Goal: Task Accomplishment & Management: Use online tool/utility

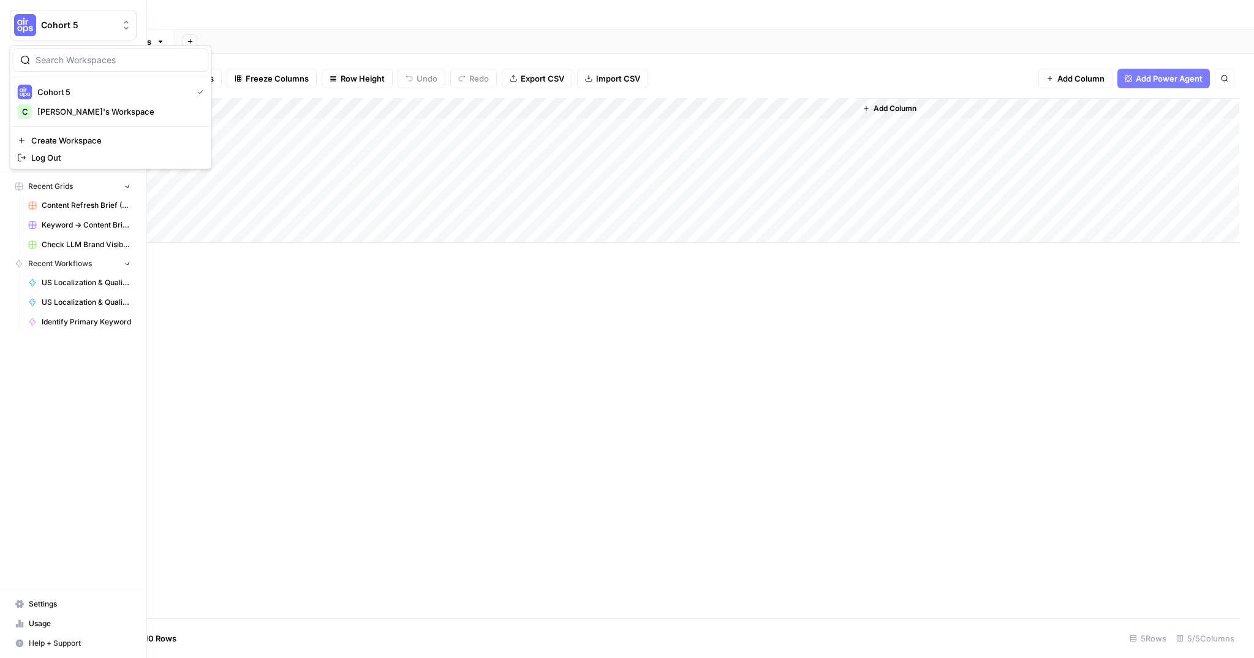
click at [25, 20] on img "Workspace: Cohort 5" at bounding box center [25, 25] width 22 height 22
click at [72, 106] on span "[PERSON_NAME]'s Workspace" at bounding box center [118, 111] width 162 height 12
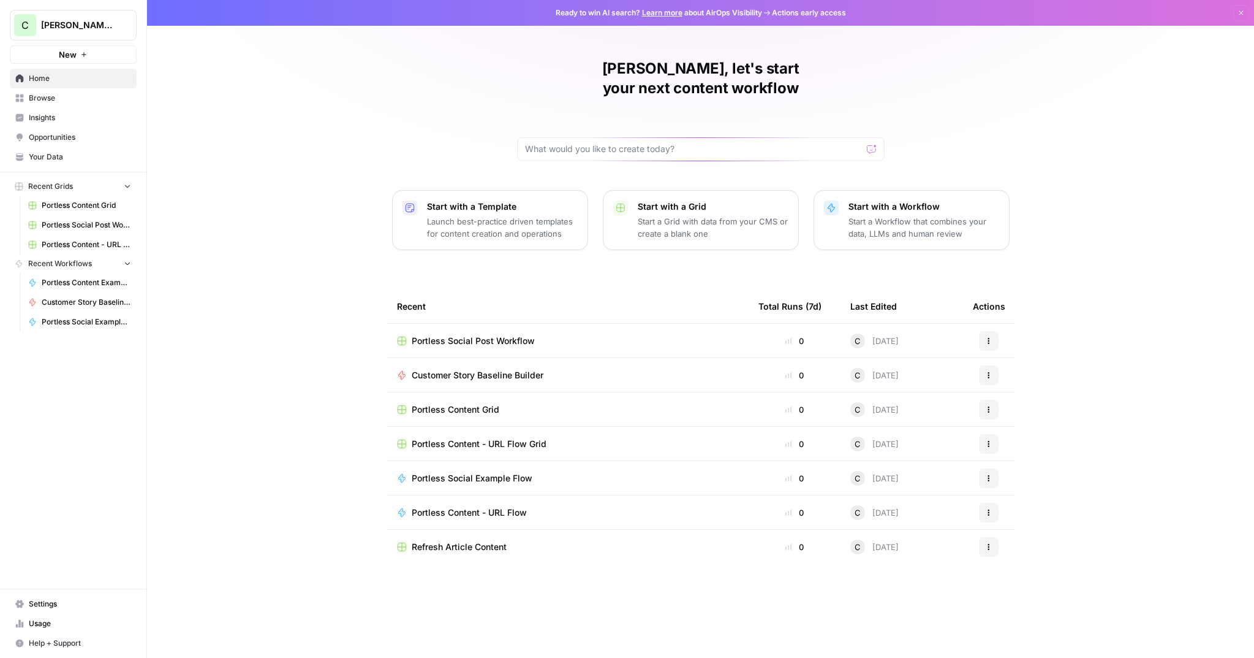
click at [55, 106] on link "Browse" at bounding box center [73, 98] width 127 height 20
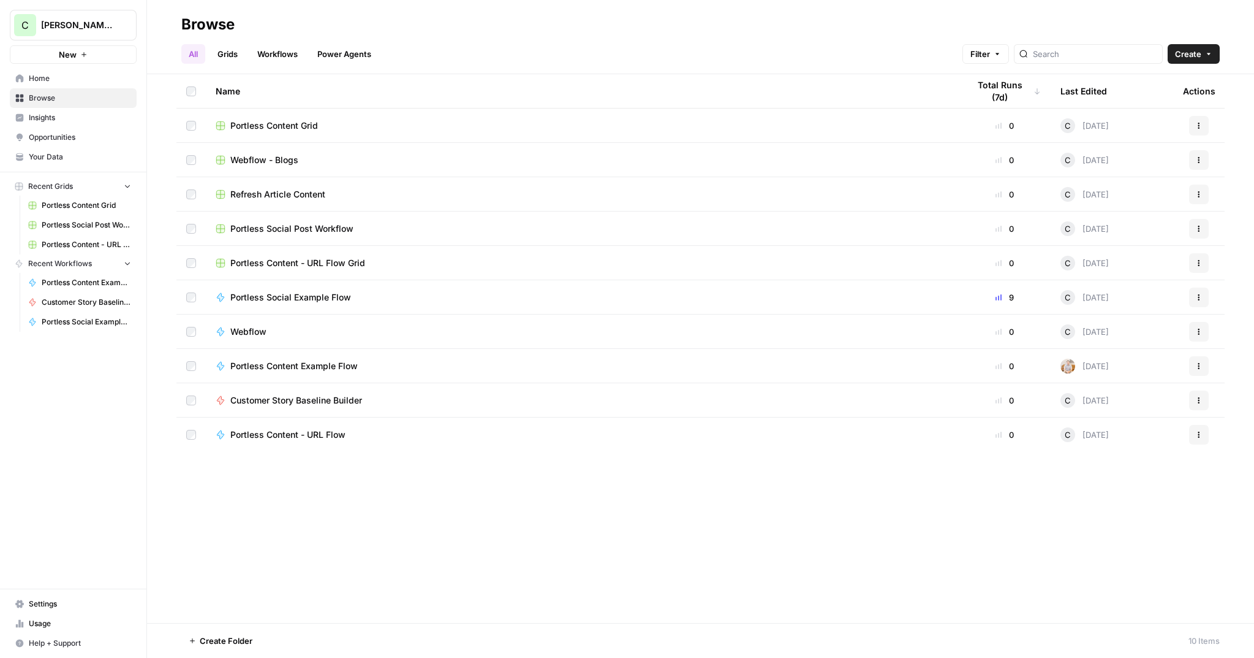
click at [289, 434] on span "Portless Content - URL Flow" at bounding box center [287, 434] width 115 height 12
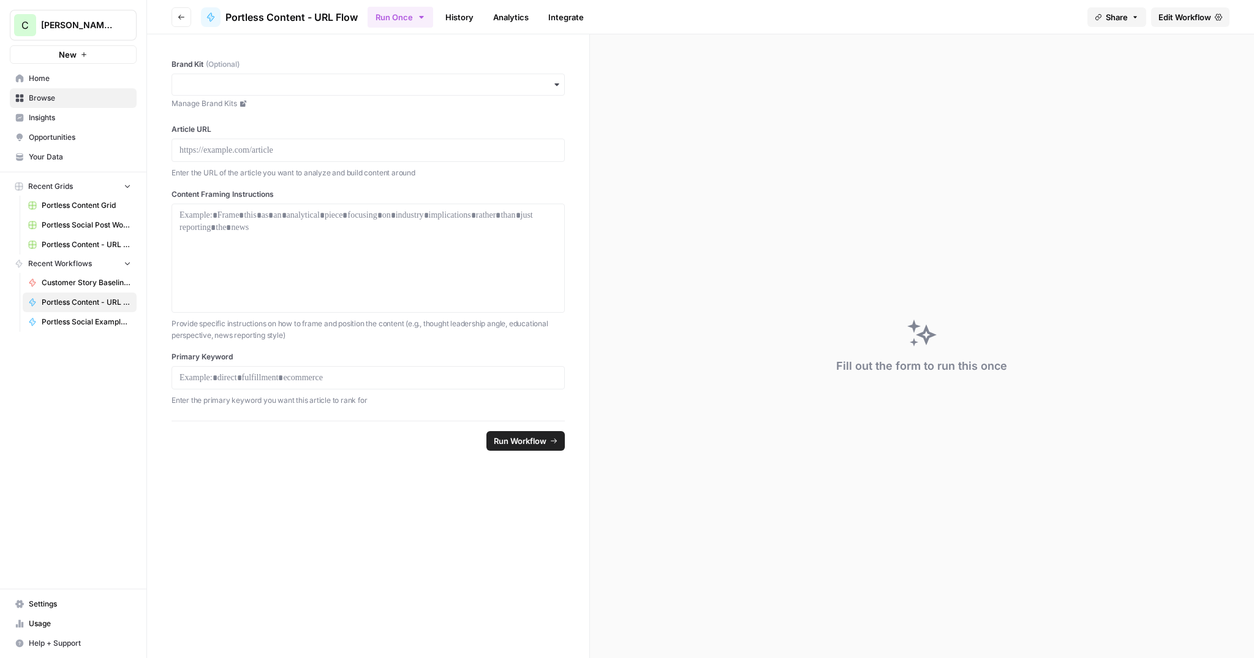
click at [183, 23] on button "Go back" at bounding box center [182, 17] width 20 height 20
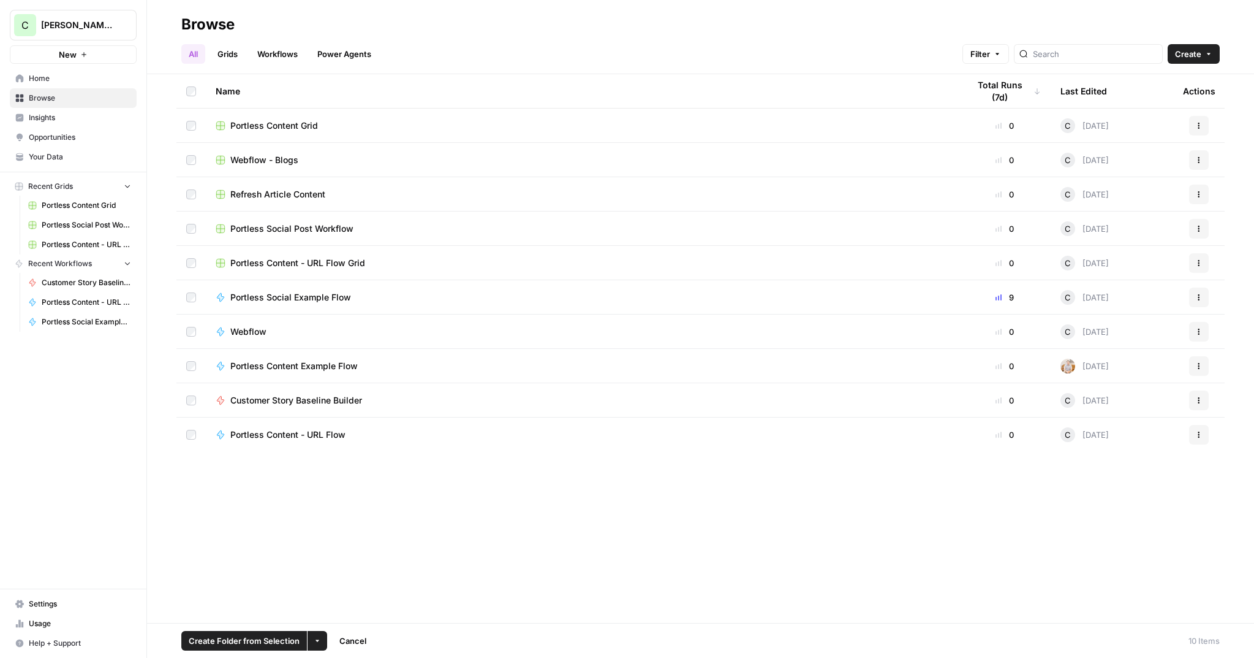
click at [1197, 434] on icon "button" at bounding box center [1199, 434] width 7 height 7
click at [1123, 632] on span "Delete" at bounding box center [1145, 632] width 98 height 12
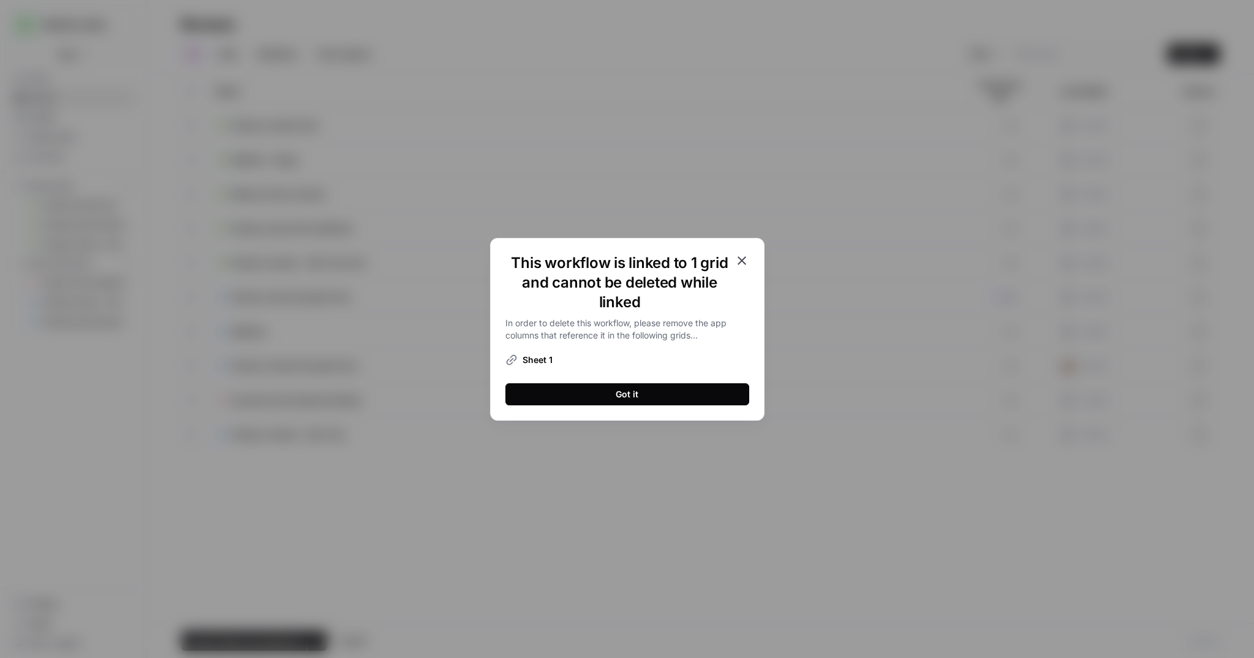
click at [744, 255] on icon "button" at bounding box center [742, 260] width 15 height 15
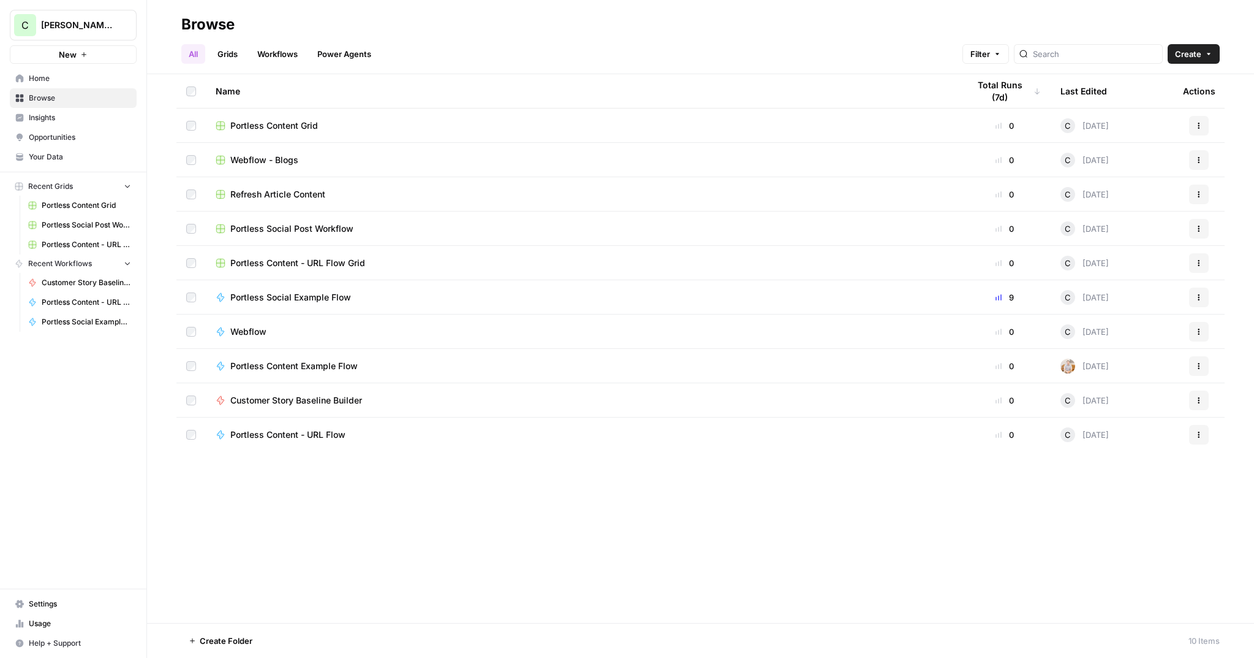
click at [38, 94] on span "Browse" at bounding box center [80, 98] width 102 height 11
click at [238, 55] on link "Grids" at bounding box center [227, 54] width 35 height 20
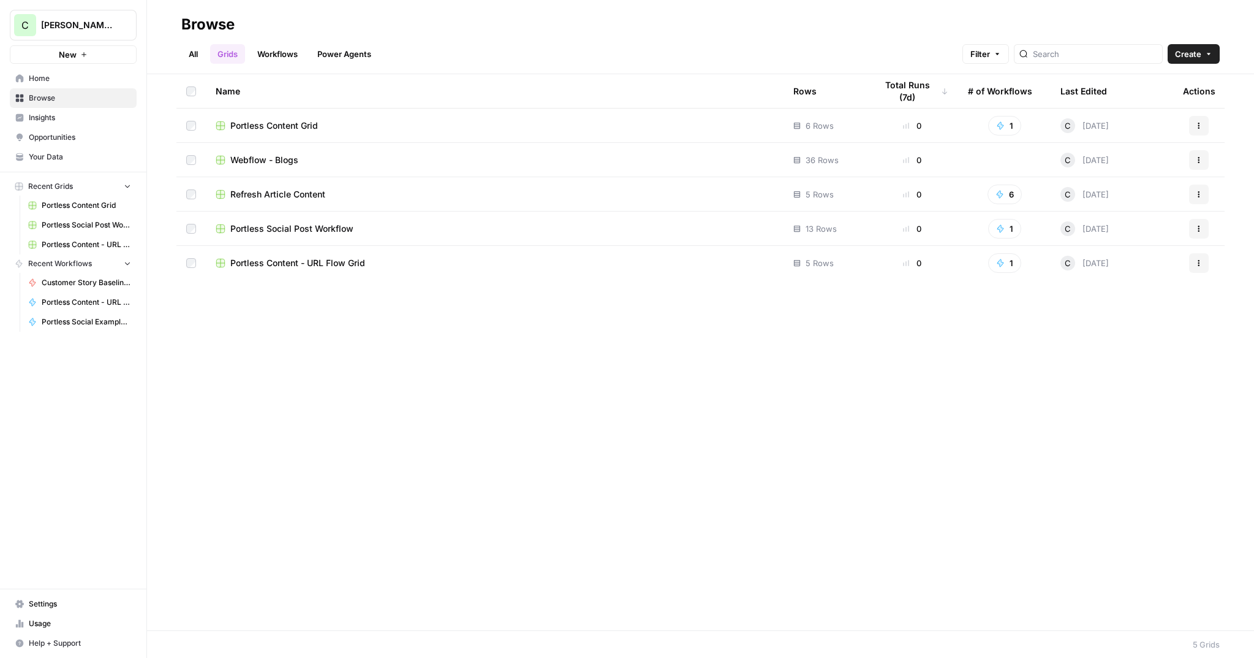
click at [306, 125] on span "Portless Content Grid" at bounding box center [274, 126] width 88 height 12
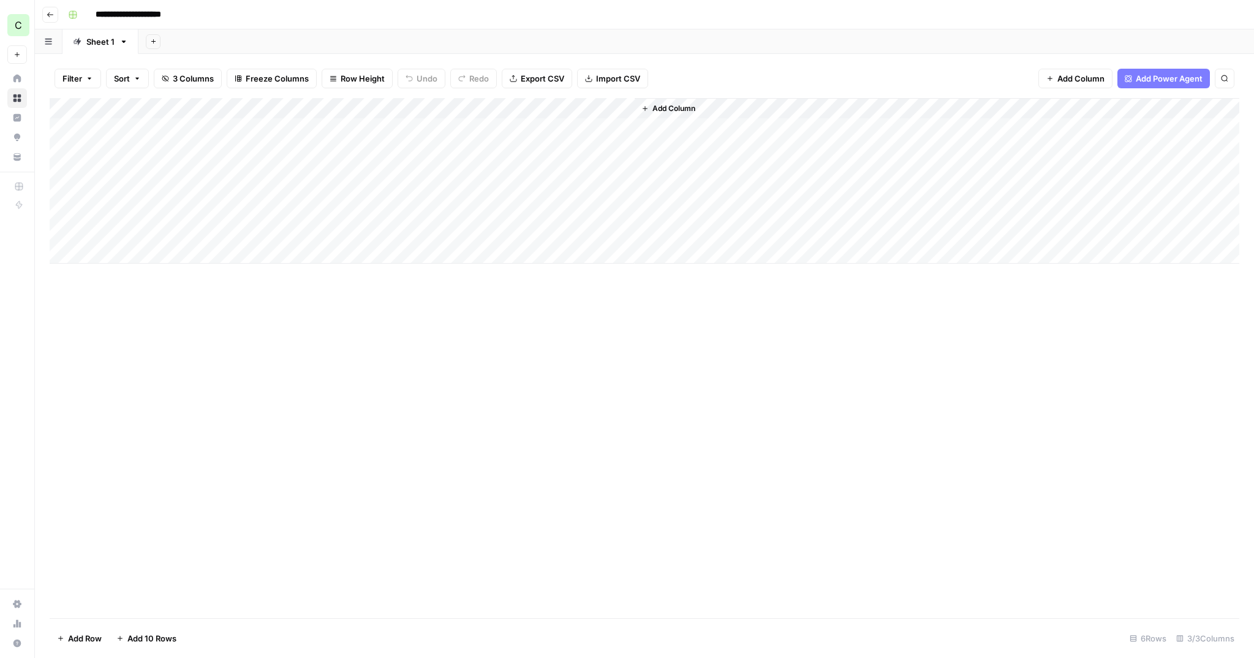
click at [47, 15] on icon "button" at bounding box center [50, 14] width 7 height 7
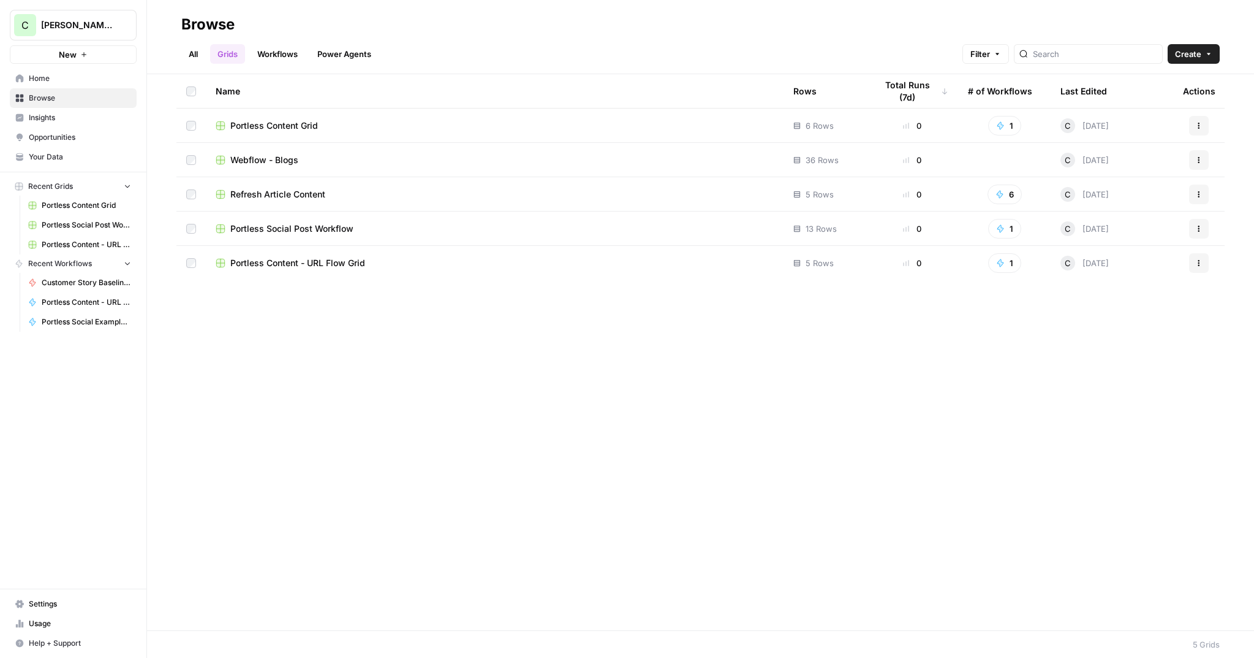
click at [290, 51] on link "Workflows" at bounding box center [277, 54] width 55 height 20
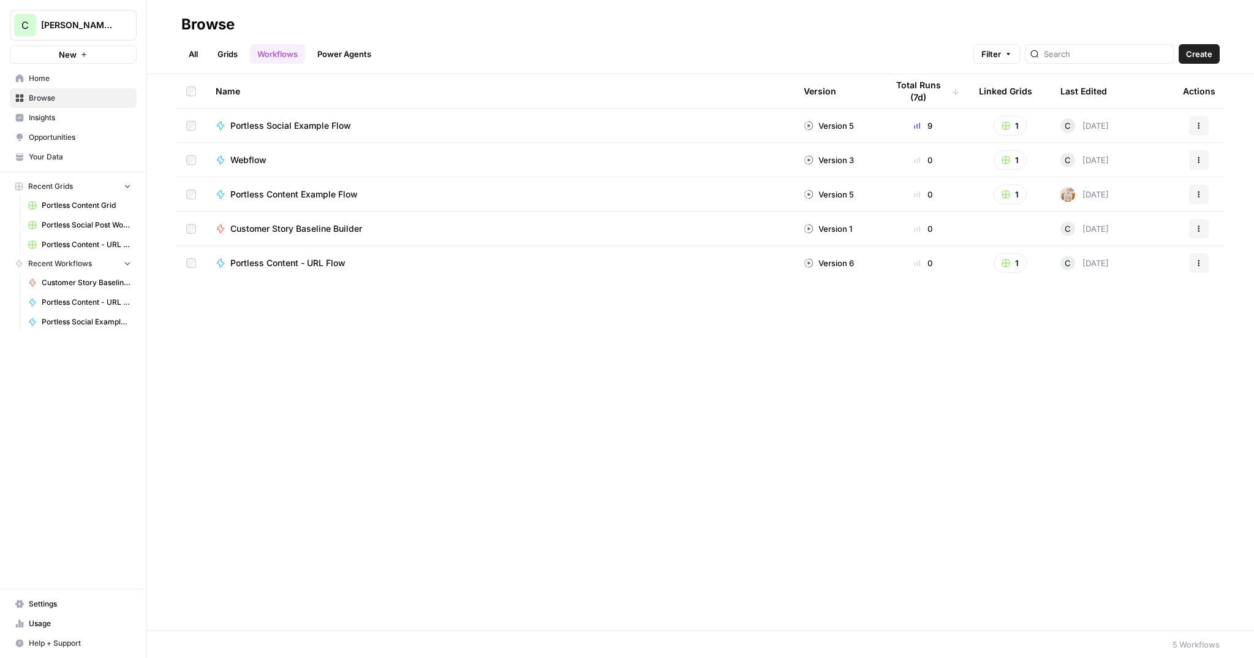
click at [1015, 261] on button "1" at bounding box center [1010, 263] width 33 height 20
click at [1054, 310] on span "Portless Content - URL Flow Grid" at bounding box center [1067, 308] width 98 height 12
click at [93, 28] on span "[PERSON_NAME]'s Workspace" at bounding box center [78, 25] width 74 height 12
click at [65, 85] on div "C Chris's Workspace" at bounding box center [111, 92] width 186 height 15
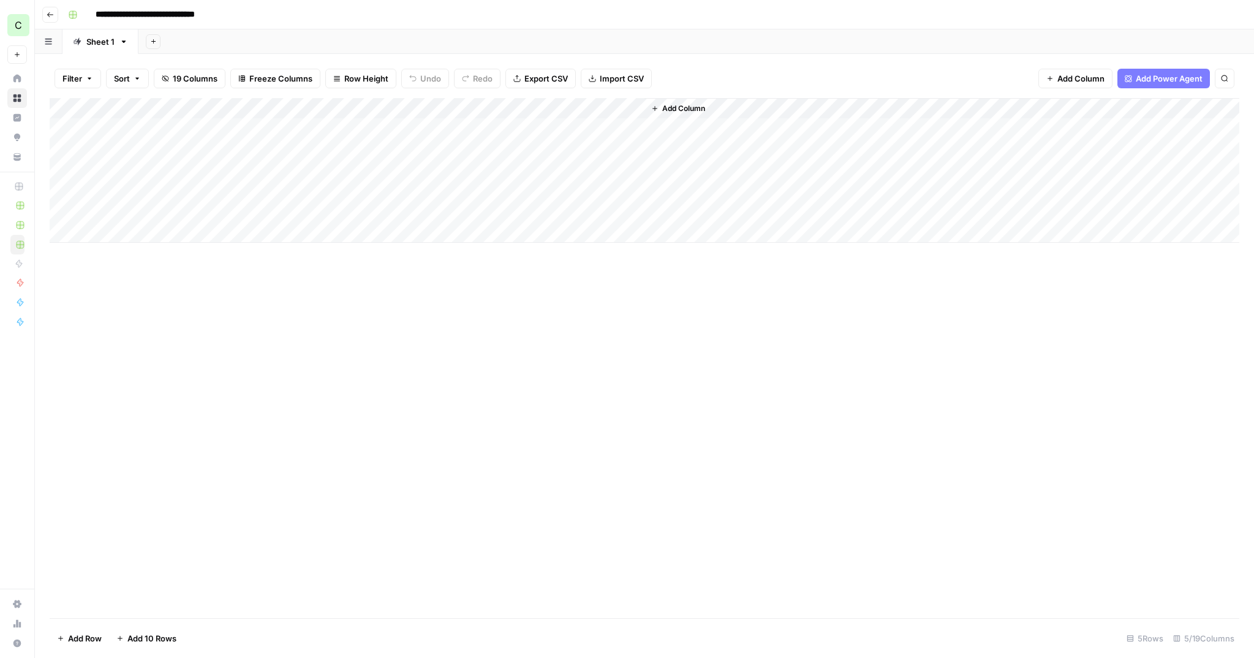
click at [51, 11] on icon "button" at bounding box center [50, 14] width 7 height 7
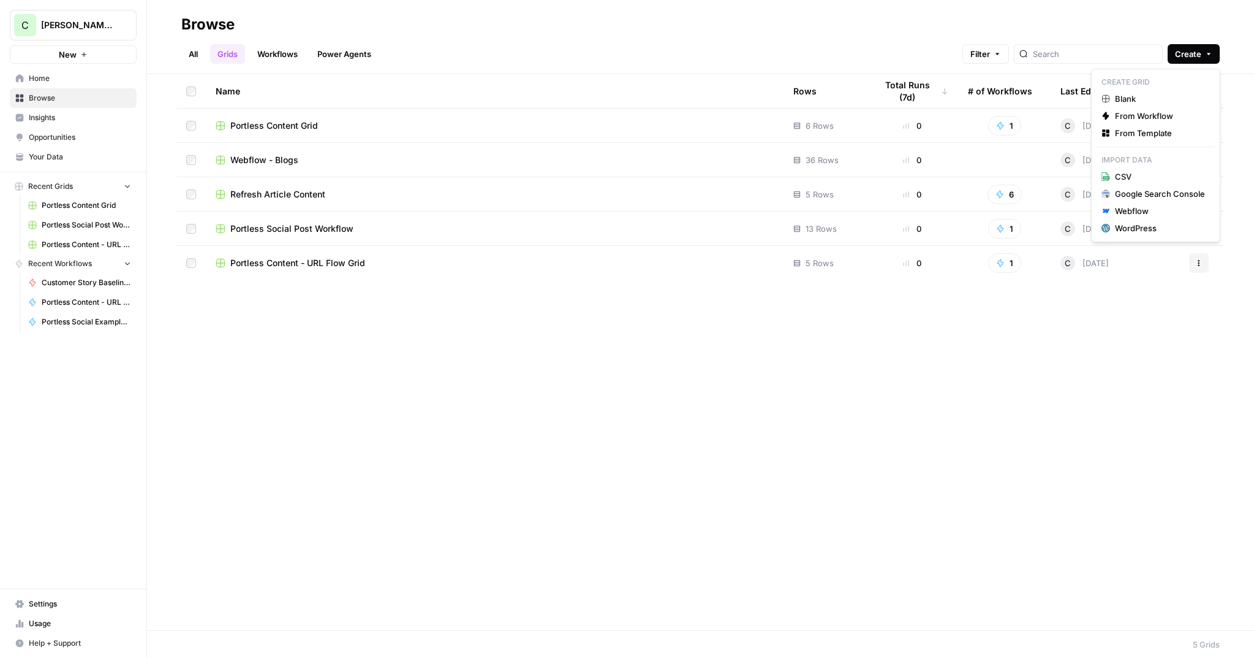
click at [1212, 59] on button "Create" at bounding box center [1194, 54] width 52 height 20
click at [397, 340] on div "Name Rows Total Runs (7d) # of Workflows Last Edited Actions Portless Content G…" at bounding box center [700, 352] width 1107 height 556
click at [295, 194] on span "Refresh Article Content" at bounding box center [277, 194] width 95 height 12
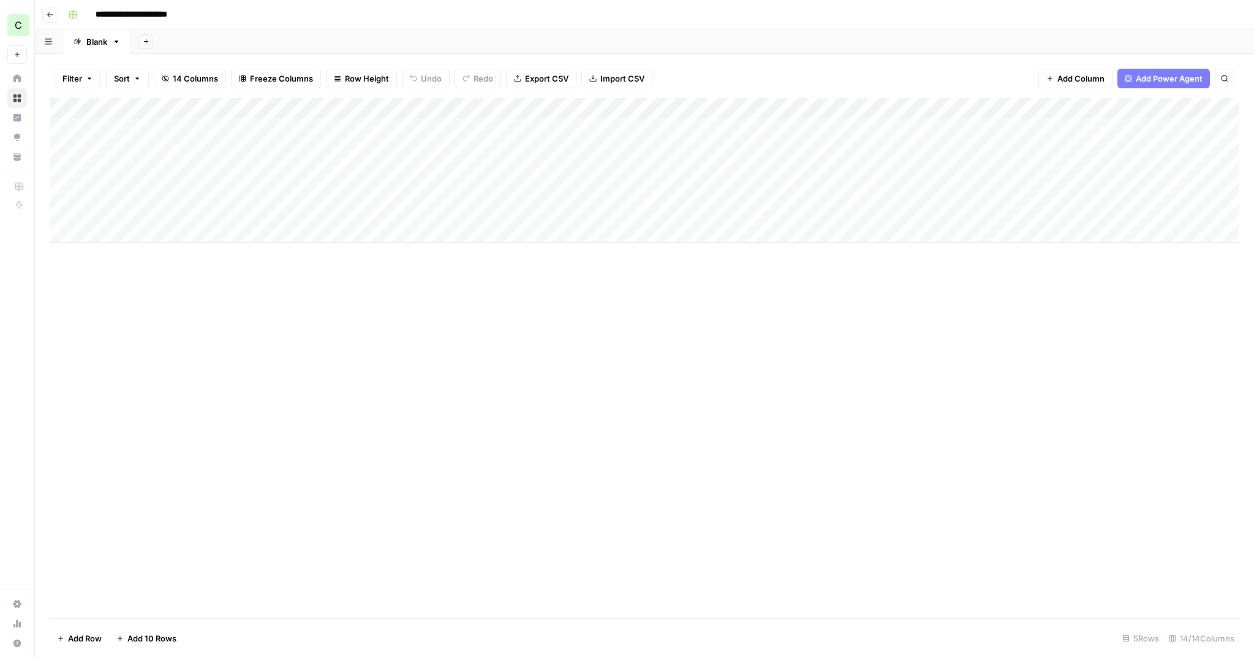
click at [53, 8] on button "Go back" at bounding box center [50, 15] width 16 height 16
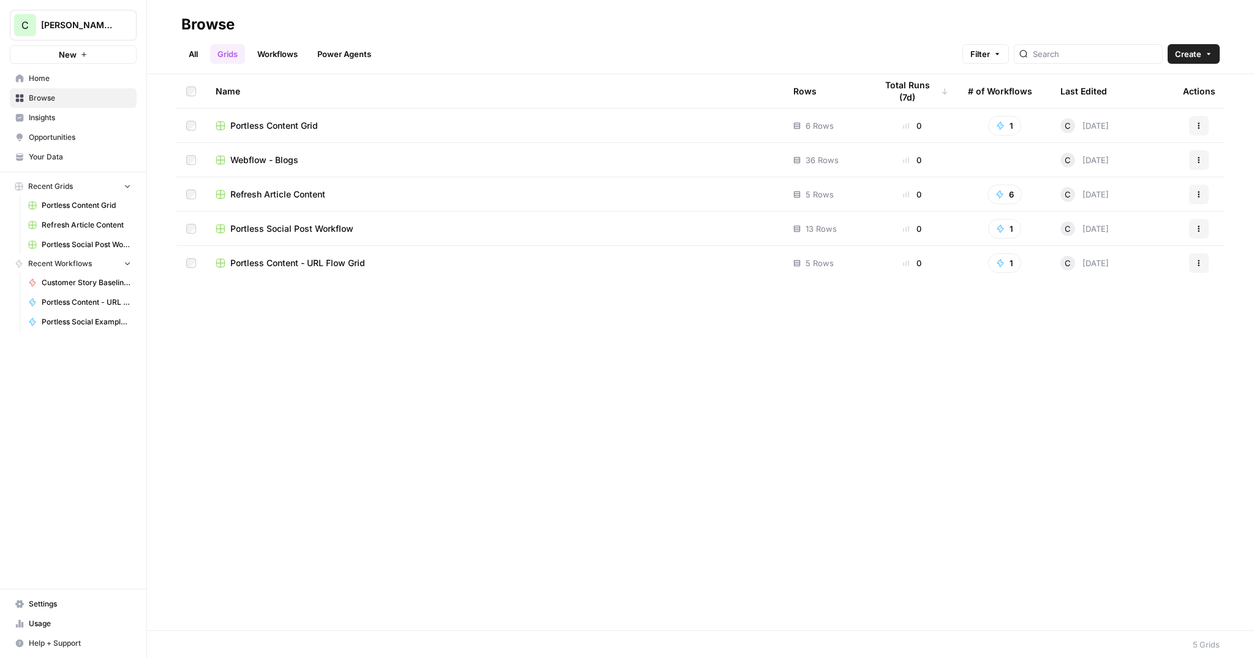
click at [267, 122] on span "Portless Content Grid" at bounding box center [274, 126] width 88 height 12
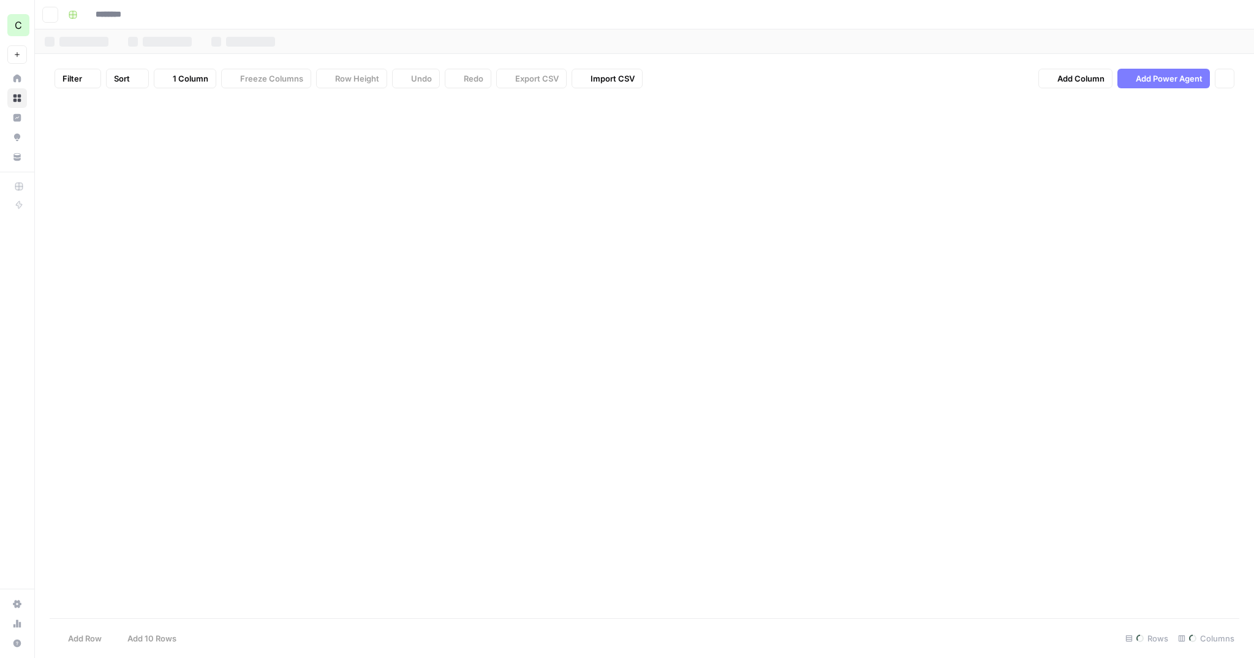
type input "**********"
click at [312, 110] on div "Add Column" at bounding box center [645, 180] width 1190 height 165
click at [442, 321] on div "Add Column" at bounding box center [645, 358] width 1190 height 520
click at [44, 14] on button "Go back" at bounding box center [50, 15] width 16 height 16
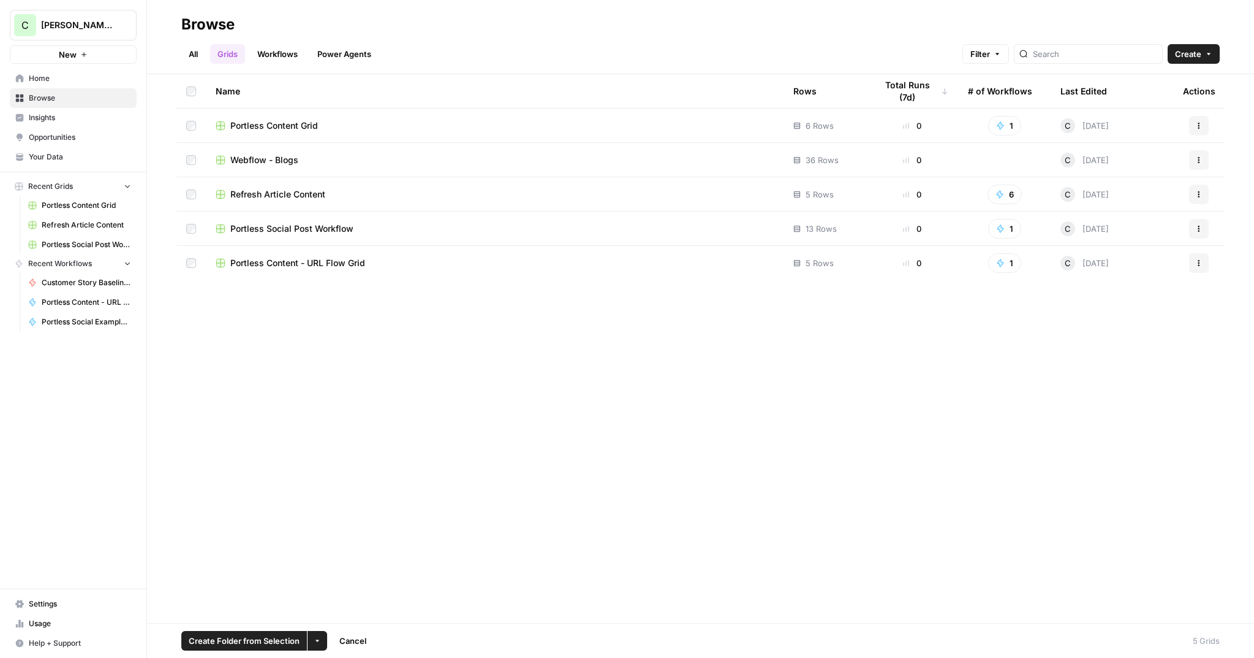
click at [1197, 262] on icon "button" at bounding box center [1199, 262] width 7 height 7
click at [1098, 366] on span "Delete" at bounding box center [1145, 364] width 98 height 12
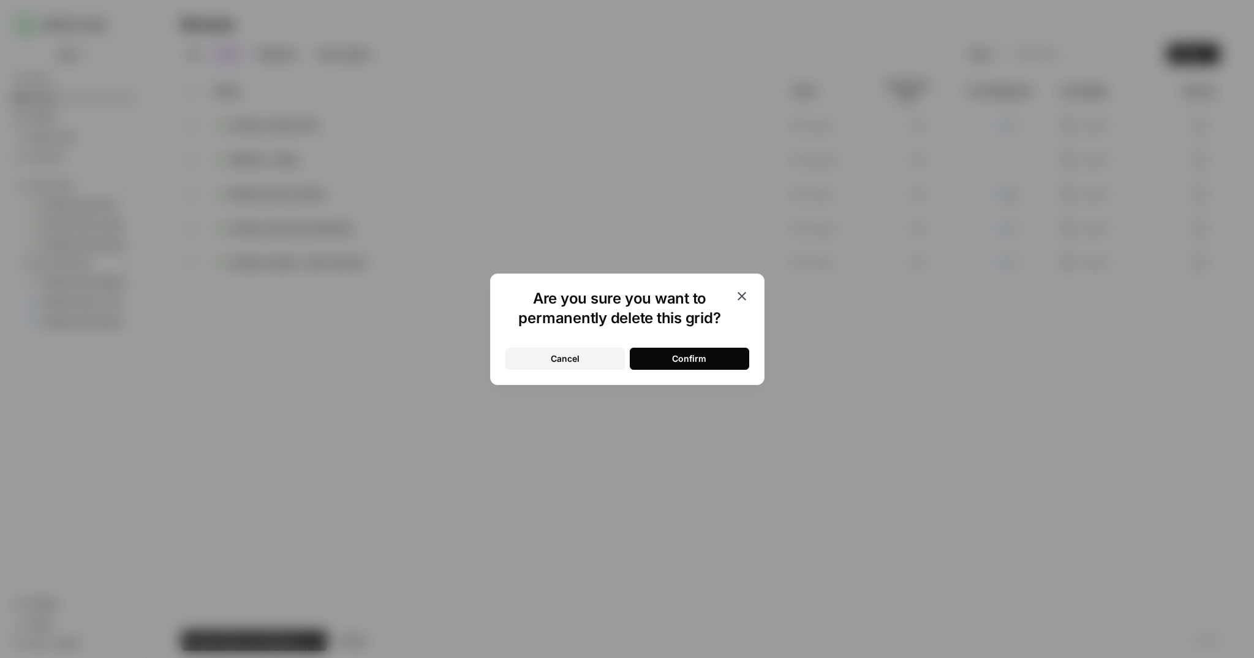
click at [685, 344] on div "Cancel Confirm" at bounding box center [628, 351] width 244 height 37
click at [688, 355] on div "Confirm" at bounding box center [689, 358] width 34 height 12
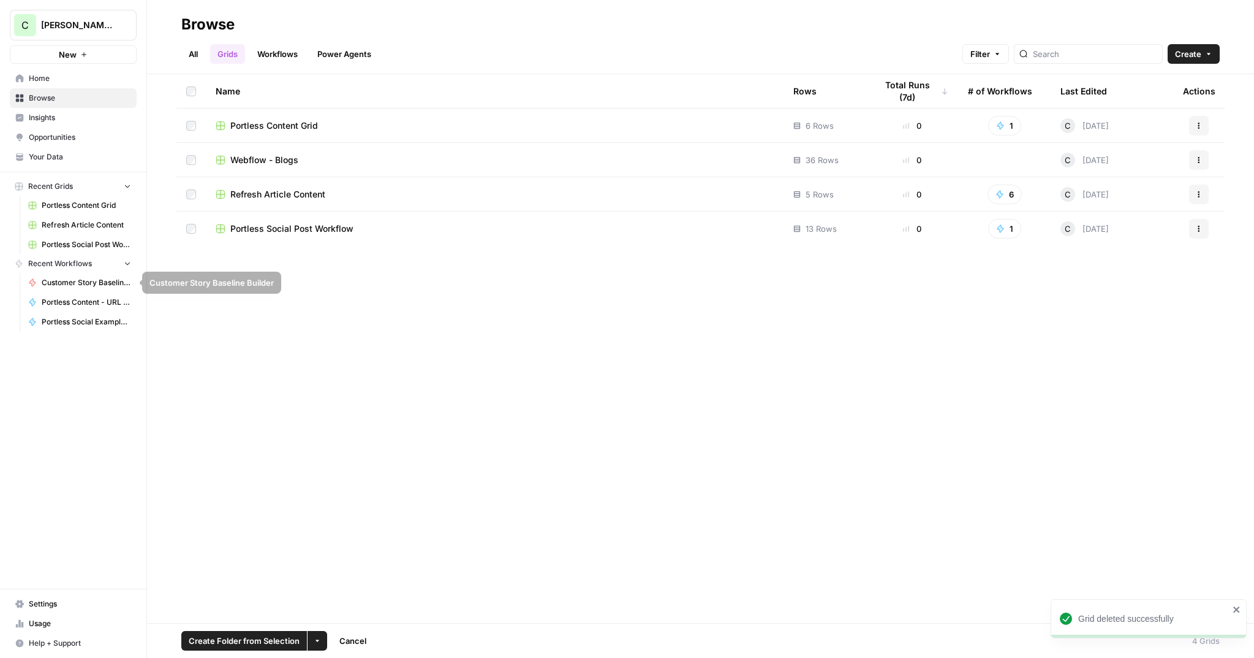
click at [80, 259] on span "Recent Workflows" at bounding box center [60, 263] width 64 height 11
click at [49, 99] on span "Browse" at bounding box center [80, 98] width 102 height 11
click at [270, 52] on link "Workflows" at bounding box center [277, 54] width 55 height 20
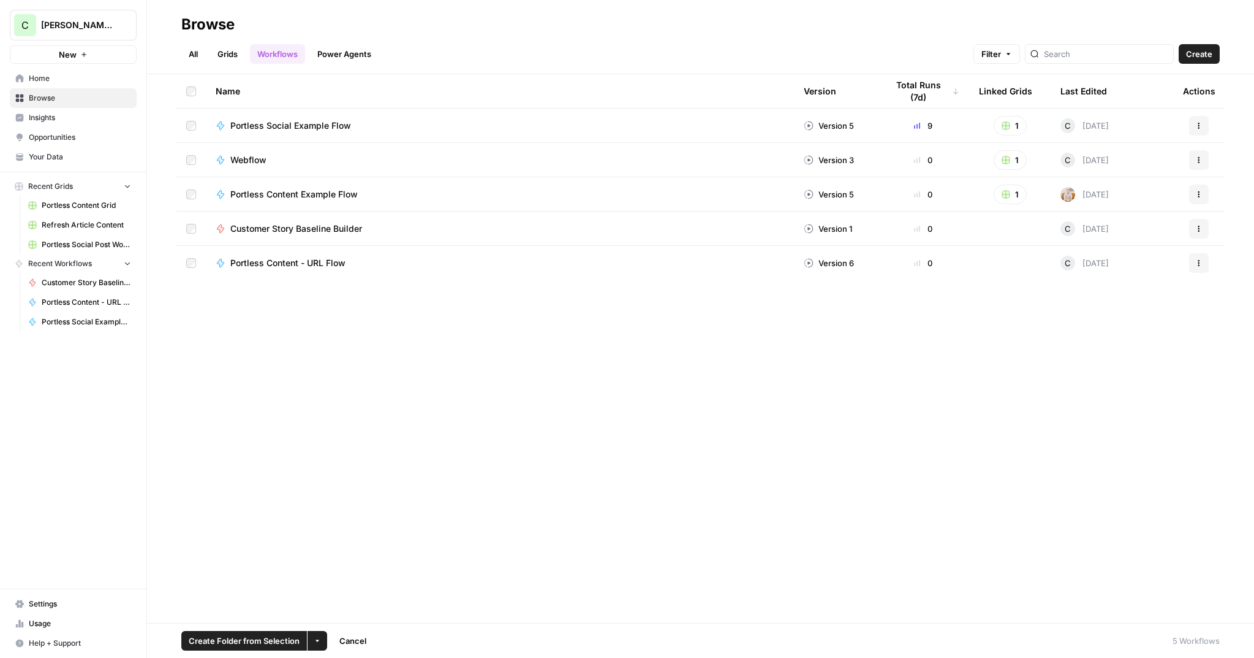
click at [1198, 263] on icon "button" at bounding box center [1199, 262] width 7 height 7
click at [1099, 466] on span "Delete" at bounding box center [1145, 460] width 98 height 12
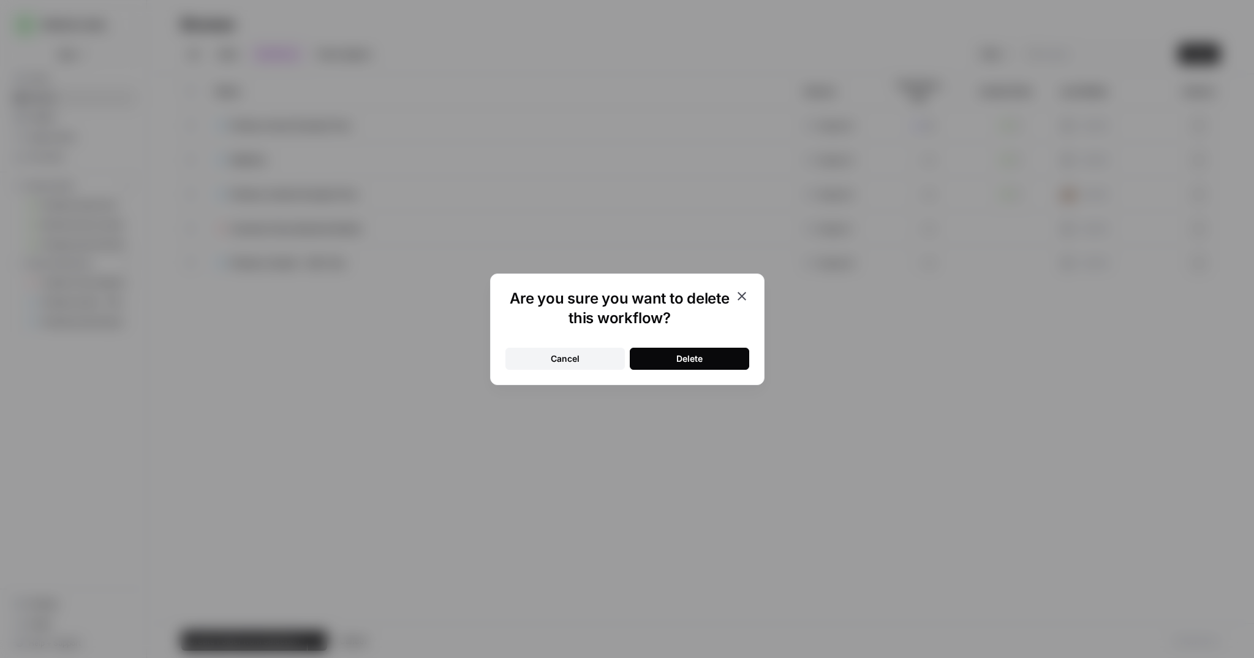
click at [727, 370] on div "Are you sure you want to delete this workflow? Cancel Delete" at bounding box center [627, 329] width 275 height 112
click at [719, 357] on button "Delete" at bounding box center [690, 358] width 120 height 22
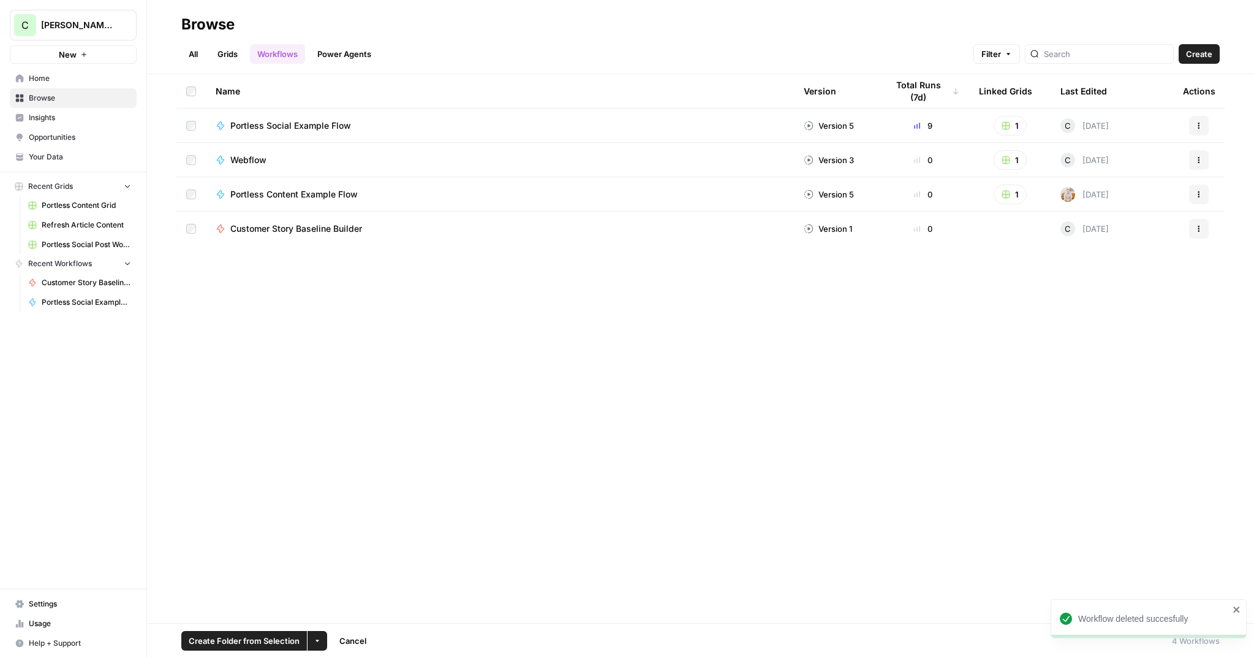
click at [337, 229] on span "Customer Story Baseline Builder" at bounding box center [296, 228] width 132 height 12
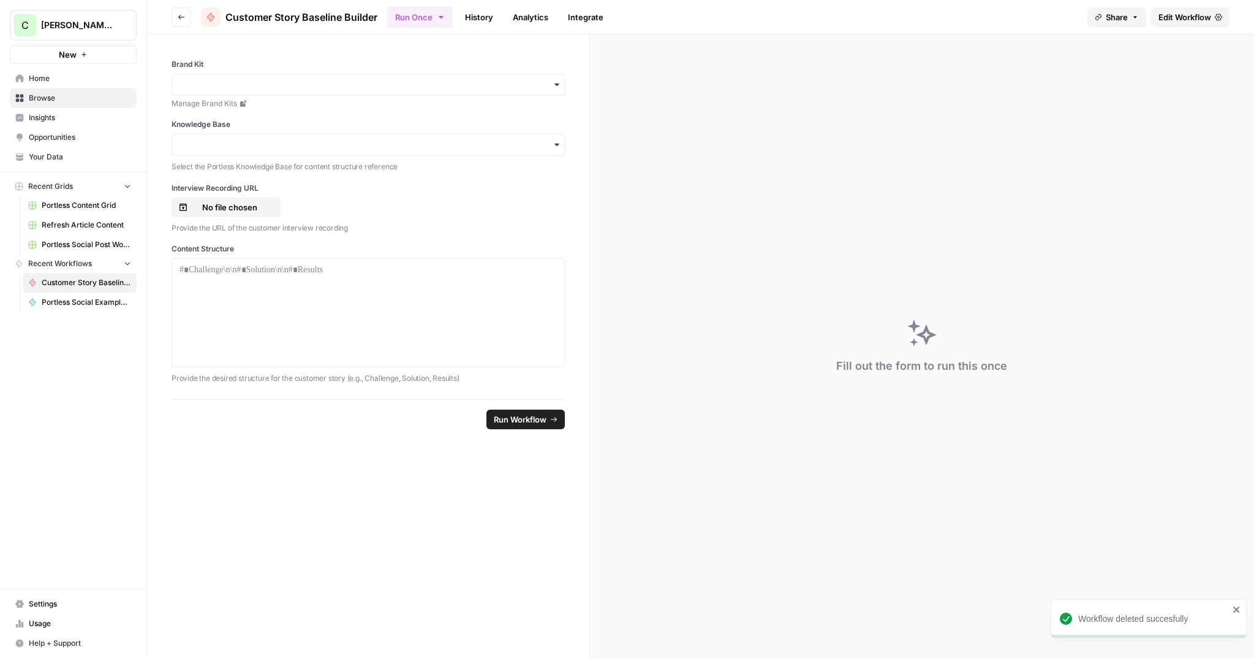
click at [181, 18] on icon "button" at bounding box center [181, 16] width 7 height 7
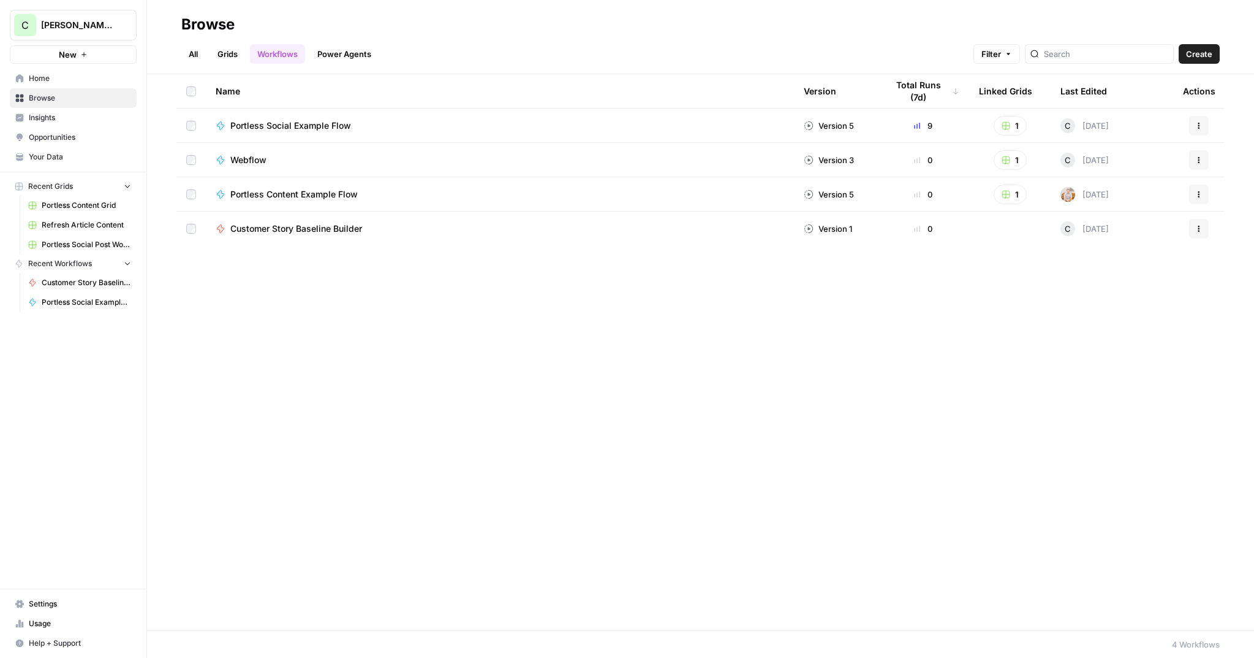
click at [253, 162] on span "Webflow" at bounding box center [248, 160] width 36 height 12
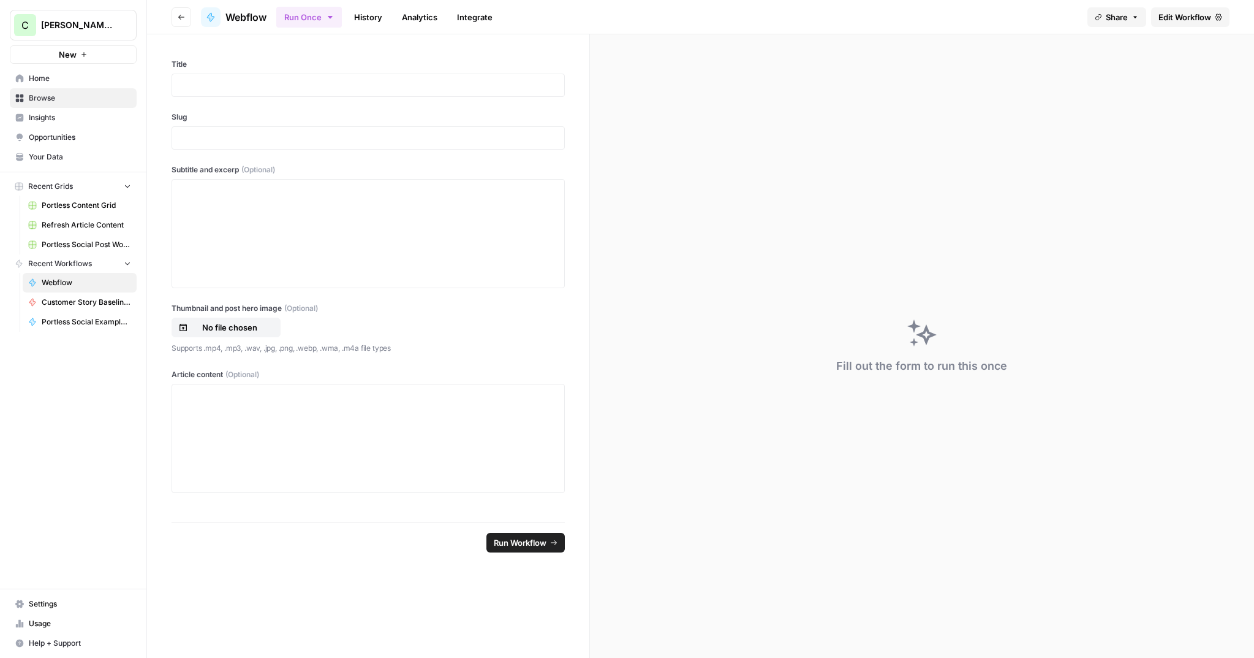
click at [1181, 20] on span "Edit Workflow" at bounding box center [1185, 17] width 53 height 12
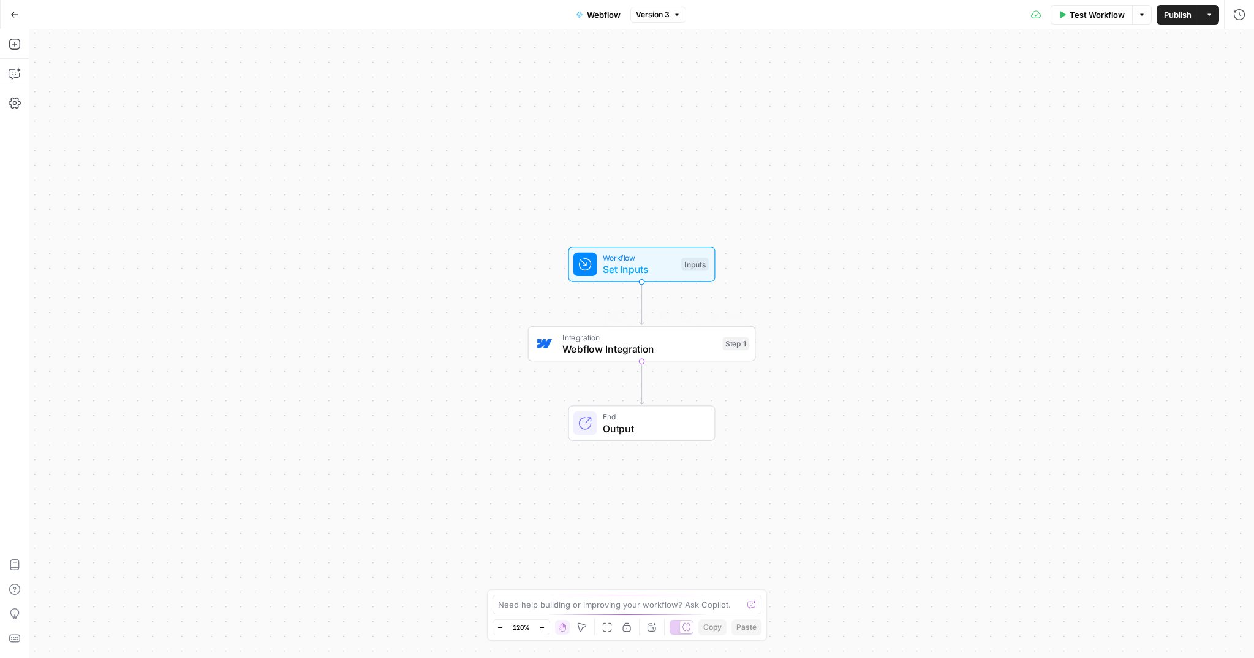
click at [580, 348] on span "Webflow Integration" at bounding box center [640, 348] width 154 height 15
type input "Portless Webflow"
drag, startPoint x: 1238, startPoint y: 43, endPoint x: 709, endPoint y: 10, distance: 529.9
click at [1234, 43] on button "Close" at bounding box center [1239, 44] width 16 height 16
click at [20, 13] on button "Go Back" at bounding box center [15, 15] width 22 height 22
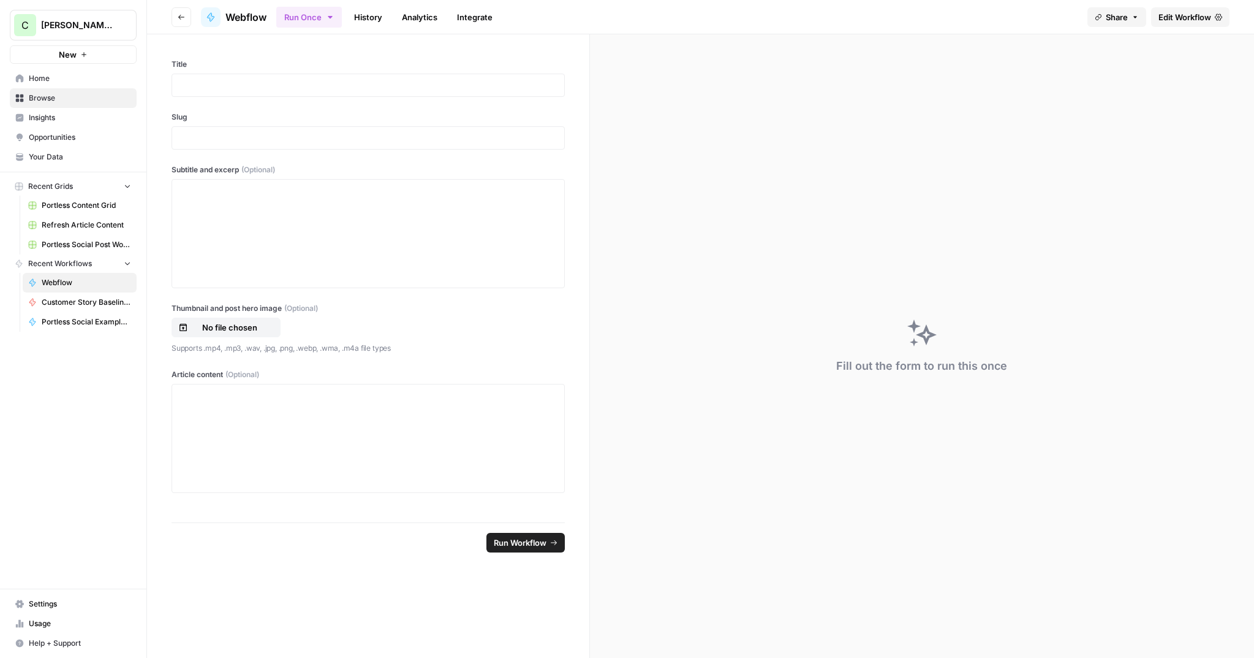
drag, startPoint x: 170, startPoint y: 16, endPoint x: 176, endPoint y: 17, distance: 6.2
click at [170, 16] on header "Go back Webflow Run Once History Analytics Integrate Share Edit Workflow" at bounding box center [700, 17] width 1107 height 34
click at [177, 17] on button "Go back" at bounding box center [182, 17] width 20 height 20
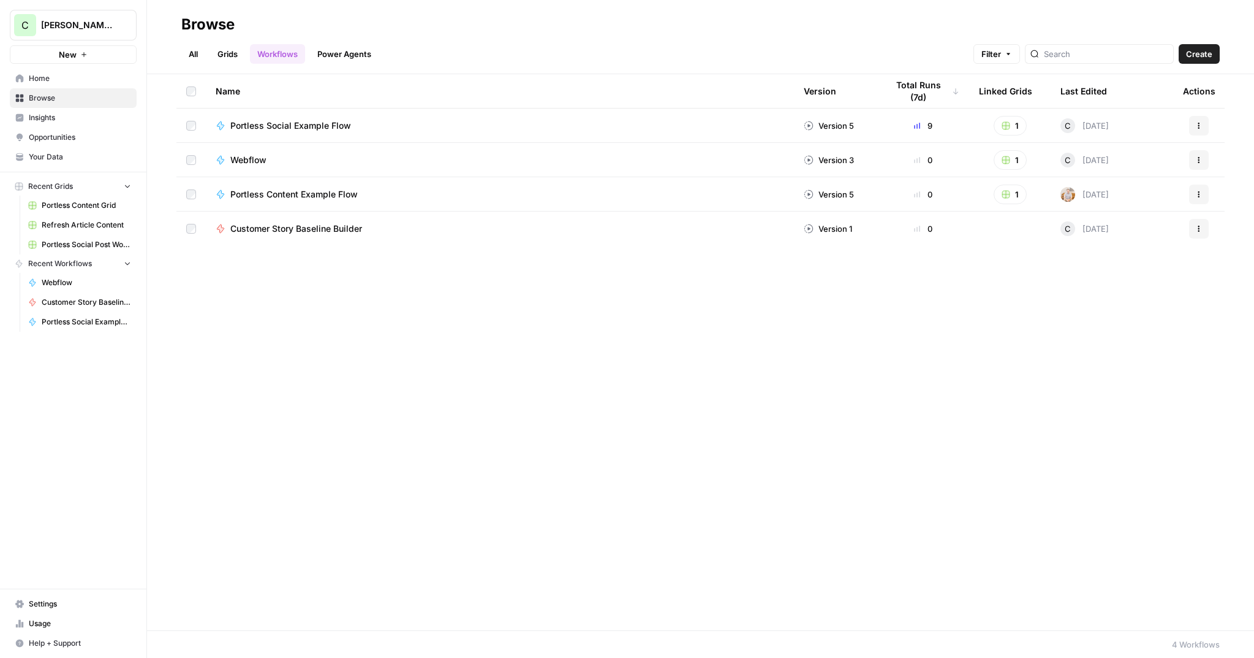
click at [271, 129] on span "Portless Social Example Flow" at bounding box center [290, 126] width 121 height 12
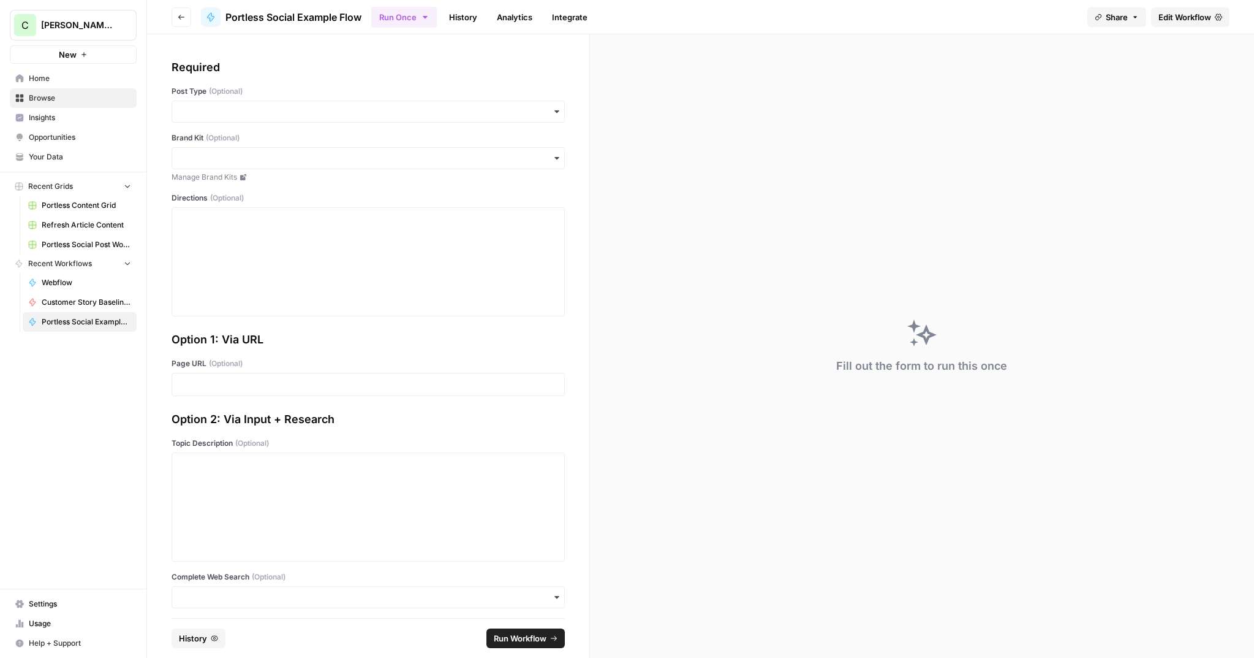
click at [332, 17] on span "Portless Social Example Flow" at bounding box center [294, 17] width 136 height 15
click at [1182, 13] on span "Edit Workflow" at bounding box center [1185, 17] width 53 height 12
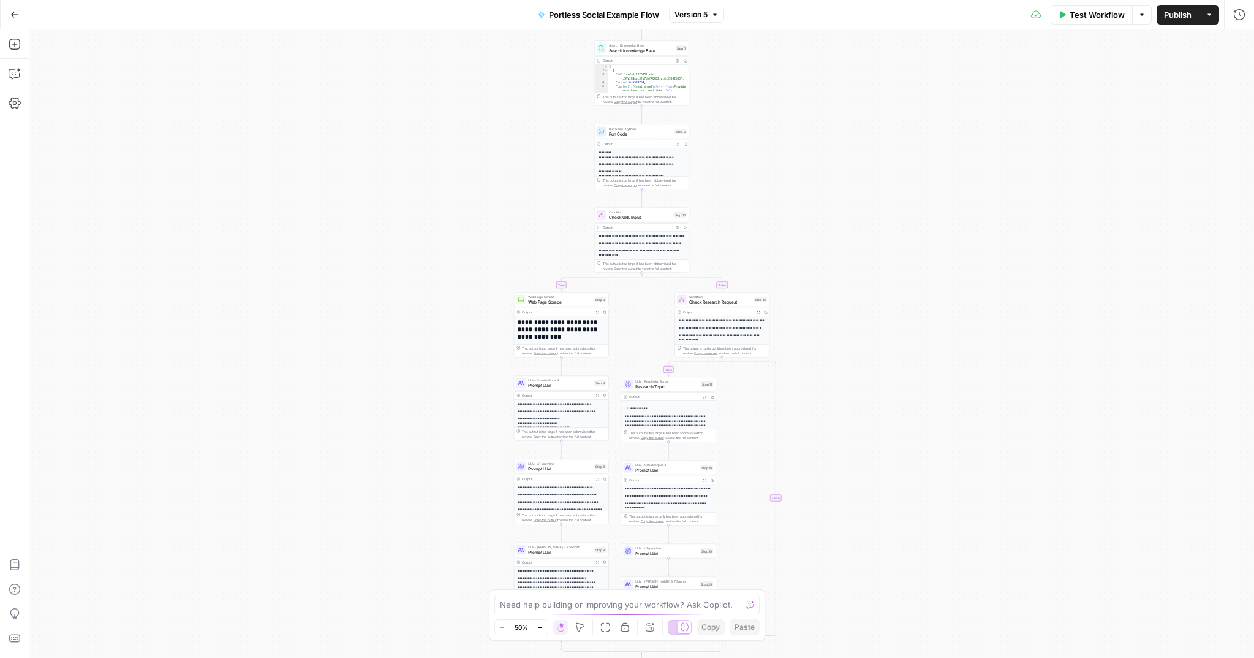
click at [612, 12] on span "Portless Social Example Flow" at bounding box center [604, 15] width 110 height 12
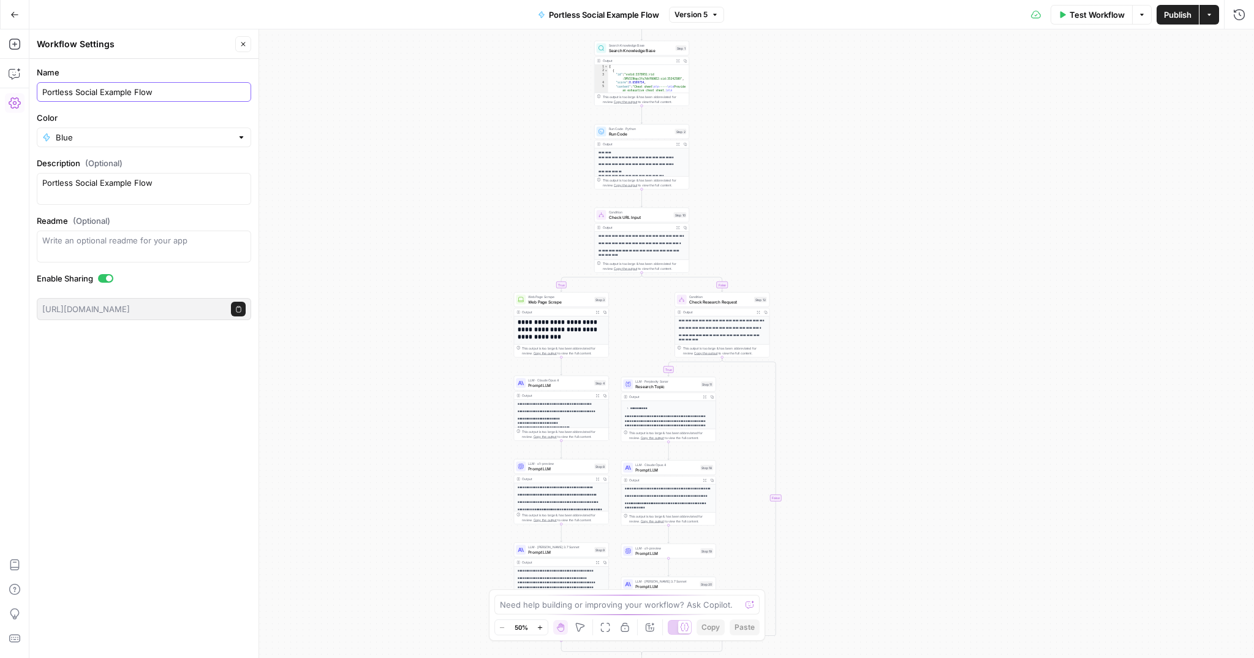
click at [105, 91] on input "Portless Social Example Flow" at bounding box center [143, 92] width 203 height 12
drag, startPoint x: 101, startPoint y: 92, endPoint x: 142, endPoint y: 91, distance: 41.1
click at [140, 92] on input "Portless Social Example Flow" at bounding box center [143, 92] width 203 height 12
type input "Portless Social Floow"
drag, startPoint x: 135, startPoint y: 183, endPoint x: 105, endPoint y: 183, distance: 30.0
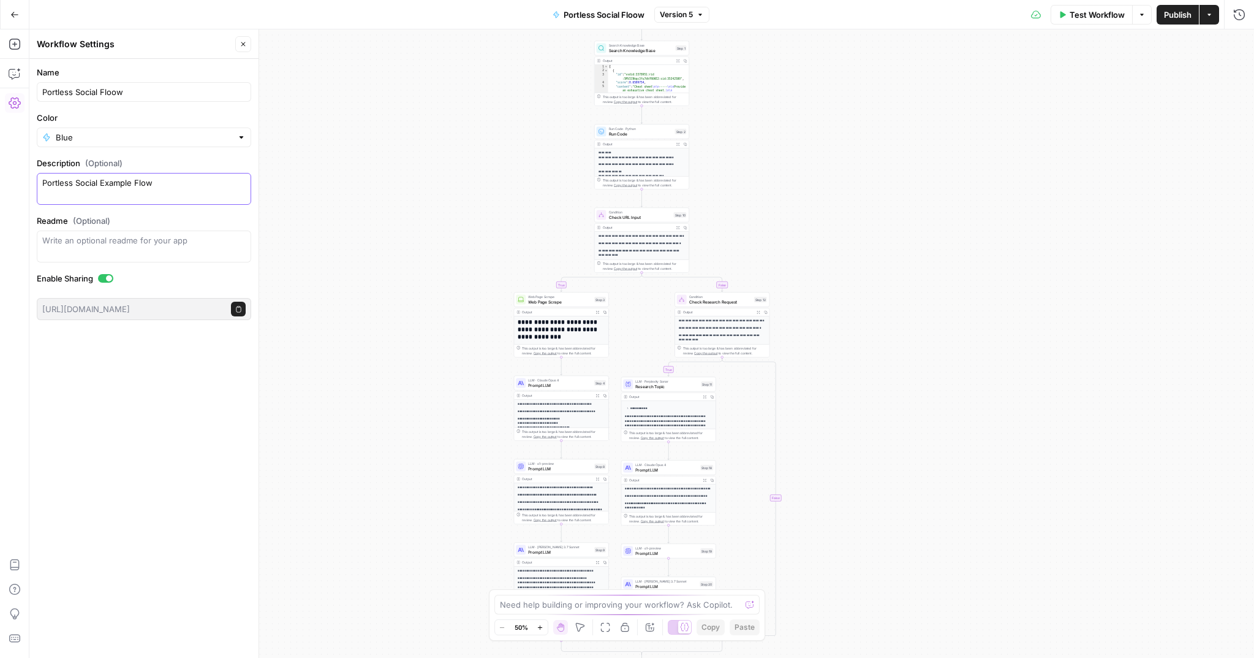
click at [105, 183] on textarea "Portless Social Example Flow" at bounding box center [143, 188] width 203 height 25
type textarea "Portless Social Flow"
click at [149, 259] on div "Write an optional readme for your app" at bounding box center [144, 246] width 214 height 32
click at [1174, 16] on span "Publish" at bounding box center [1178, 15] width 28 height 12
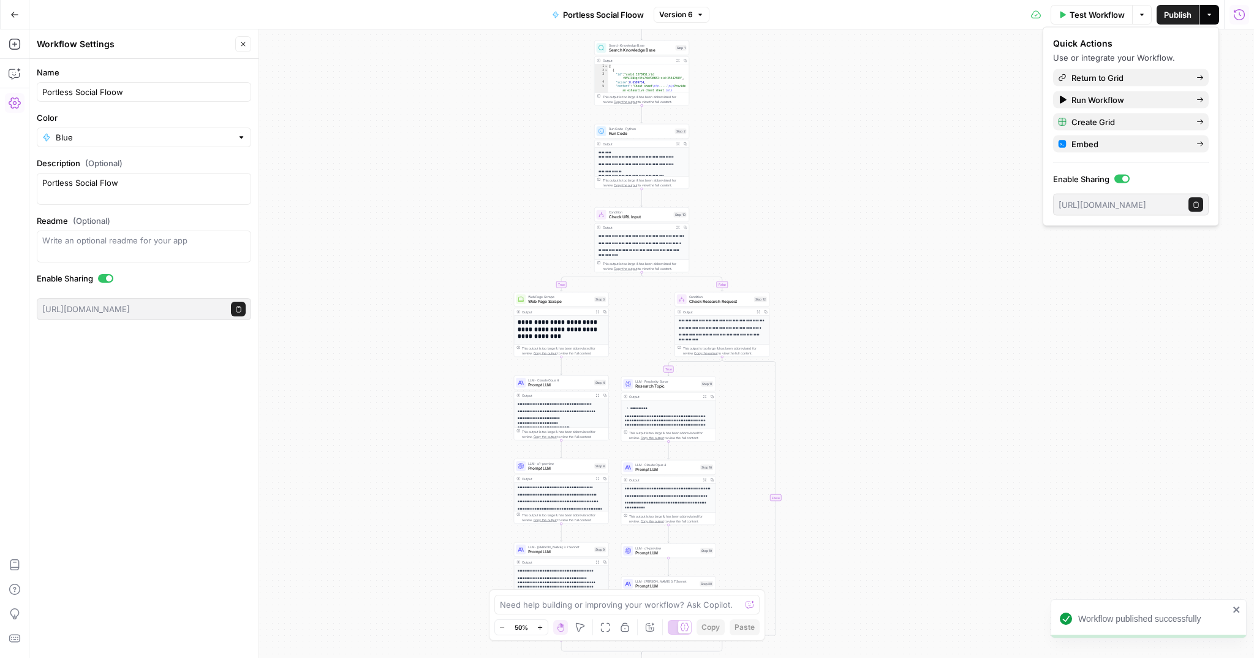
click at [916, 85] on div "true true false false Workflow Set Inputs Inputs Search Knowledge Base Search K…" at bounding box center [641, 343] width 1225 height 628
click at [13, 17] on icon "button" at bounding box center [14, 14] width 9 height 9
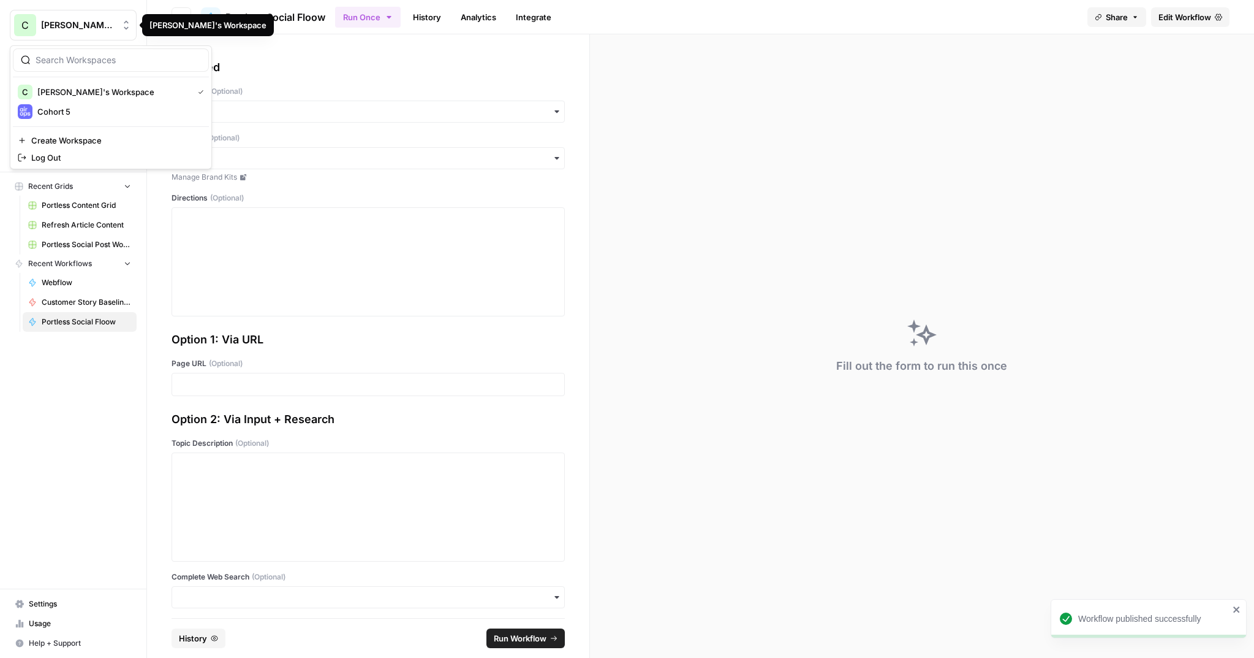
click at [13, 17] on button "C Chris's Workspace" at bounding box center [73, 25] width 127 height 31
drag, startPoint x: 381, startPoint y: 75, endPoint x: 349, endPoint y: 61, distance: 34.3
click at [380, 75] on div "Required Post Type (Optional) Brand Kit (Optional) Manage Brand Kits Directions…" at bounding box center [368, 187] width 393 height 257
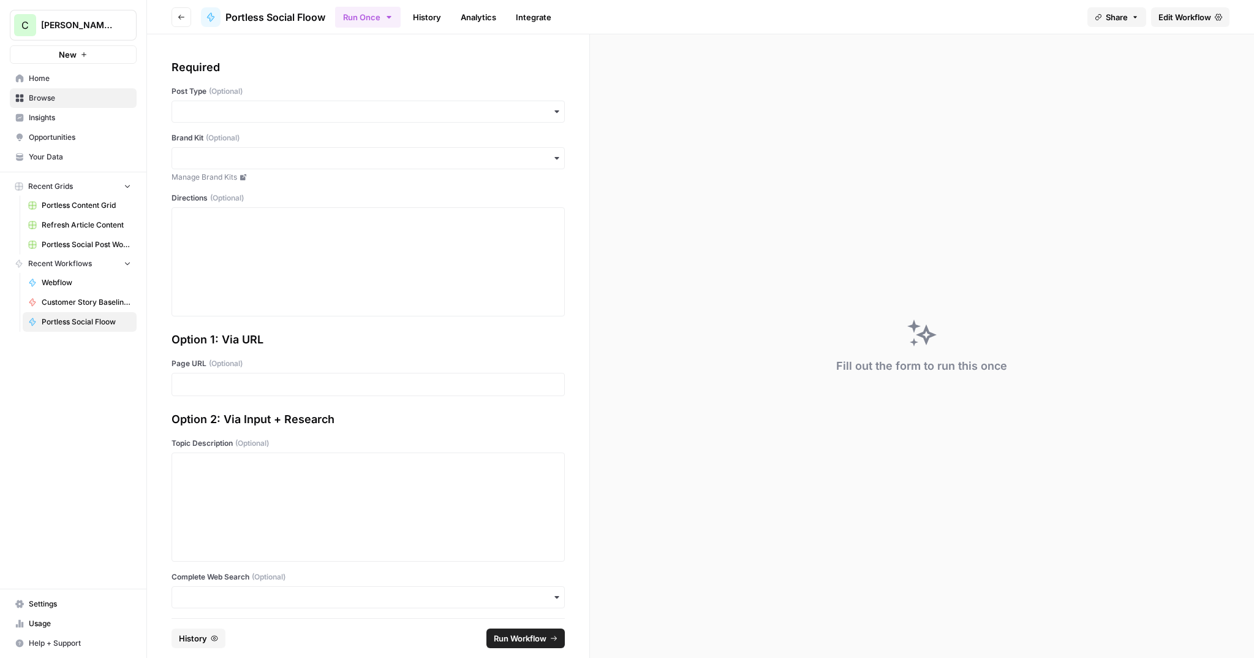
click at [1177, 12] on span "Edit Workflow" at bounding box center [1185, 17] width 53 height 12
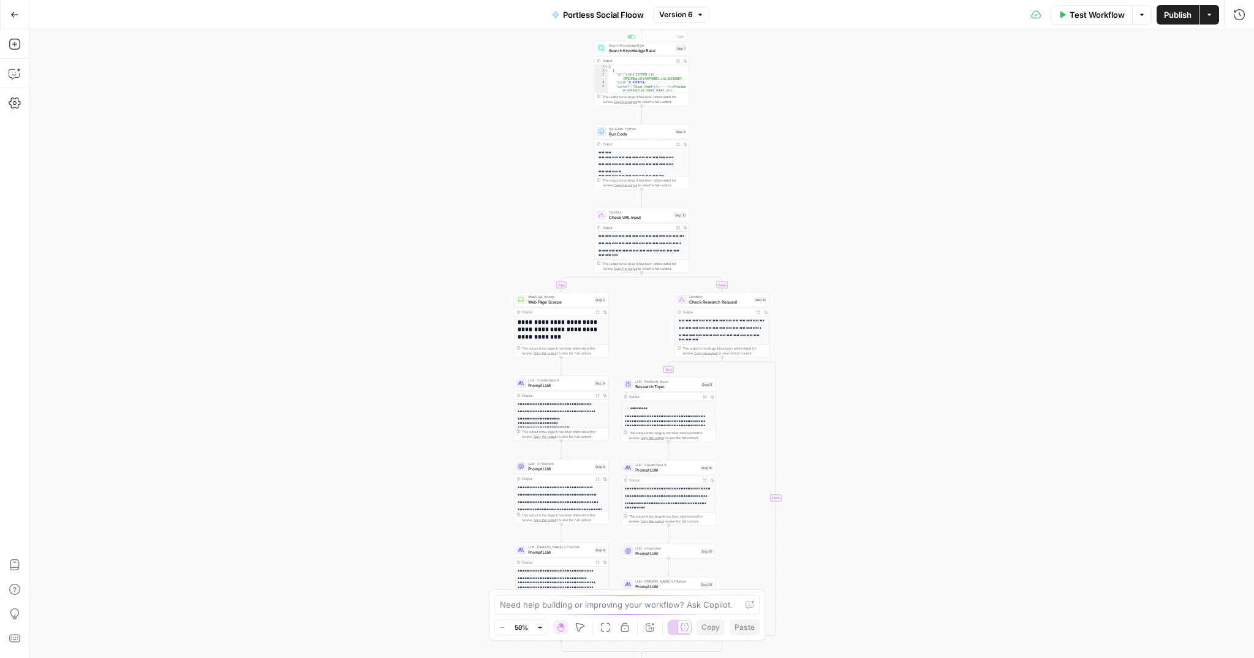
click at [604, 19] on span "Portless Social Floow" at bounding box center [603, 15] width 81 height 12
click at [112, 91] on input "Portless Social Floow" at bounding box center [143, 92] width 203 height 12
type input "Portless Social Flow"
click at [1171, 13] on span "Publish" at bounding box center [1178, 15] width 28 height 12
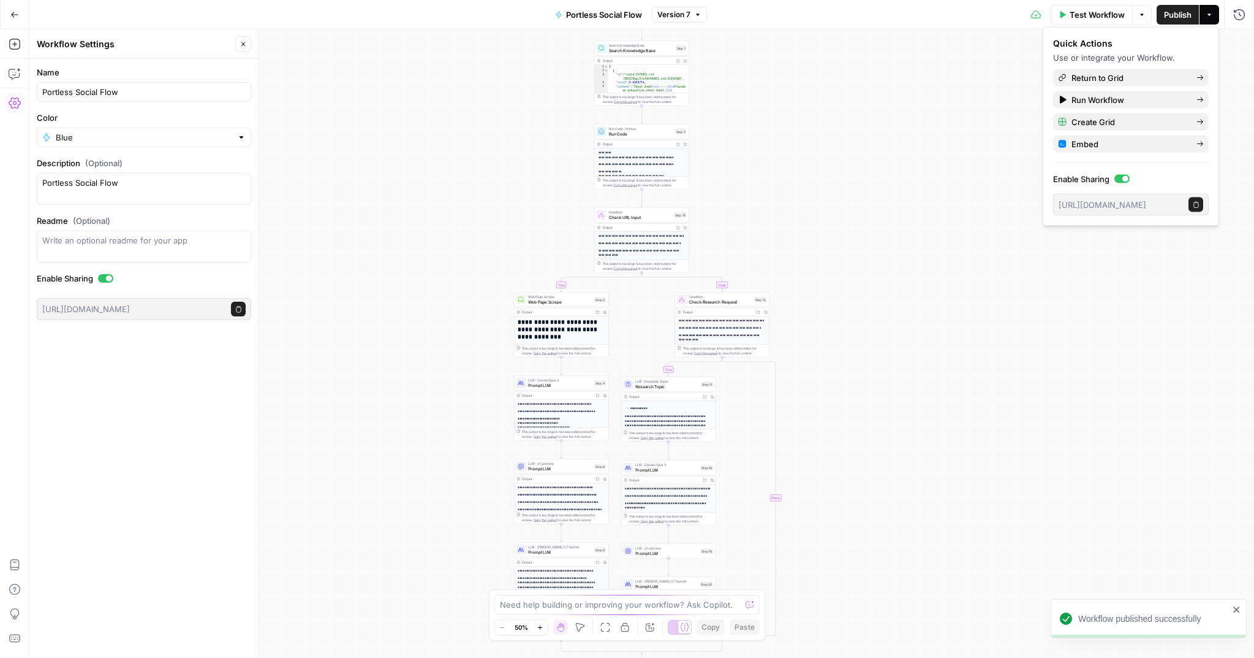
click at [22, 11] on button "Go Back" at bounding box center [15, 15] width 22 height 22
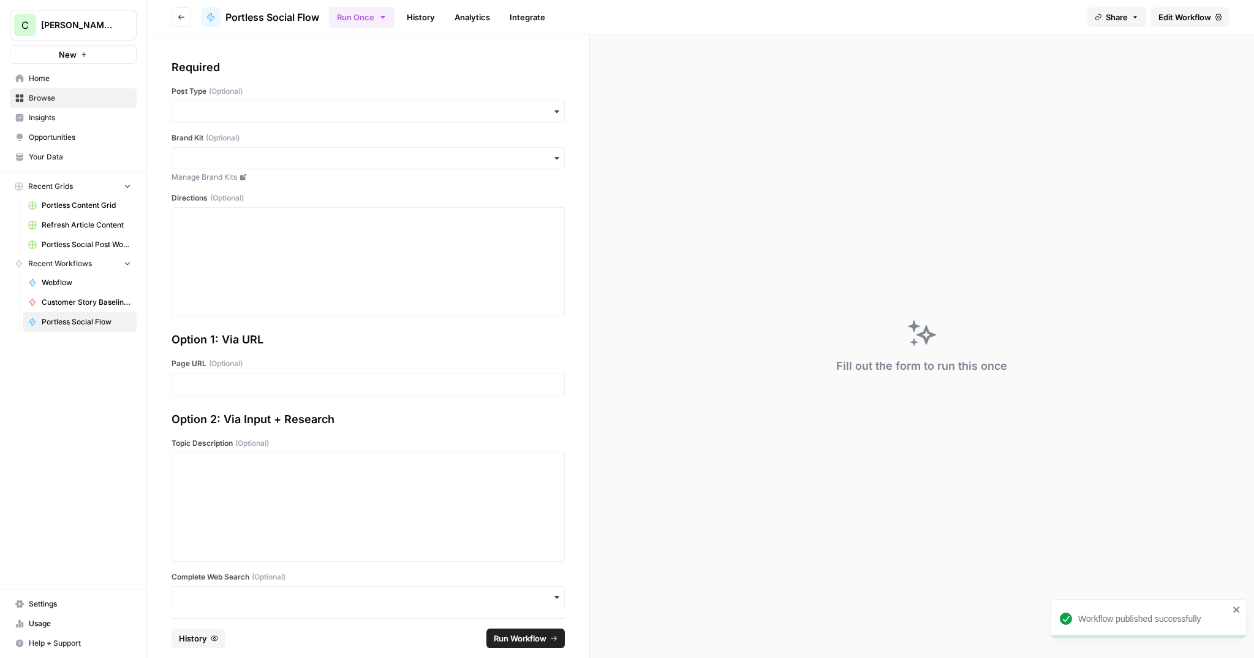
click at [178, 15] on icon "button" at bounding box center [181, 16] width 7 height 7
click at [180, 15] on icon "button" at bounding box center [181, 17] width 6 height 5
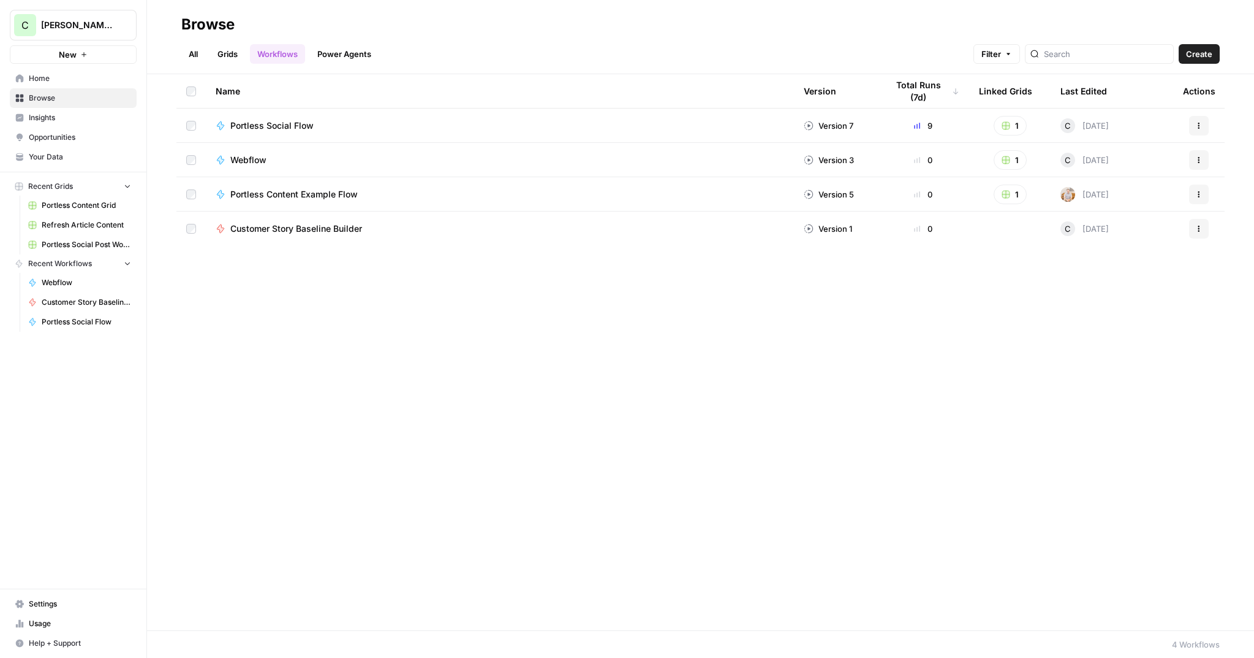
click at [307, 196] on span "Portless Content Example Flow" at bounding box center [293, 194] width 127 height 12
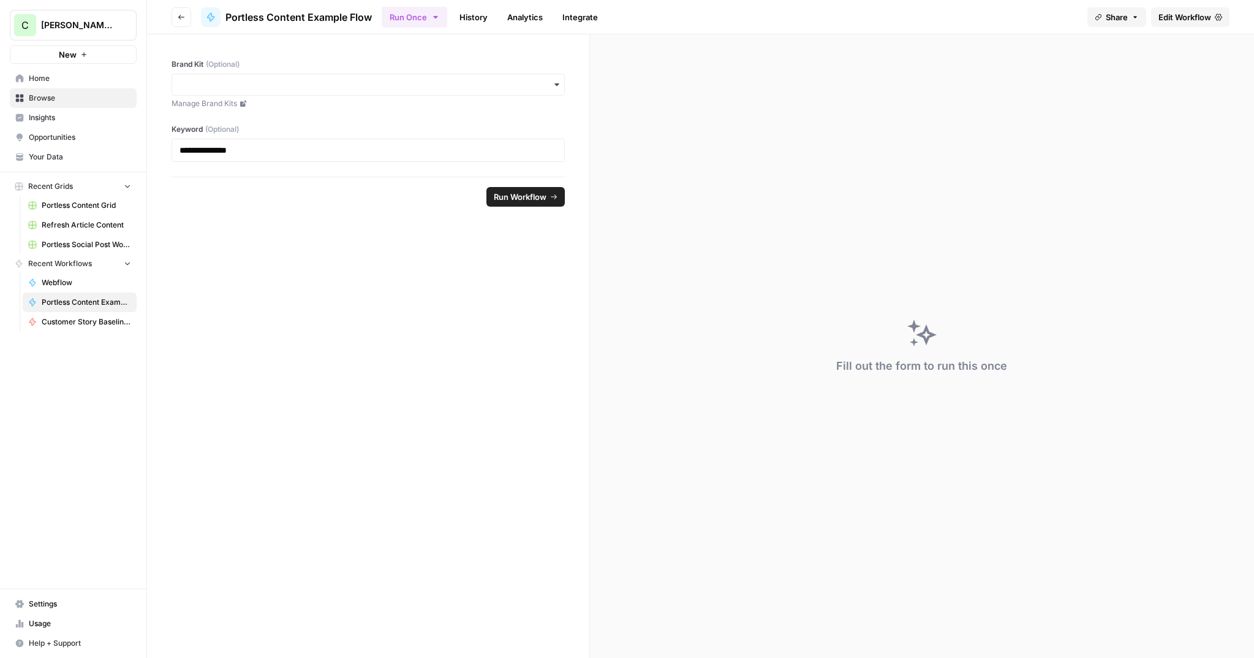
click at [1188, 12] on span "Edit Workflow" at bounding box center [1185, 17] width 53 height 12
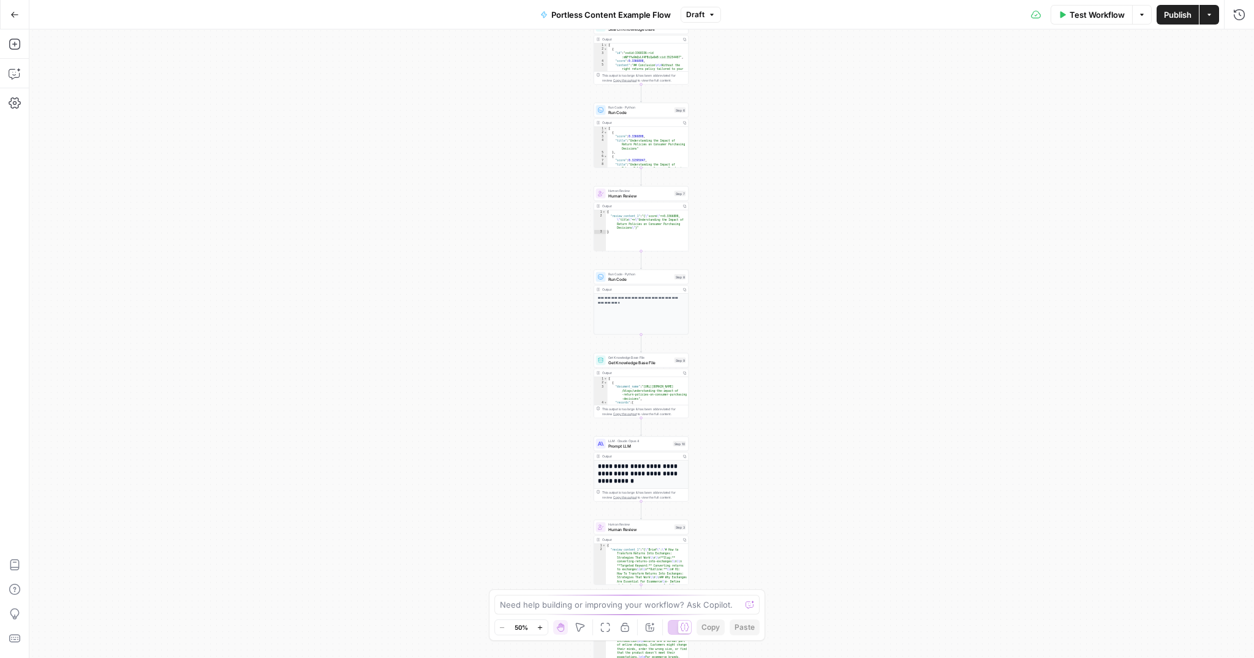
click at [15, 12] on icon "button" at bounding box center [14, 14] width 9 height 9
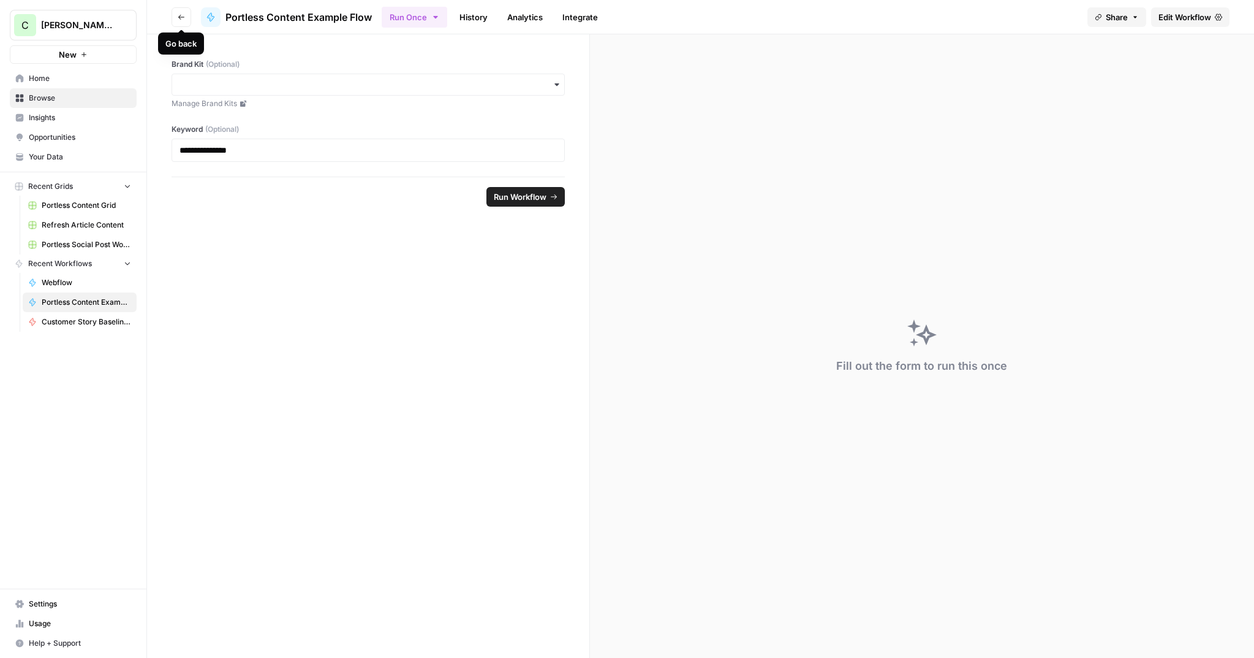
click at [183, 15] on icon "button" at bounding box center [181, 16] width 7 height 7
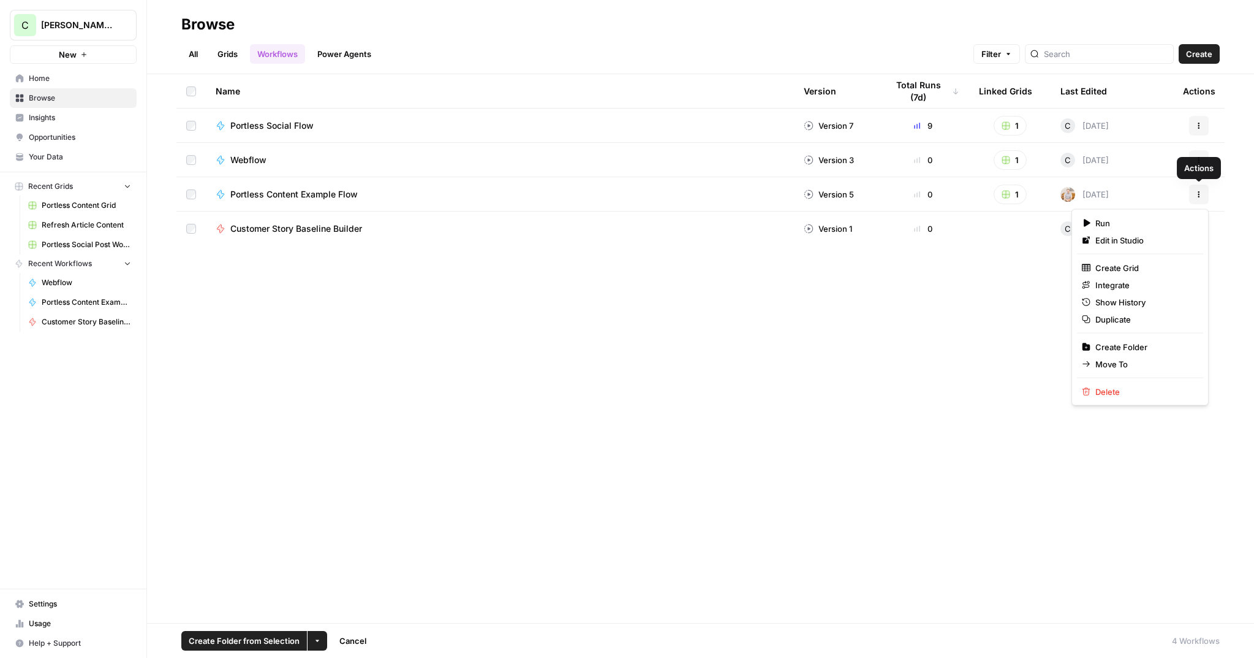
click at [1197, 195] on icon "button" at bounding box center [1199, 194] width 7 height 7
click at [1102, 400] on div "Run Edit in Studio Create Grid Integrate Show History Duplicate Create Folder M…" at bounding box center [1140, 307] width 137 height 197
click at [1119, 397] on span "Delete" at bounding box center [1145, 391] width 98 height 12
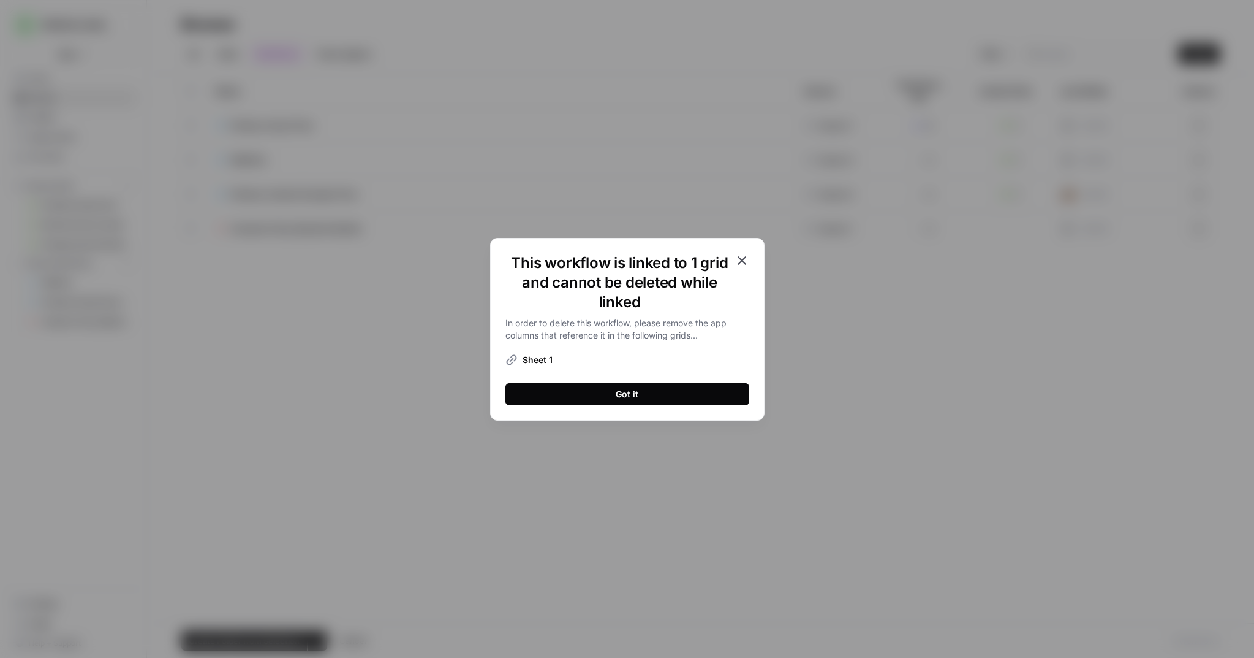
click at [606, 385] on button "Got it" at bounding box center [628, 394] width 244 height 22
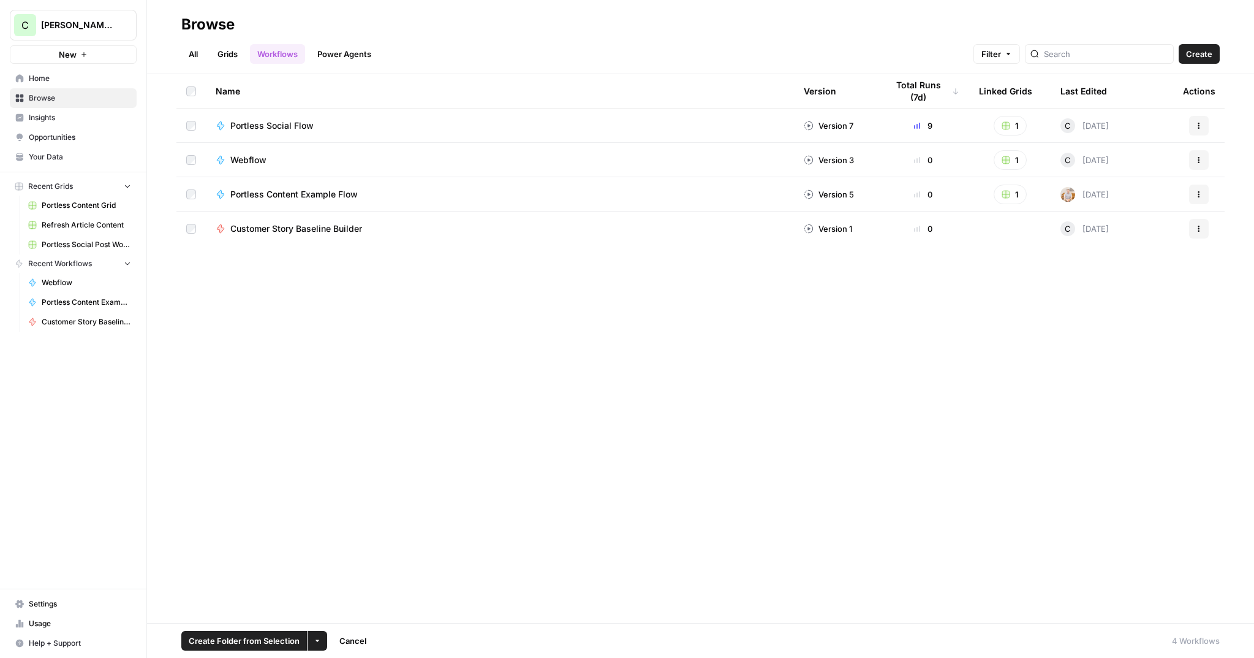
click at [53, 94] on span "Browse" at bounding box center [80, 98] width 102 height 11
click at [227, 59] on link "Grids" at bounding box center [227, 54] width 35 height 20
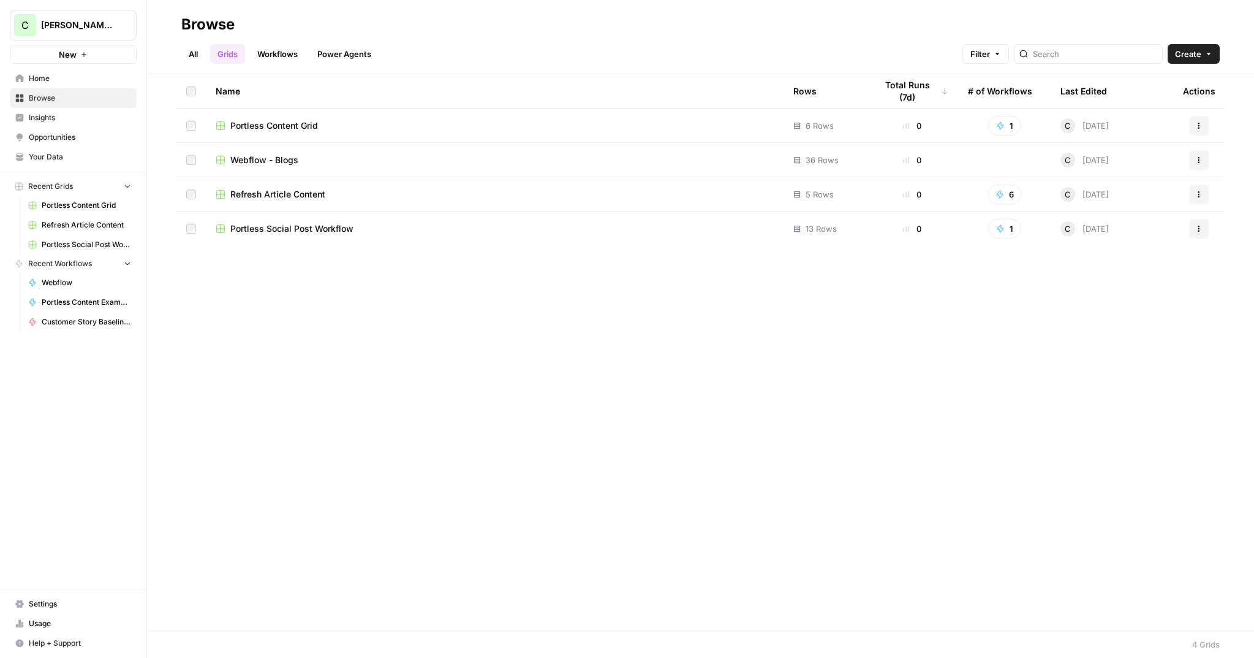
click at [266, 125] on span "Portless Content Grid" at bounding box center [274, 126] width 88 height 12
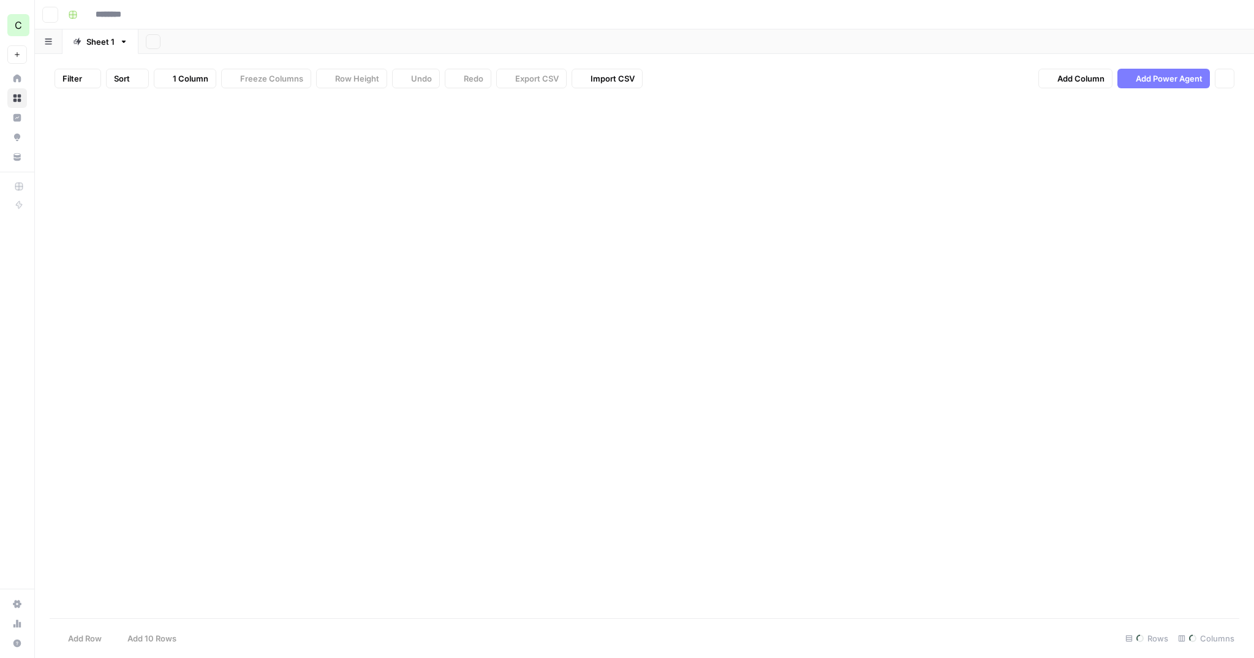
type input "**********"
click at [53, 17] on icon "button" at bounding box center [50, 14] width 7 height 7
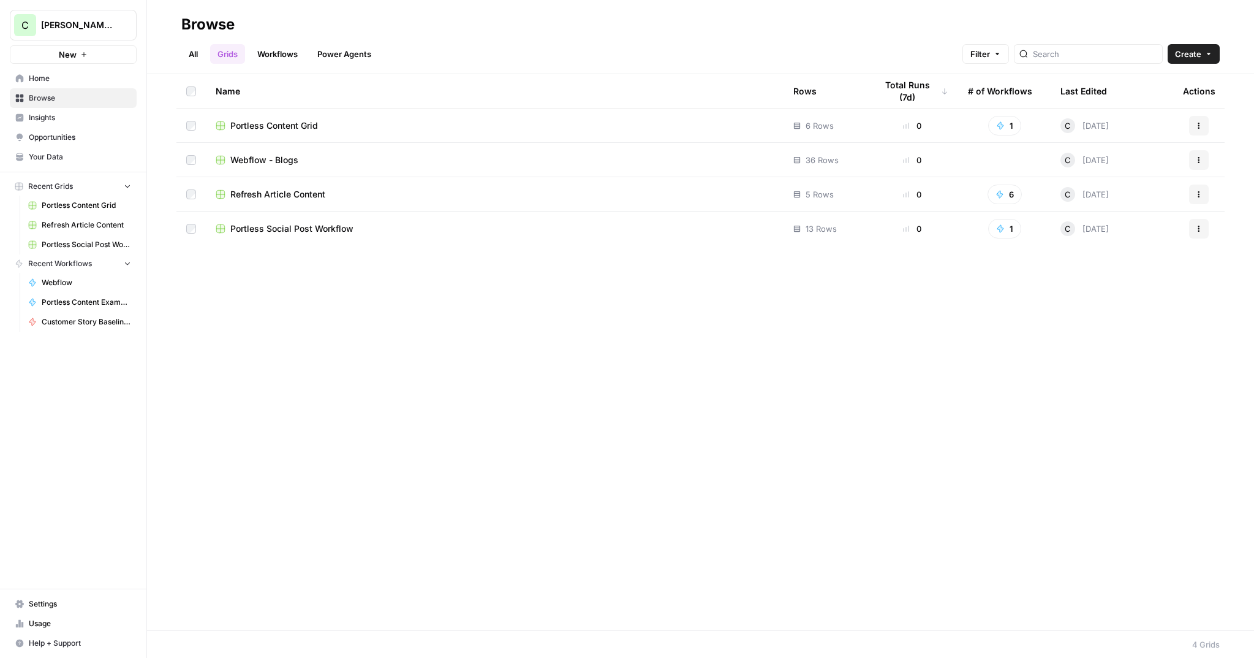
click at [185, 91] on th at bounding box center [190, 91] width 29 height 34
drag, startPoint x: 267, startPoint y: 640, endPoint x: 273, endPoint y: 599, distance: 41.6
click at [267, 639] on span "Create Folder from Selection" at bounding box center [244, 640] width 111 height 12
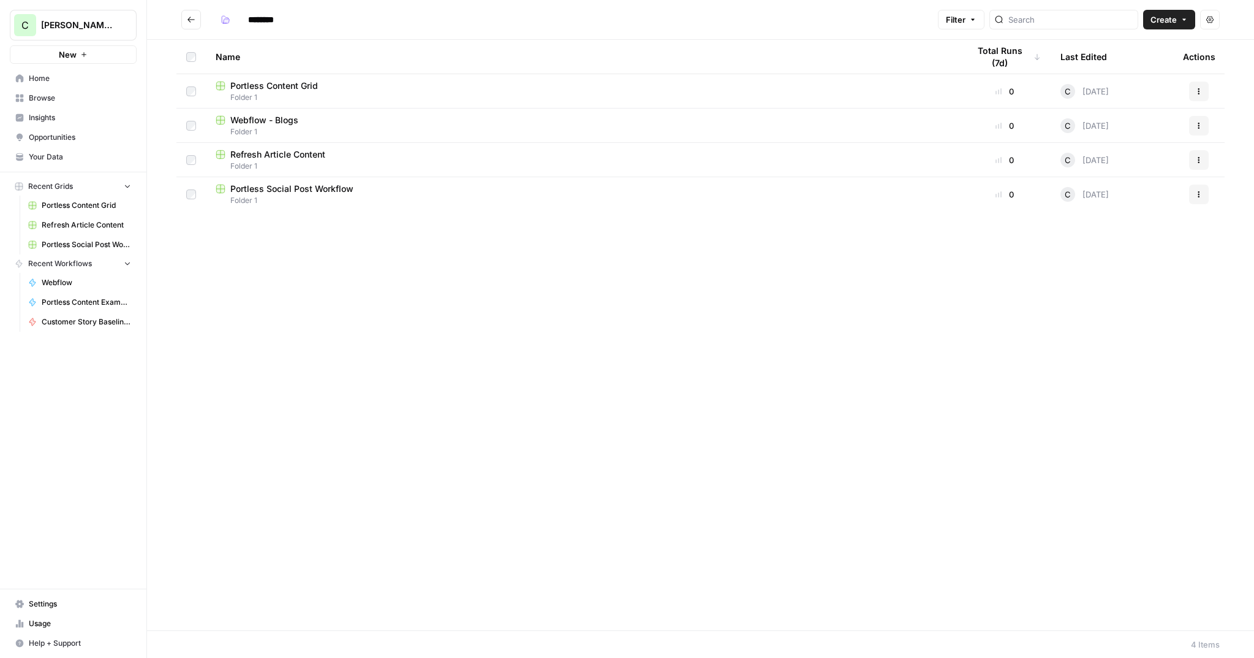
click at [262, 23] on input "********" at bounding box center [277, 20] width 69 height 20
type input "**********"
click at [184, 23] on button "Go back" at bounding box center [191, 20] width 20 height 20
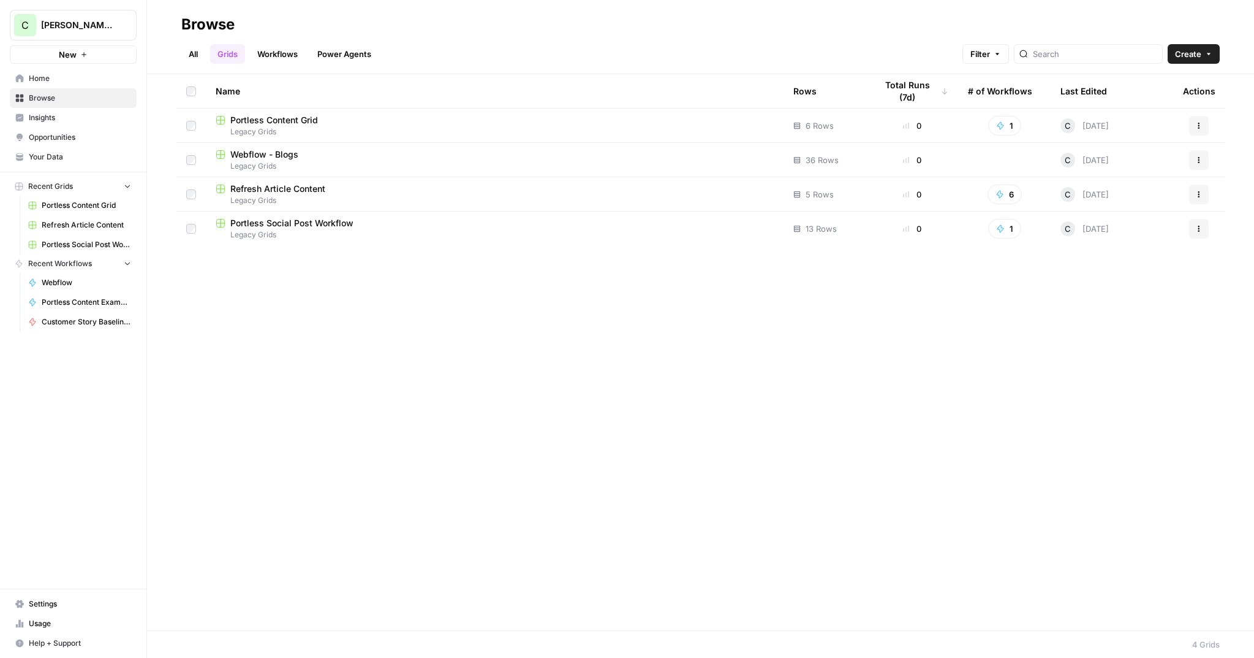
click at [45, 99] on span "Browse" at bounding box center [80, 98] width 102 height 11
click at [184, 57] on link "All" at bounding box center [193, 54] width 24 height 20
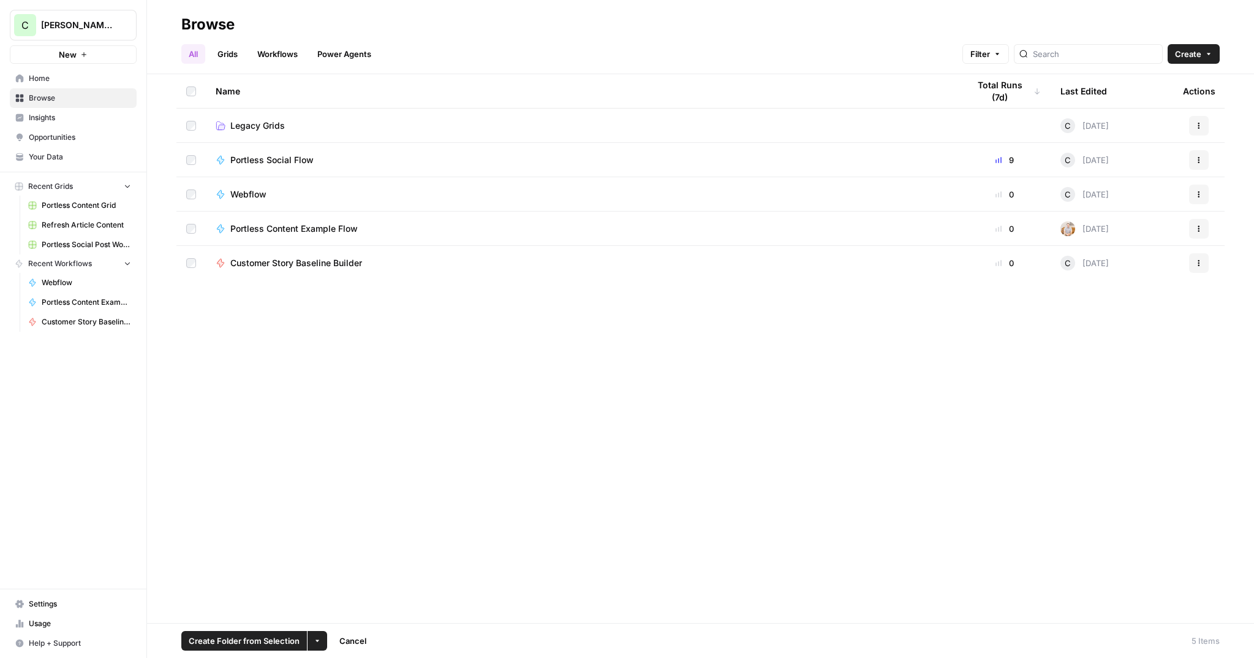
click at [252, 643] on span "Create Folder from Selection" at bounding box center [244, 640] width 111 height 12
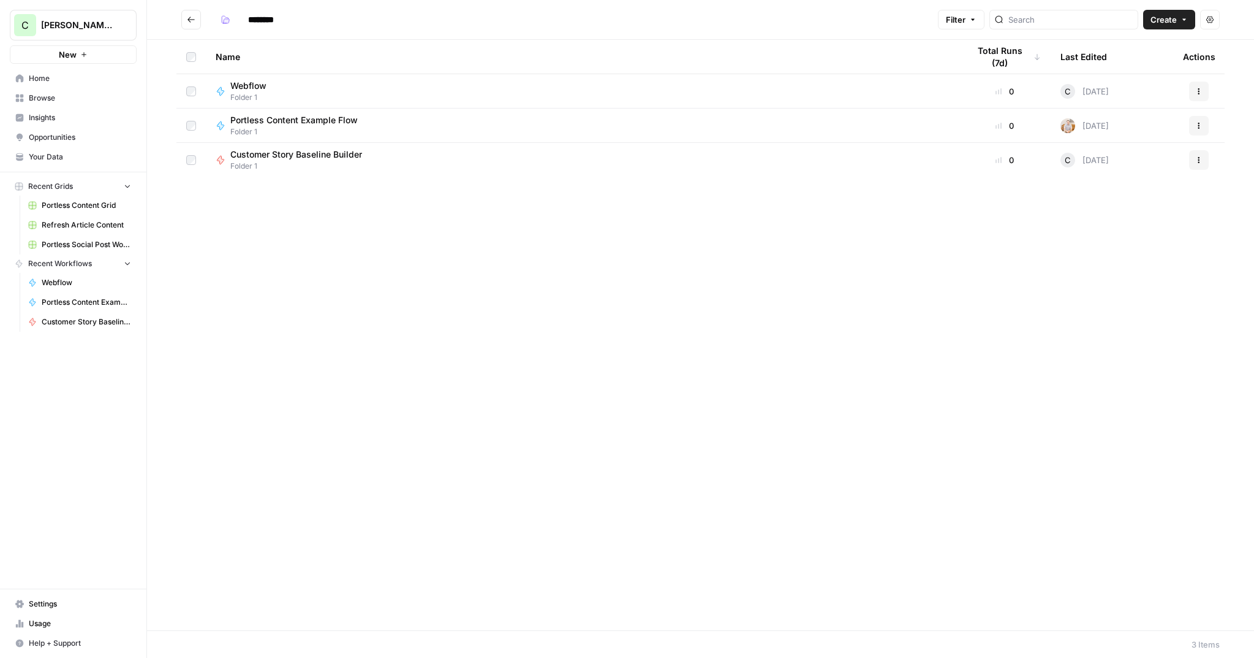
click at [271, 21] on input "********" at bounding box center [277, 20] width 69 height 20
type input "**********"
click at [181, 14] on header "**********" at bounding box center [700, 20] width 1107 height 40
click at [189, 17] on icon "Go back" at bounding box center [191, 19] width 9 height 9
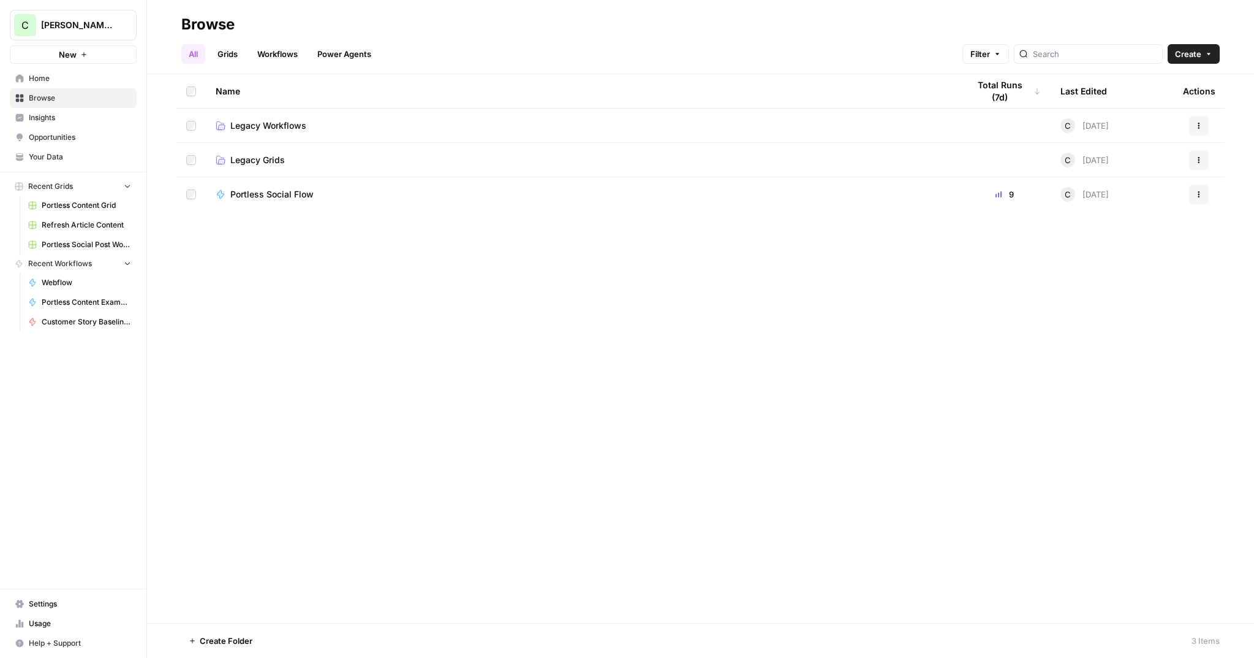
click at [296, 308] on div "Name Total Runs (7d) Last Edited Actions Legacy Workflows C Today Actions Legac…" at bounding box center [700, 348] width 1107 height 548
click at [267, 270] on div "Name Total Runs (7d) Last Edited Actions Legacy Workflows C Today Actions Legac…" at bounding box center [700, 348] width 1107 height 548
click at [1202, 50] on button "Create" at bounding box center [1194, 54] width 52 height 20
click at [1148, 80] on span "Folder" at bounding box center [1170, 83] width 69 height 12
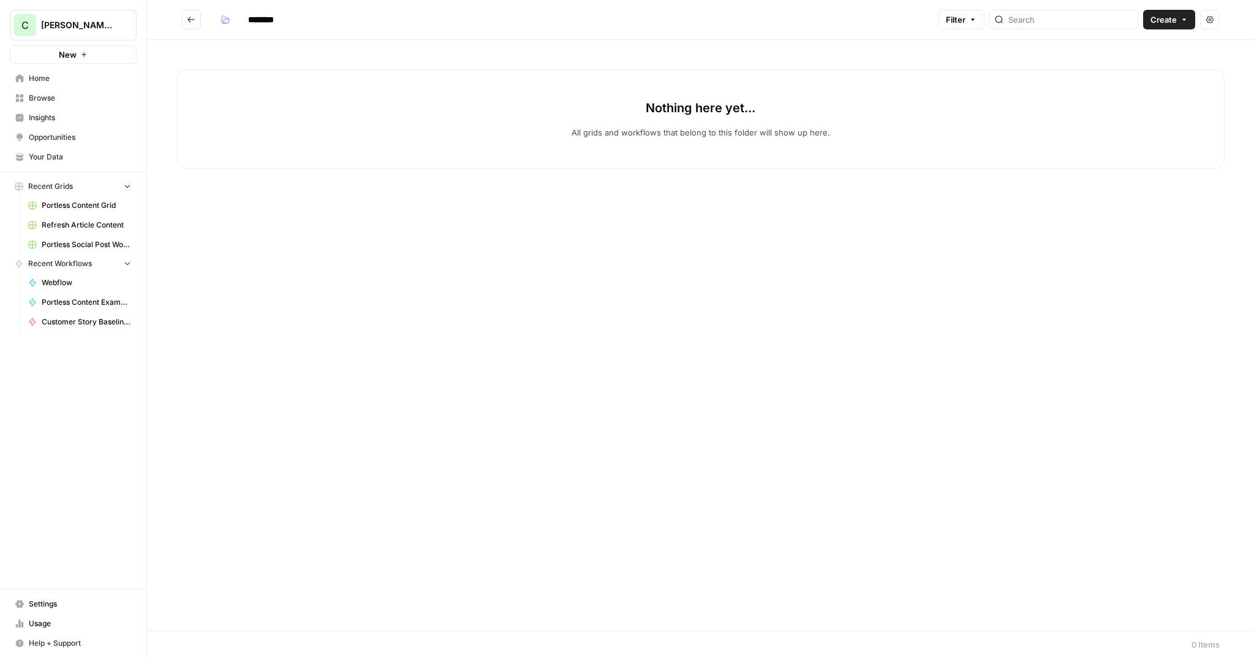
click at [258, 21] on input "********" at bounding box center [277, 20] width 69 height 20
click at [264, 20] on input "********" at bounding box center [277, 20] width 69 height 20
type input "**********"
click at [189, 22] on icon "Go back" at bounding box center [191, 19] width 9 height 9
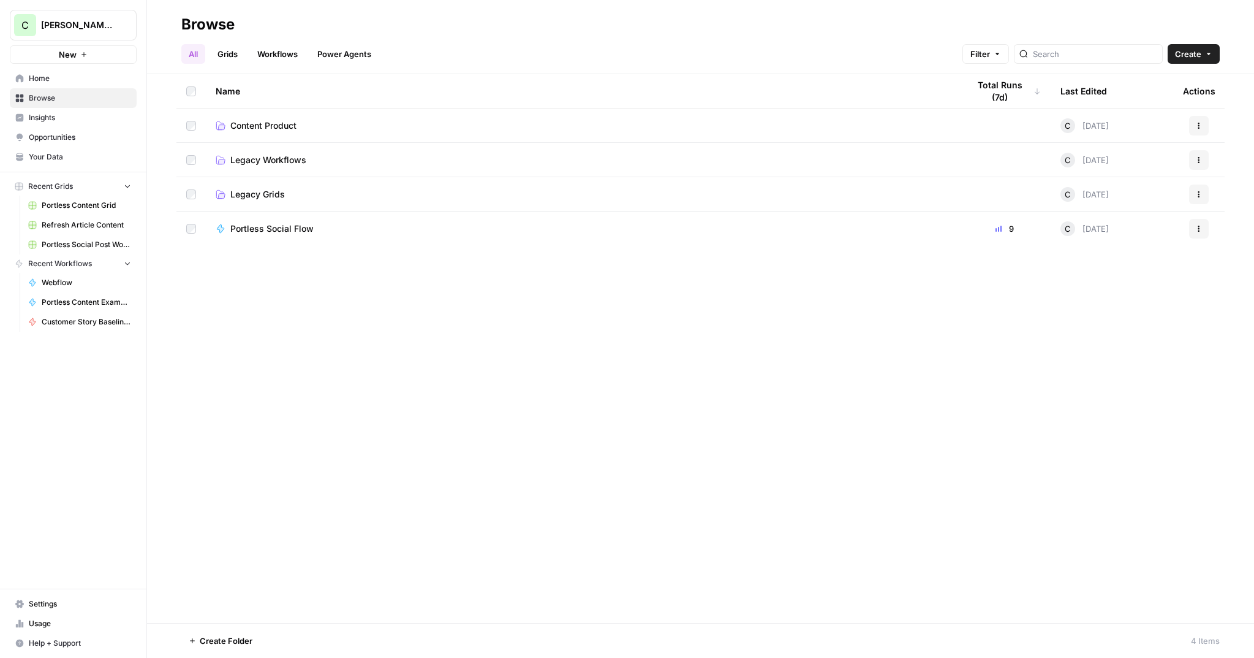
click at [259, 127] on span "Content Product" at bounding box center [263, 126] width 66 height 12
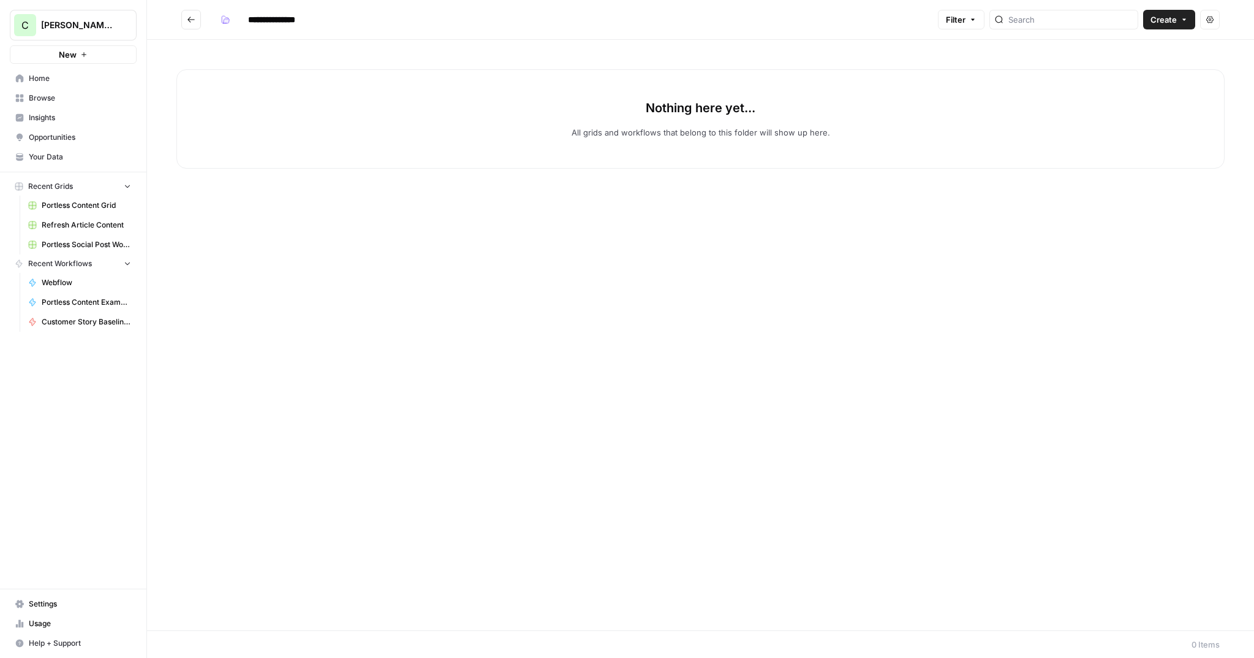
click at [245, 6] on header "**********" at bounding box center [700, 20] width 1107 height 40
click at [251, 17] on input "**********" at bounding box center [282, 20] width 79 height 20
click at [246, 19] on input "**********" at bounding box center [282, 20] width 79 height 20
type input "**********"
click at [193, 22] on icon "Go back" at bounding box center [191, 19] width 9 height 9
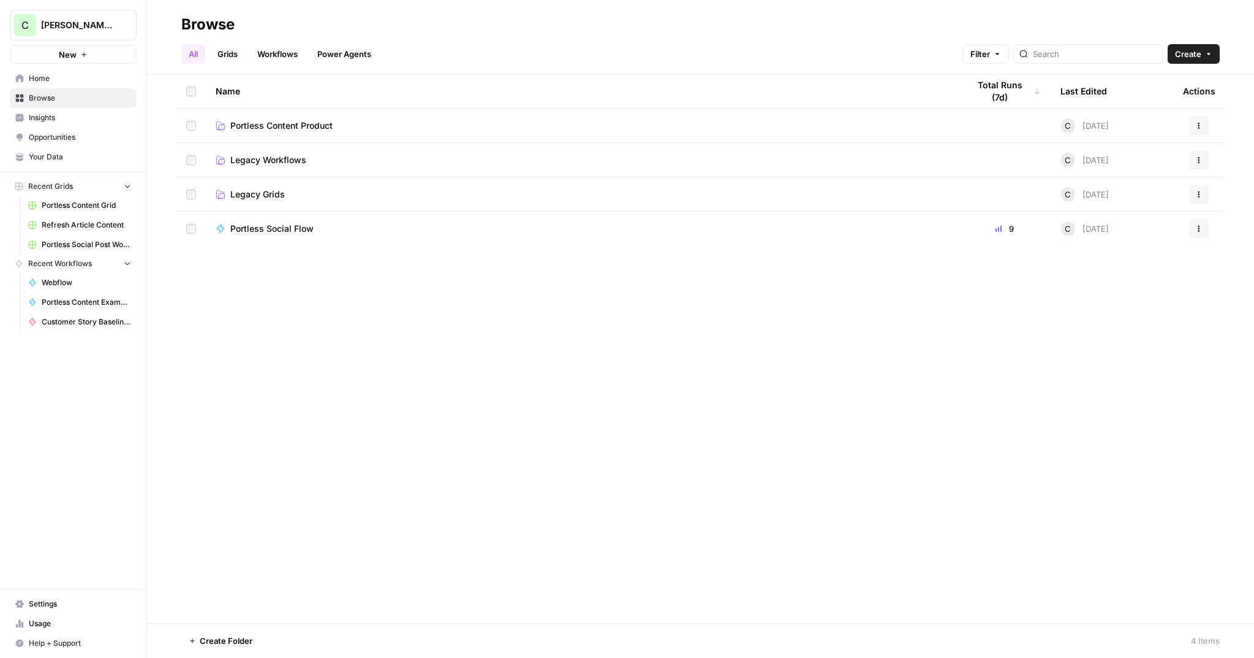
click at [316, 132] on td "Portless Content Product" at bounding box center [582, 125] width 753 height 34
click at [316, 126] on span "Portless Content Product" at bounding box center [281, 126] width 102 height 12
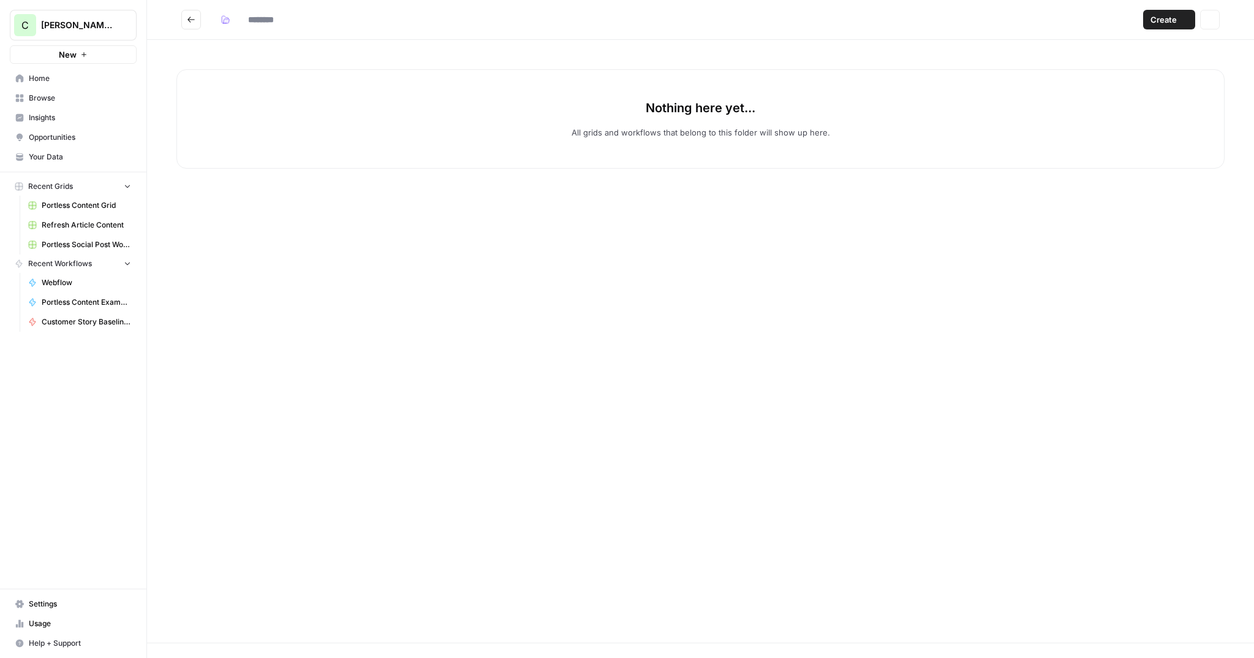
type input "**********"
click at [1183, 22] on icon "button" at bounding box center [1184, 19] width 7 height 7
click at [1174, 18] on span "Create" at bounding box center [1164, 19] width 26 height 12
click at [1131, 66] on span "Workflow" at bounding box center [1146, 65] width 69 height 12
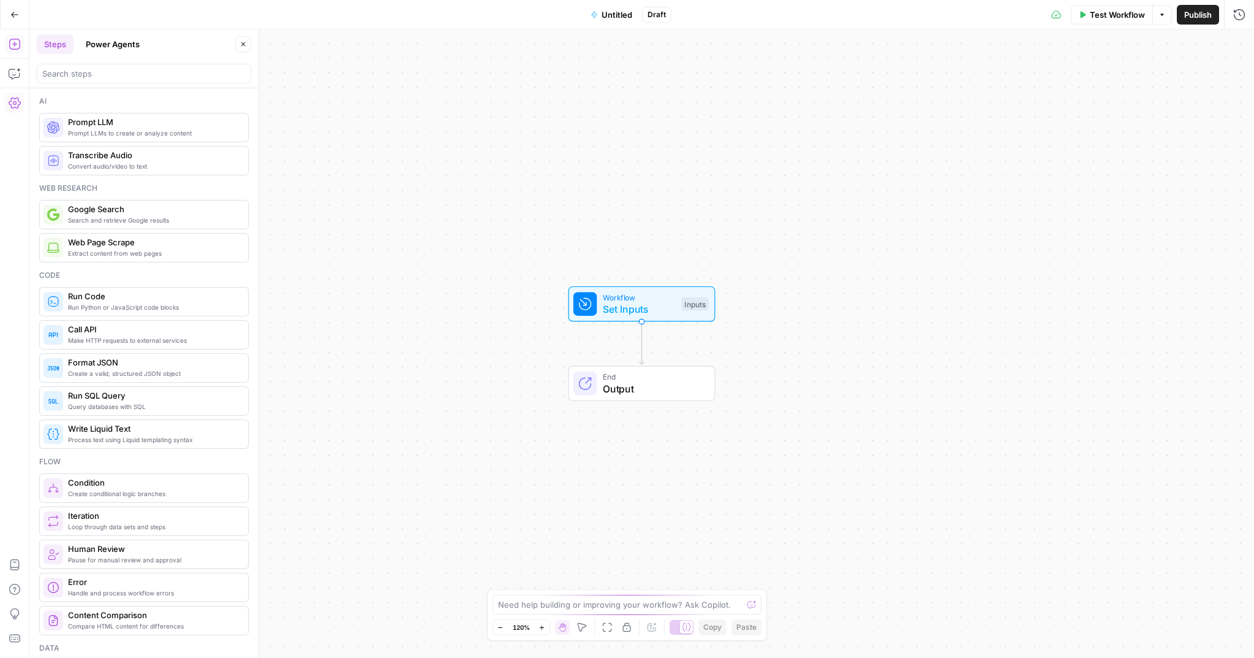
click at [15, 101] on icon "button" at bounding box center [15, 103] width 12 height 12
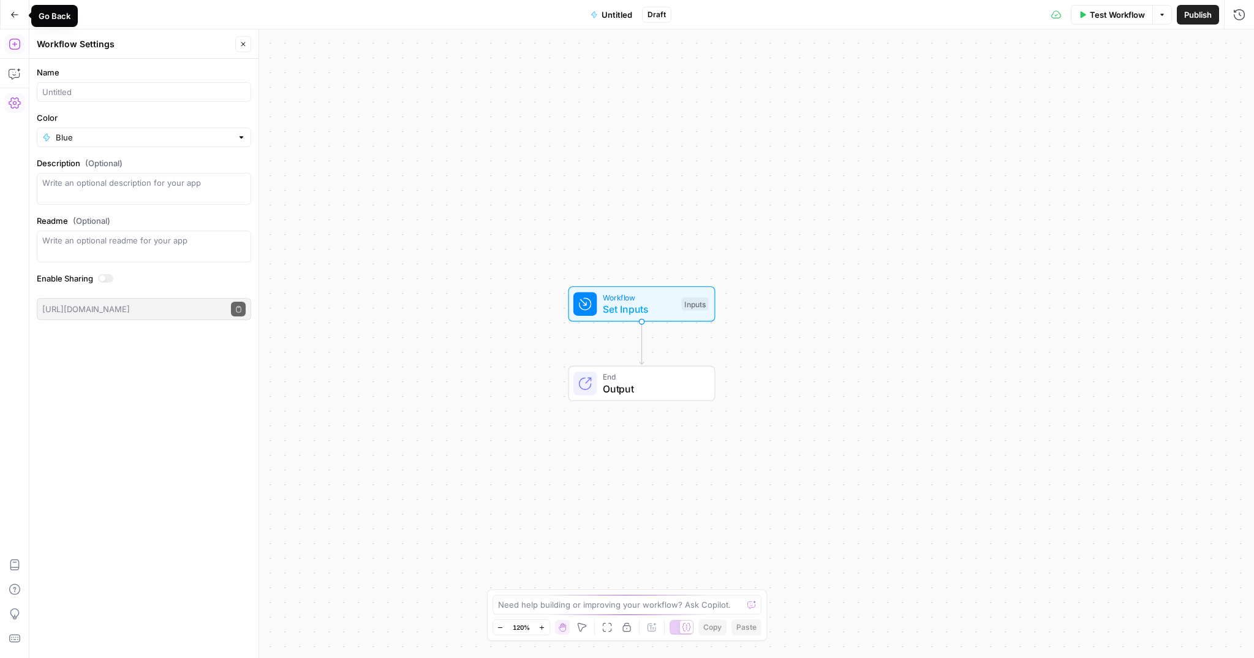
click at [10, 11] on icon "button" at bounding box center [14, 14] width 9 height 9
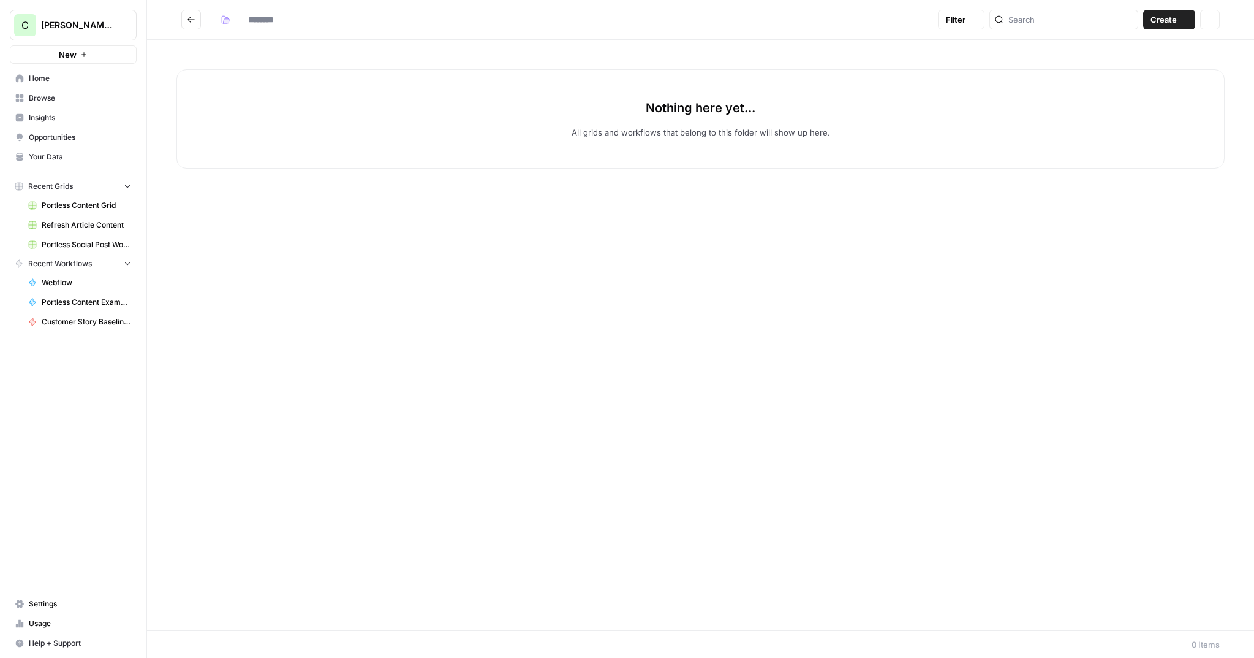
type input "**********"
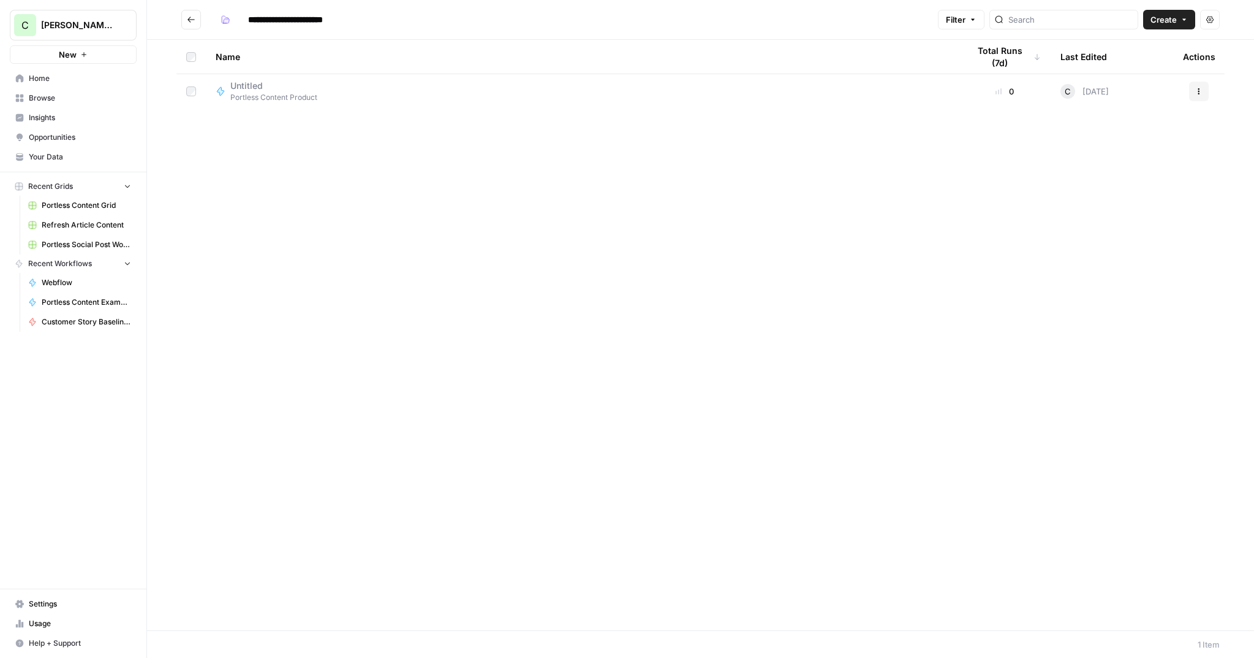
click at [279, 86] on span "Untitled" at bounding box center [268, 86] width 77 height 12
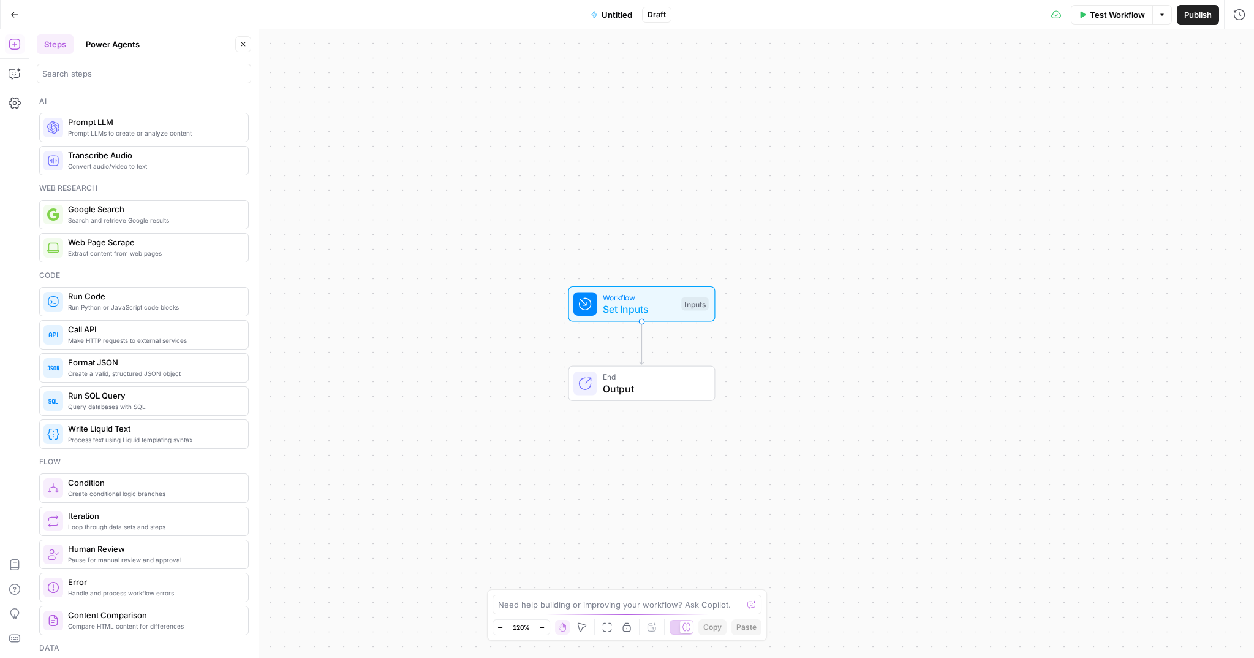
click at [88, 42] on button "Power Agents" at bounding box center [112, 44] width 69 height 20
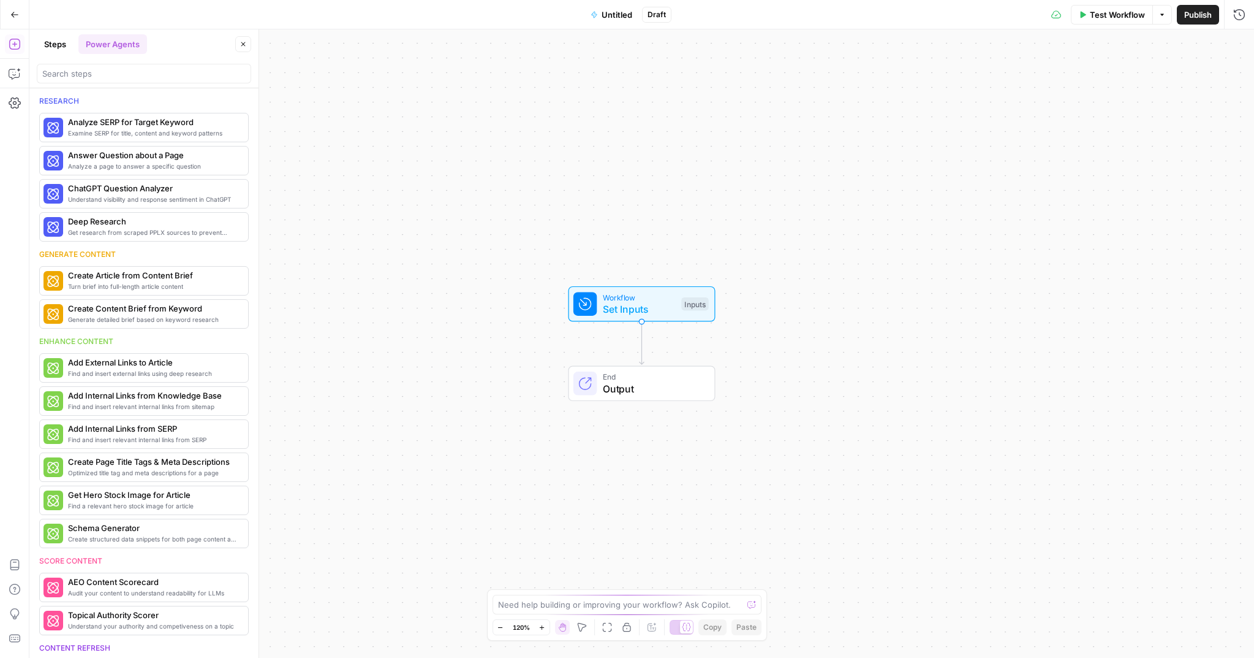
click at [55, 48] on button "Steps" at bounding box center [55, 44] width 37 height 20
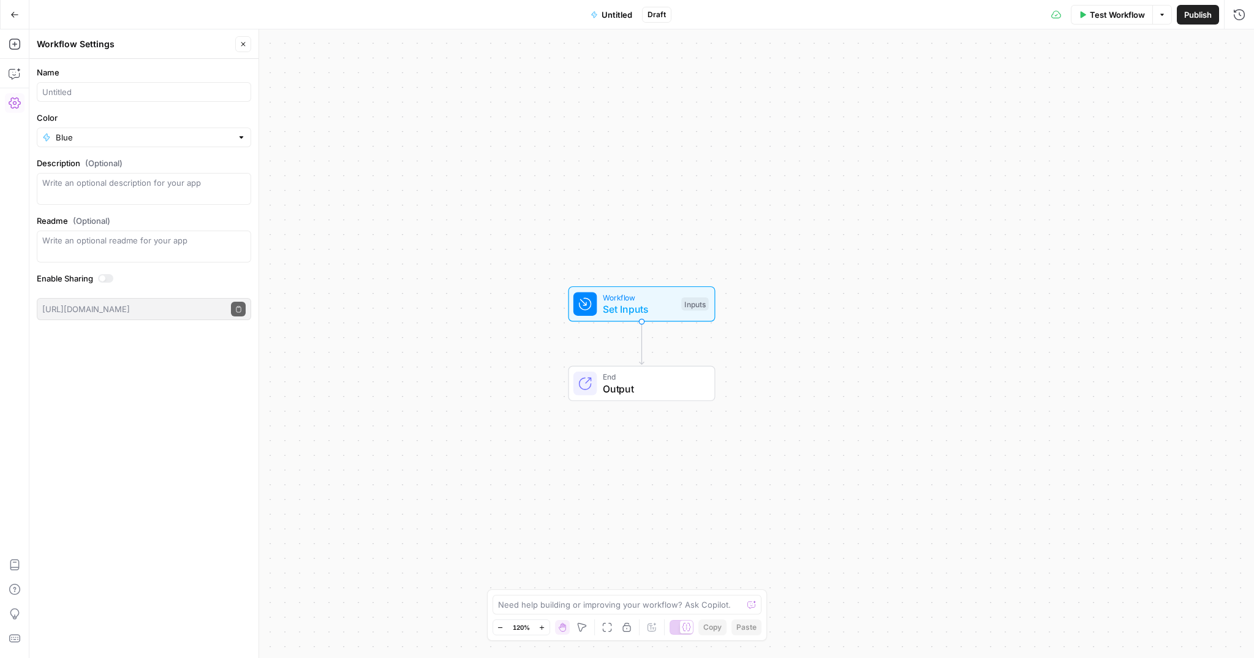
click at [13, 17] on icon "button" at bounding box center [14, 14] width 9 height 9
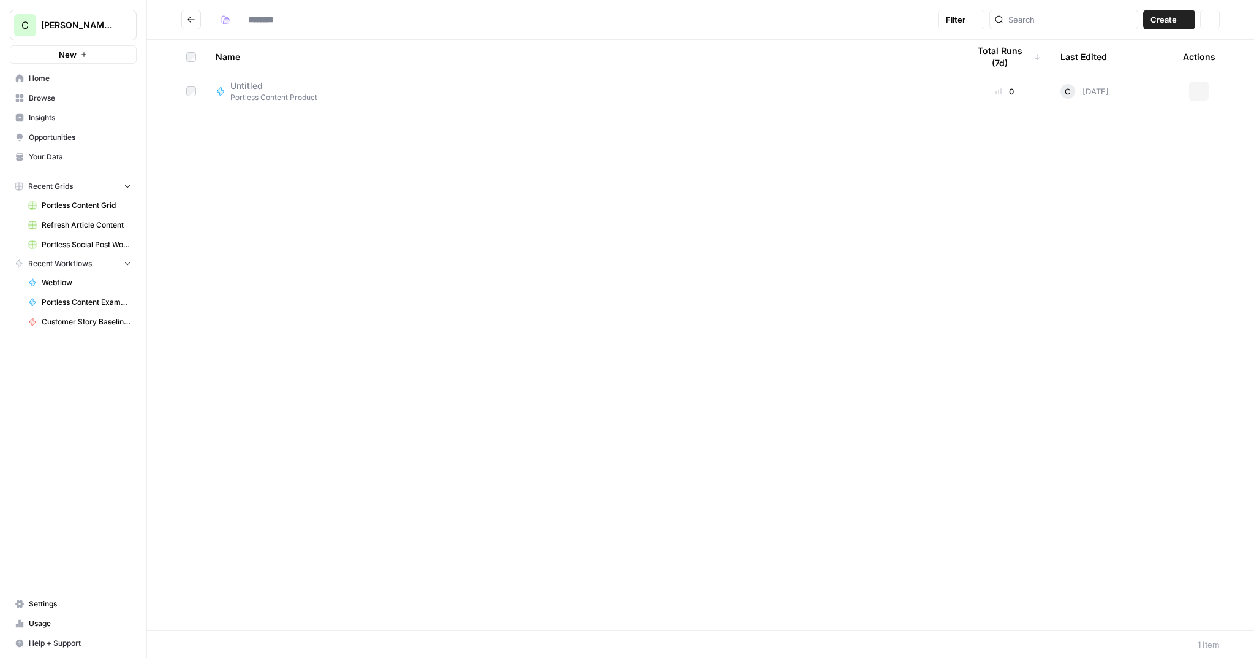
type input "**********"
click at [188, 16] on icon "Go back" at bounding box center [191, 19] width 9 height 9
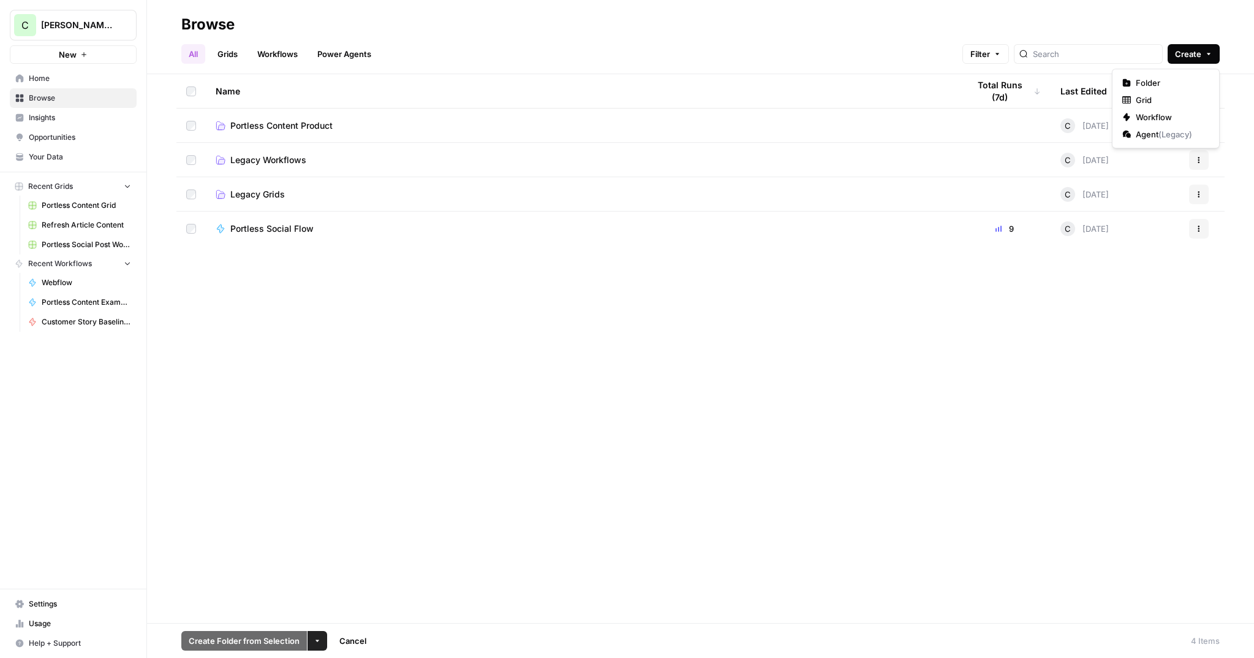
click at [1203, 54] on button "Create" at bounding box center [1194, 54] width 52 height 20
click at [1203, 125] on button "Actions" at bounding box center [1200, 126] width 20 height 20
click at [1126, 172] on span "Delete Folder" at bounding box center [1145, 171] width 98 height 12
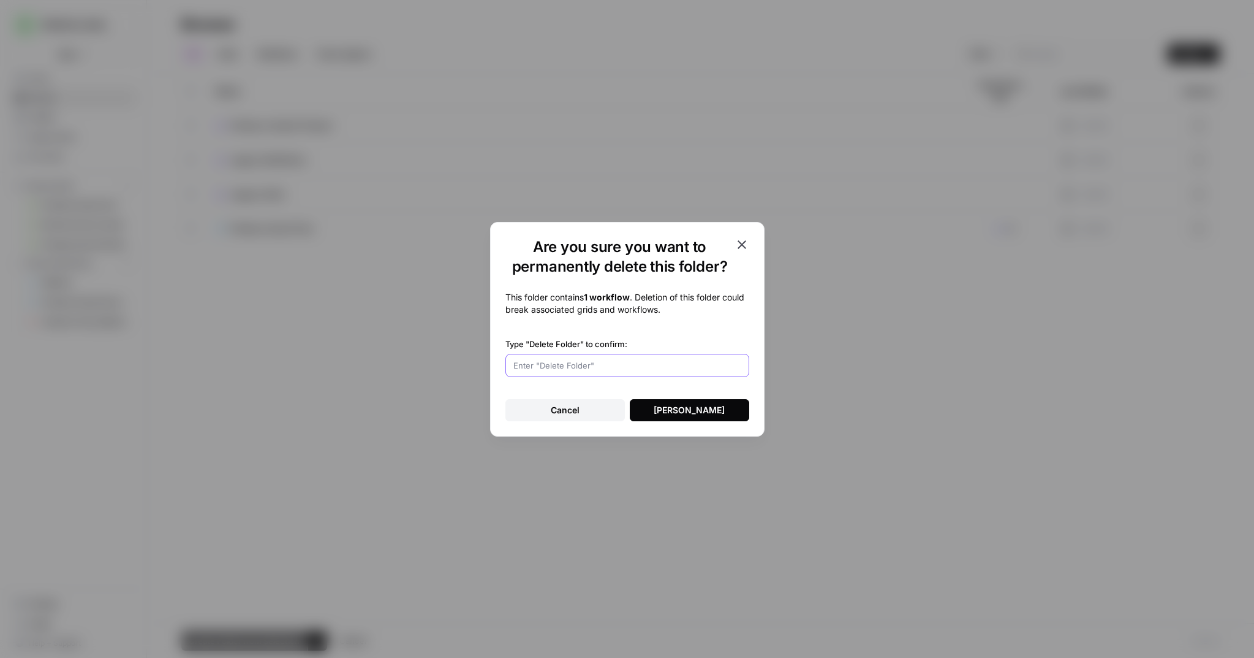
click at [636, 364] on input "Type "Delete Folder" to confirm:" at bounding box center [628, 365] width 228 height 12
type input "Delete Folder"
drag, startPoint x: 688, startPoint y: 411, endPoint x: 678, endPoint y: 410, distance: 9.3
click at [688, 411] on div "Delete Folder" at bounding box center [689, 410] width 71 height 12
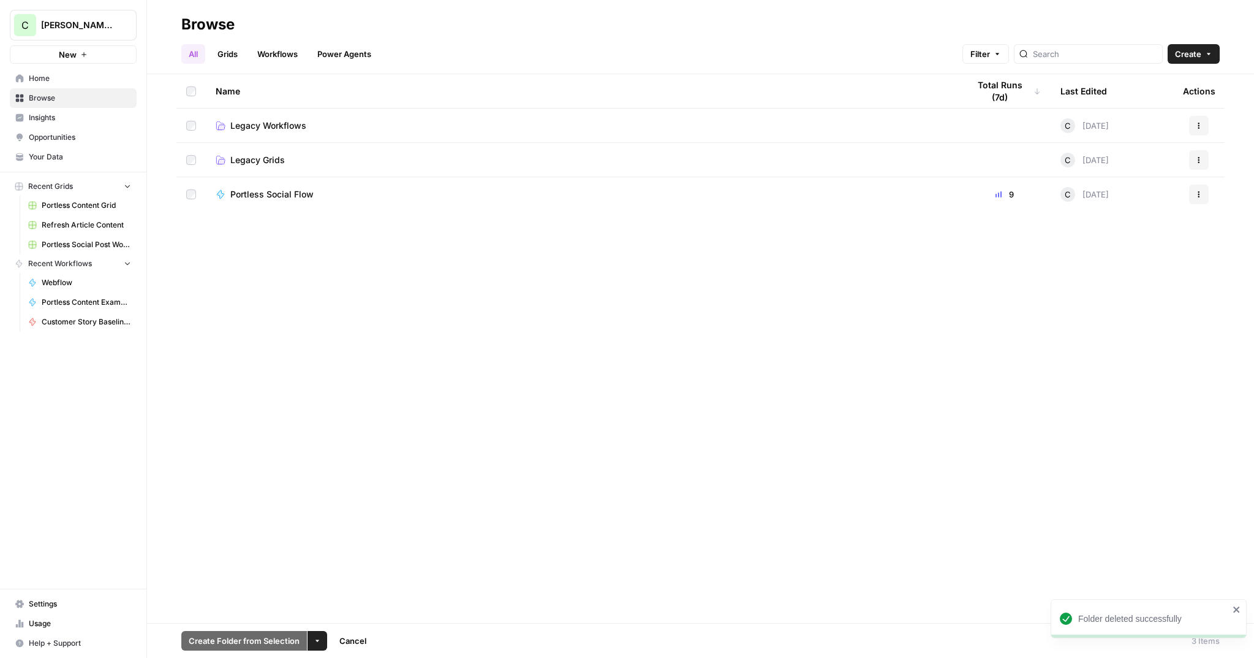
click at [240, 257] on div "Name Total Runs (7d) Last Edited Actions Legacy Workflows C Today Actions Legac…" at bounding box center [700, 348] width 1107 height 548
click at [42, 83] on span "Home" at bounding box center [80, 78] width 102 height 11
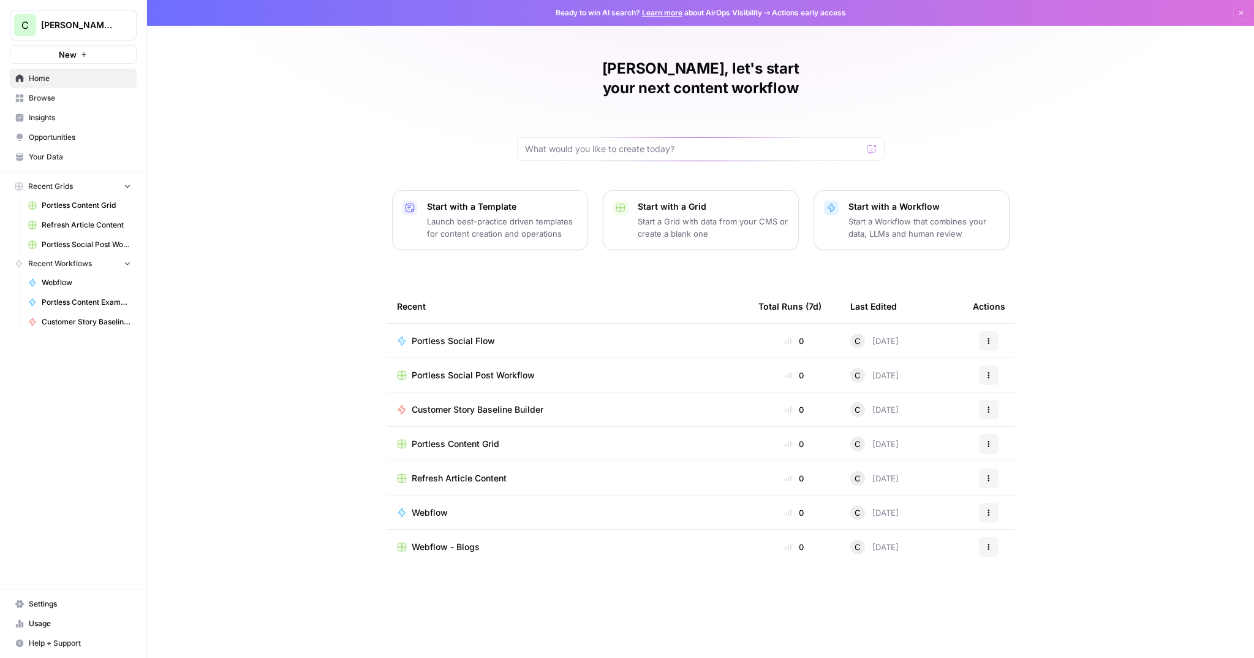
click at [46, 100] on span "Browse" at bounding box center [80, 98] width 102 height 11
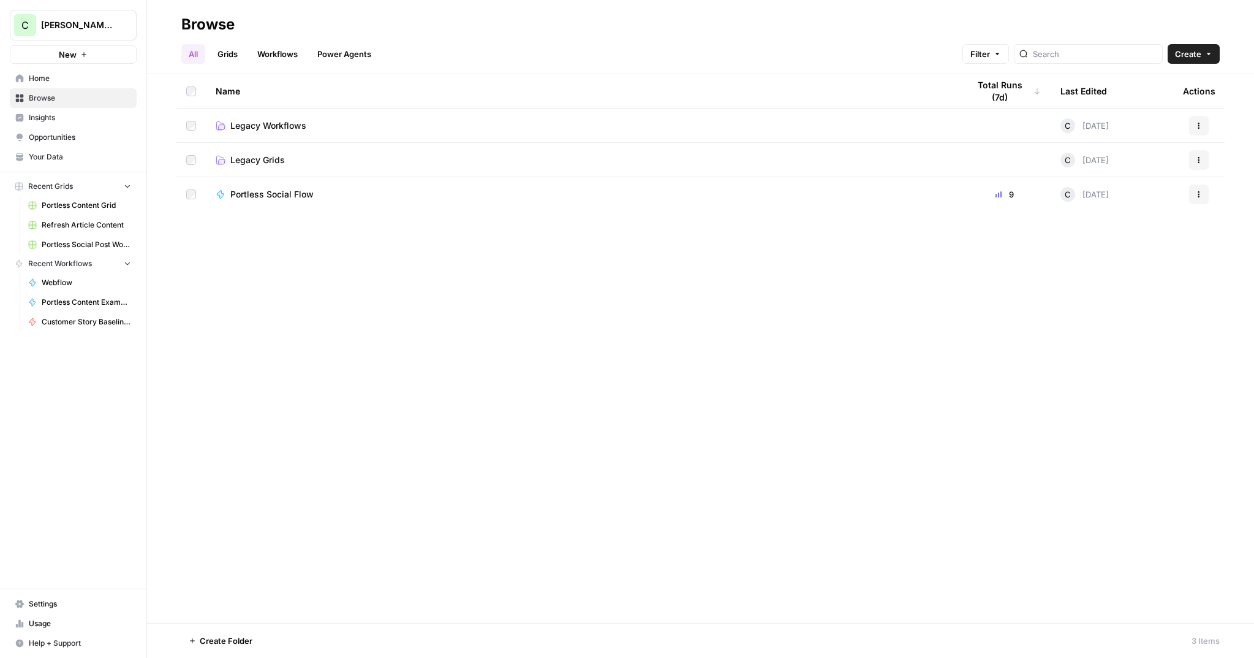
click at [279, 56] on link "Workflows" at bounding box center [277, 54] width 55 height 20
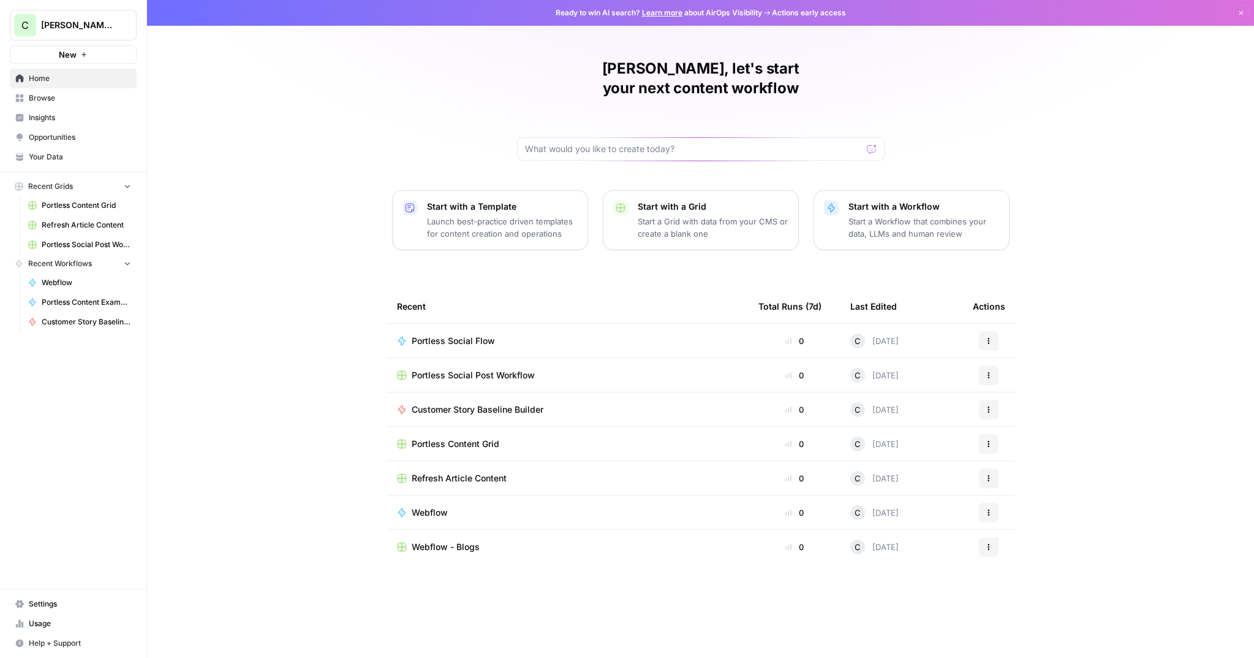
click at [847, 213] on button "Start with a Workflow Start a Workflow that combines your data, LLMs and human …" at bounding box center [912, 220] width 196 height 60
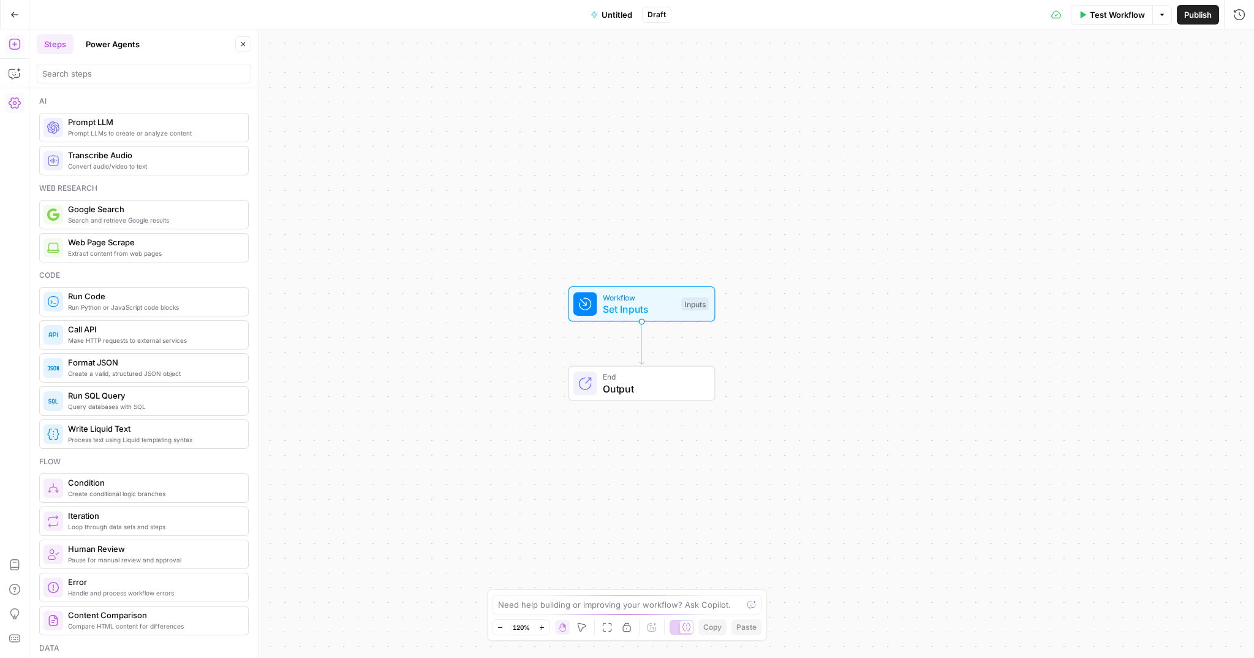
click at [17, 102] on icon "button" at bounding box center [15, 103] width 12 height 12
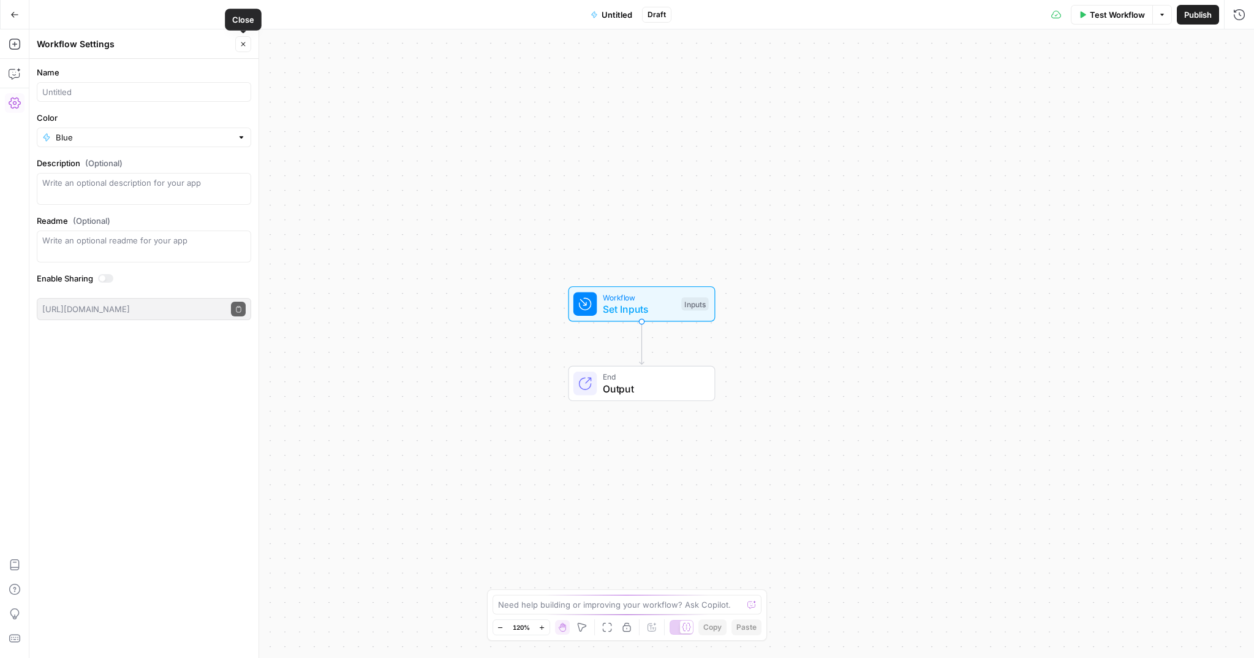
click at [246, 44] on span "Close" at bounding box center [246, 44] width 1 height 1
click at [626, 9] on span "Untitled" at bounding box center [617, 15] width 31 height 12
click at [598, 12] on icon "button" at bounding box center [594, 14] width 7 height 7
click at [613, 19] on span "Untitled" at bounding box center [617, 15] width 31 height 12
click at [79, 96] on input "Name" at bounding box center [143, 92] width 203 height 12
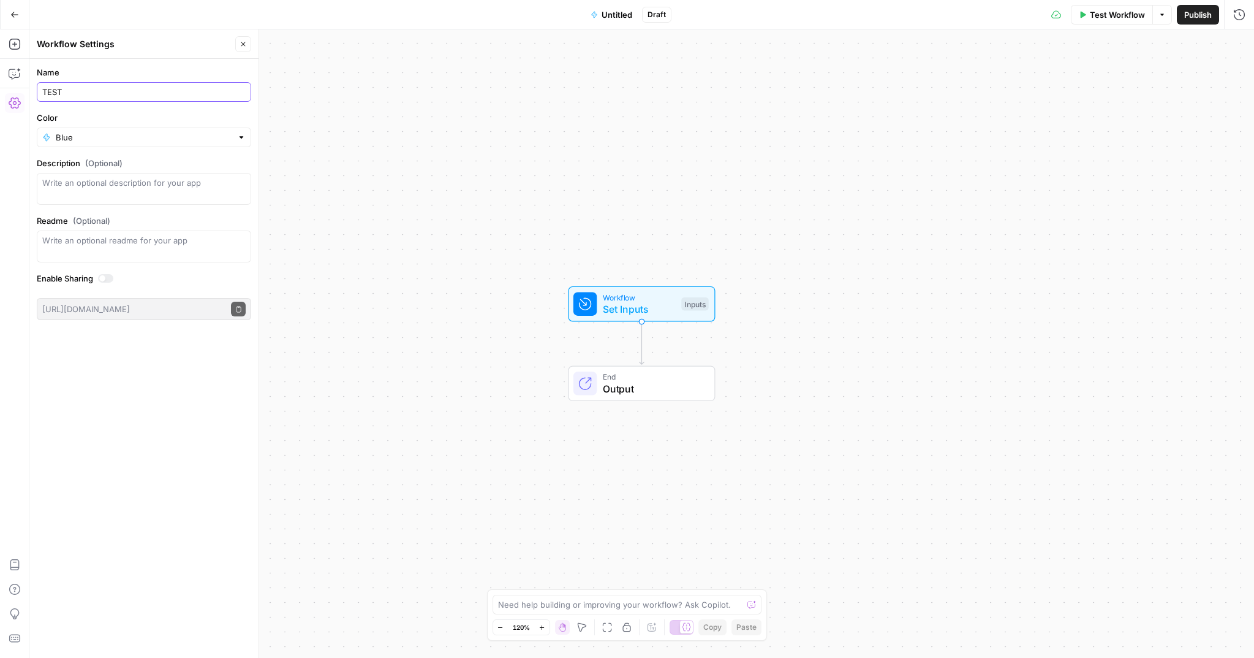
type input "TEST"
click at [469, 148] on div "Workflow Set Inputs Inputs End Output" at bounding box center [641, 343] width 1225 height 628
click at [347, 184] on div "Workflow Set Inputs Inputs End Output" at bounding box center [641, 343] width 1225 height 628
click at [382, 208] on div "Workflow Set Inputs Inputs End Output" at bounding box center [641, 343] width 1225 height 628
click at [12, 586] on icon "button" at bounding box center [15, 589] width 12 height 12
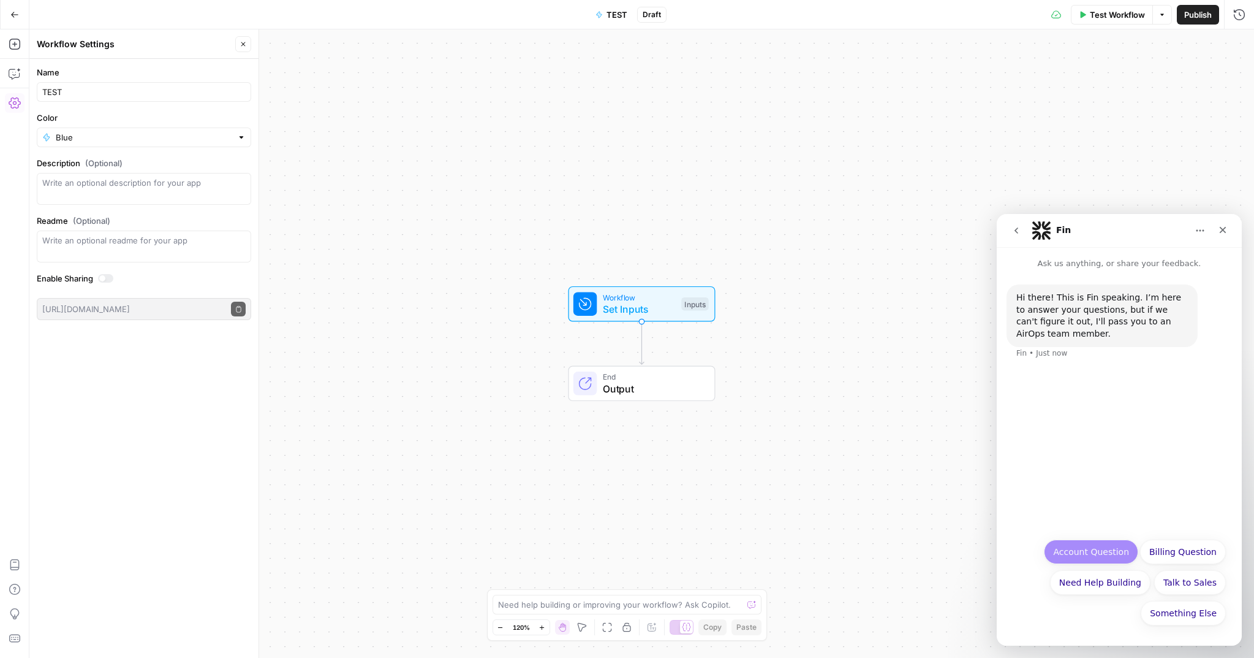
click at [1093, 555] on button "Account Question" at bounding box center [1091, 551] width 94 height 25
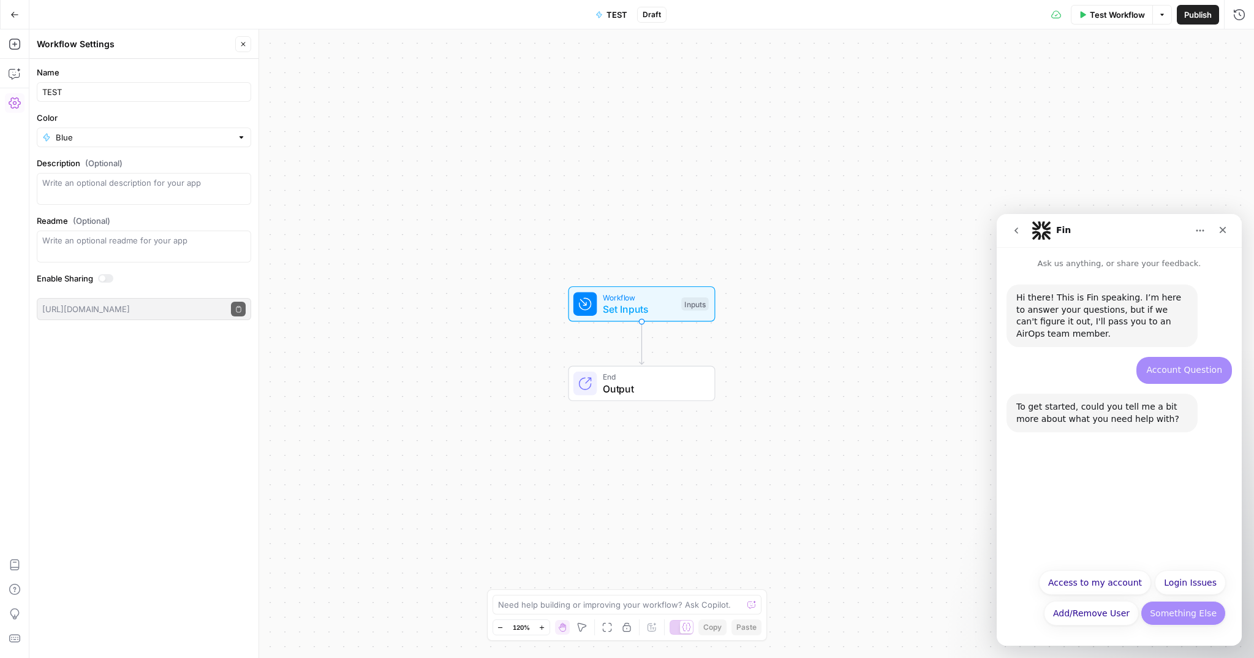
click at [1171, 612] on button "Something Else" at bounding box center [1183, 613] width 85 height 25
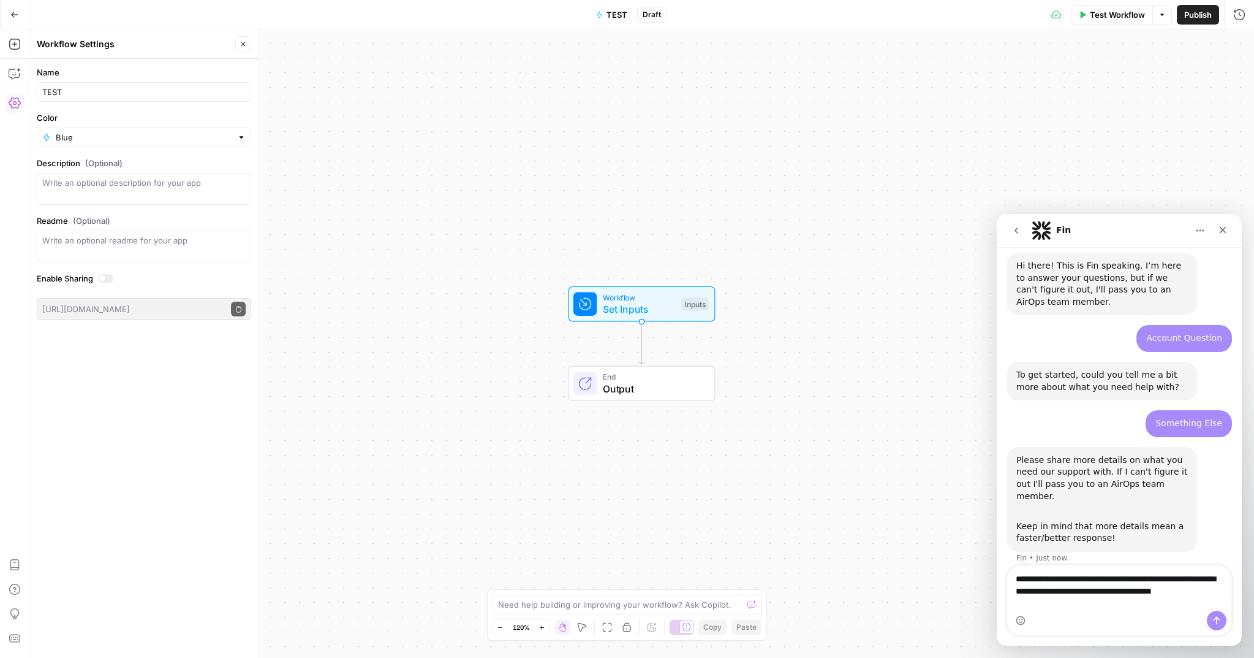
scroll to position [44, 0]
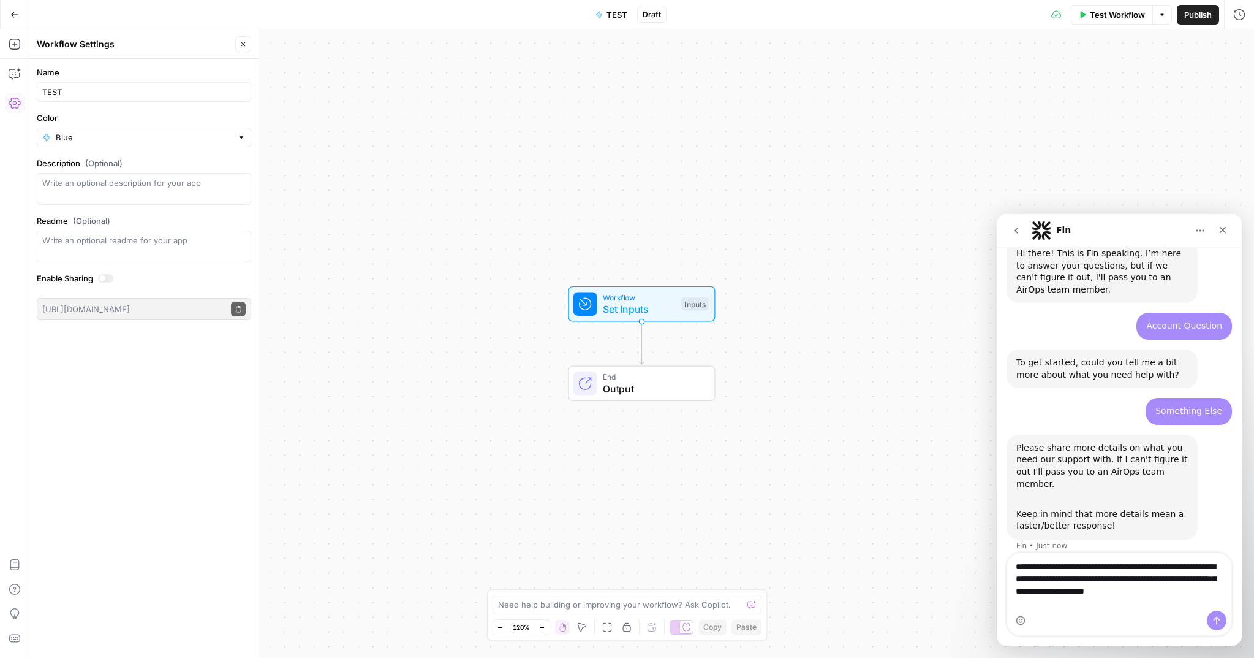
type textarea "**********"
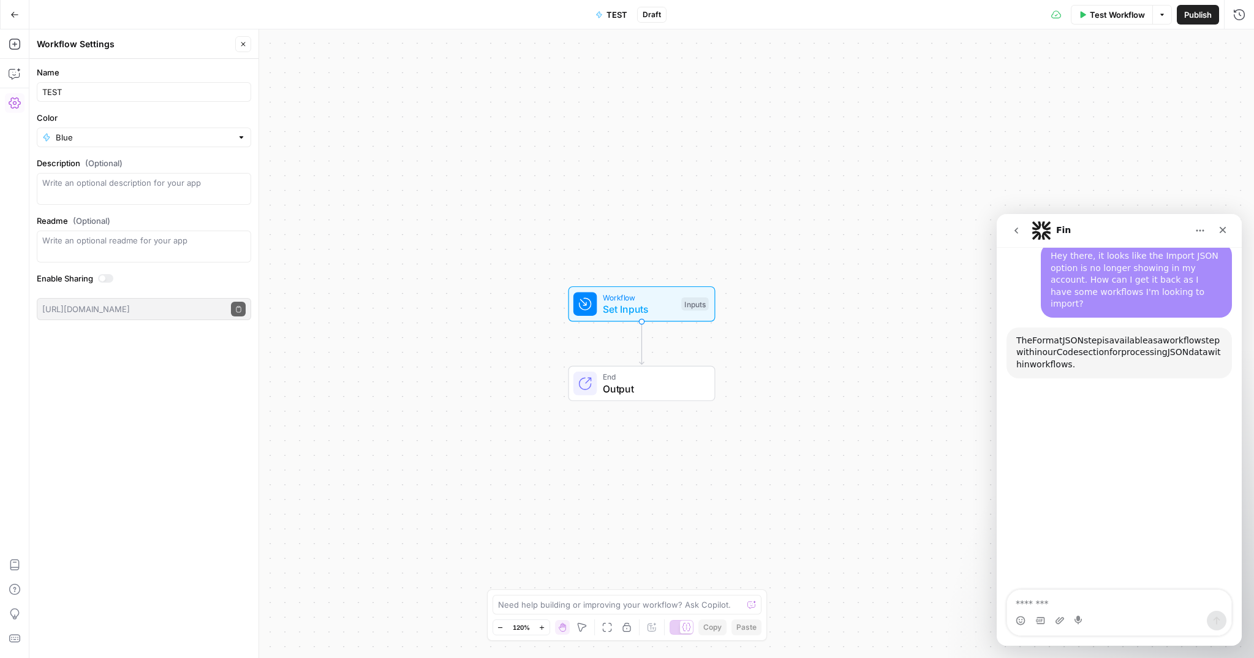
scroll to position [349, 0]
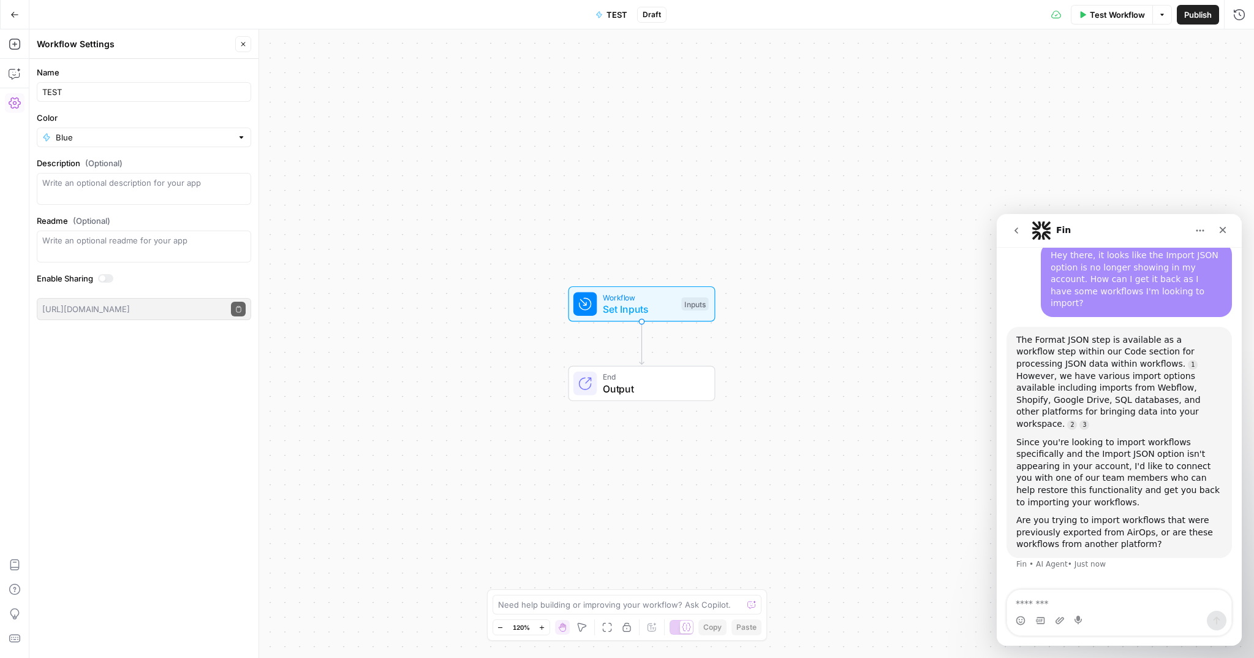
click at [1113, 600] on textarea "Message…" at bounding box center [1119, 600] width 224 height 21
type textarea "**********"
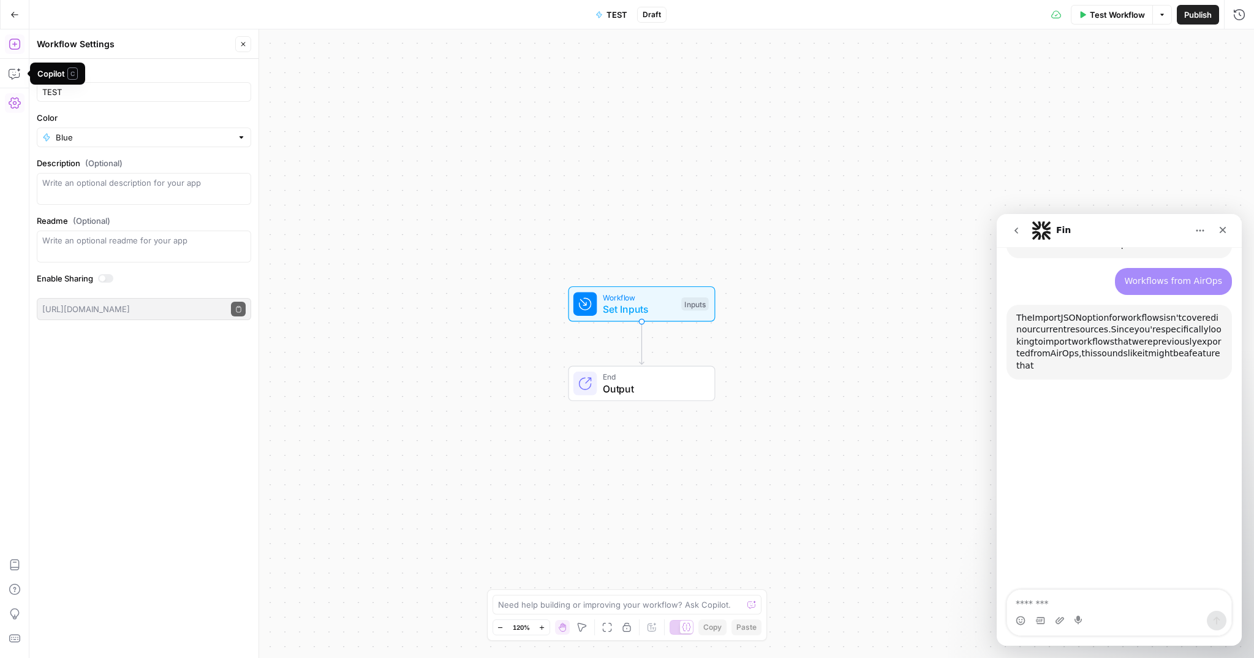
scroll to position [651, 0]
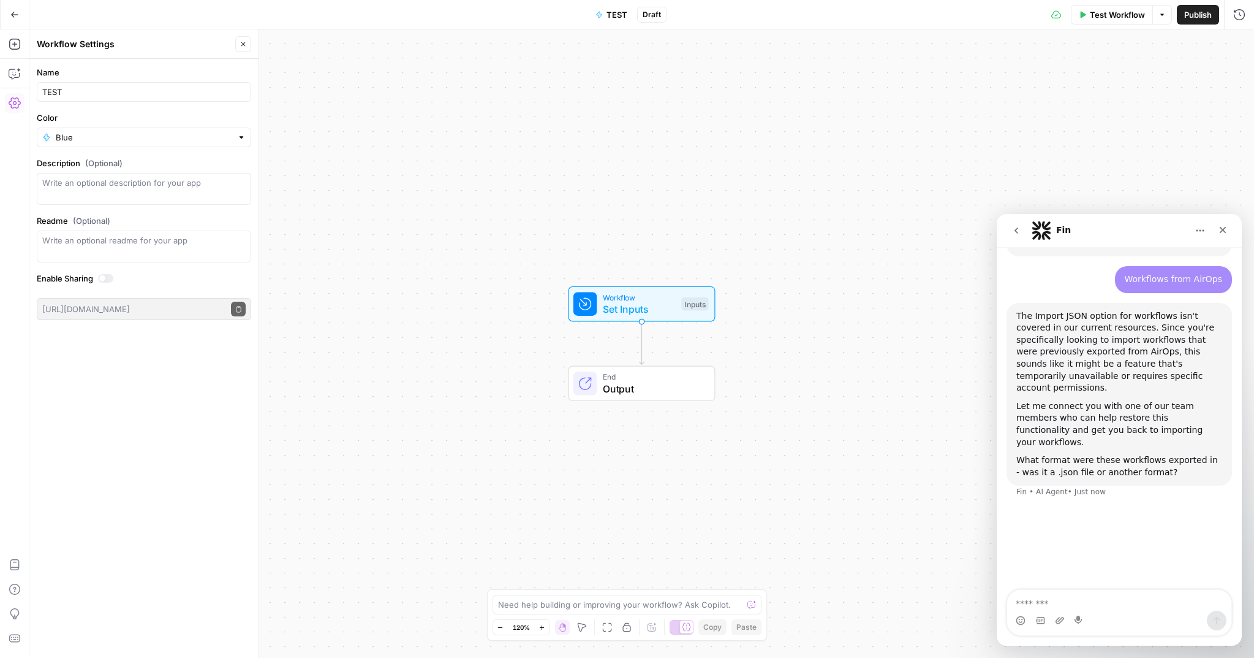
click at [1113, 601] on textarea "Message…" at bounding box center [1119, 600] width 224 height 21
type textarea "*****"
click at [18, 17] on icon "button" at bounding box center [14, 14] width 9 height 9
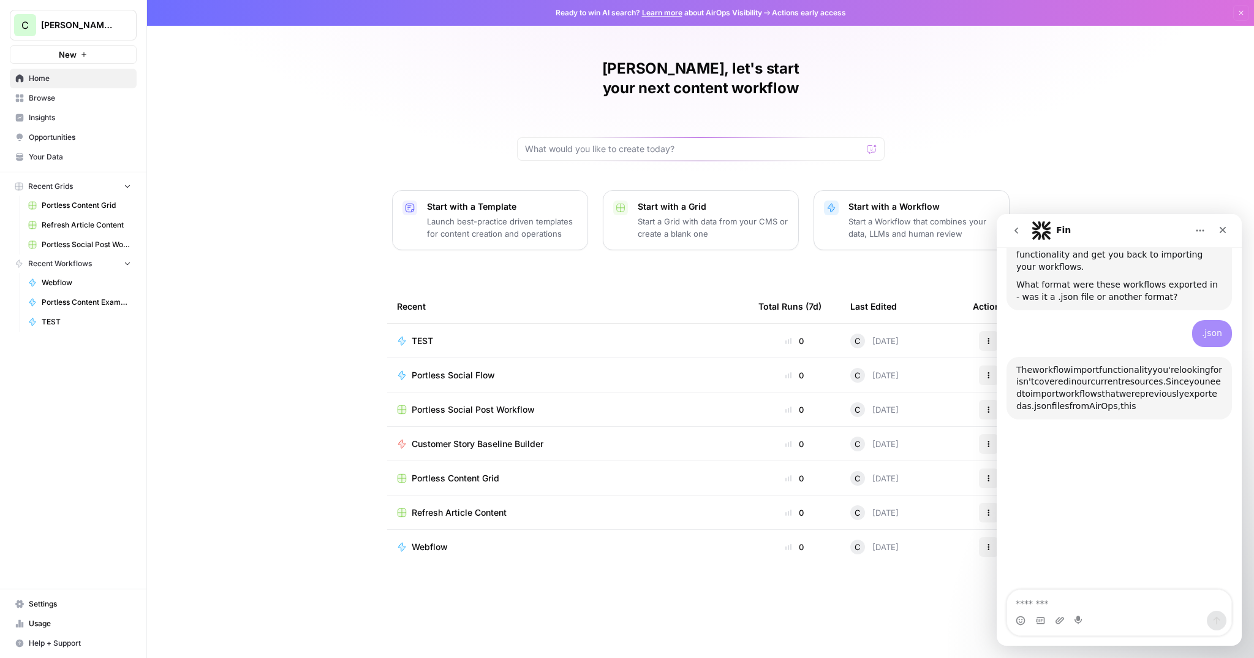
scroll to position [856, 0]
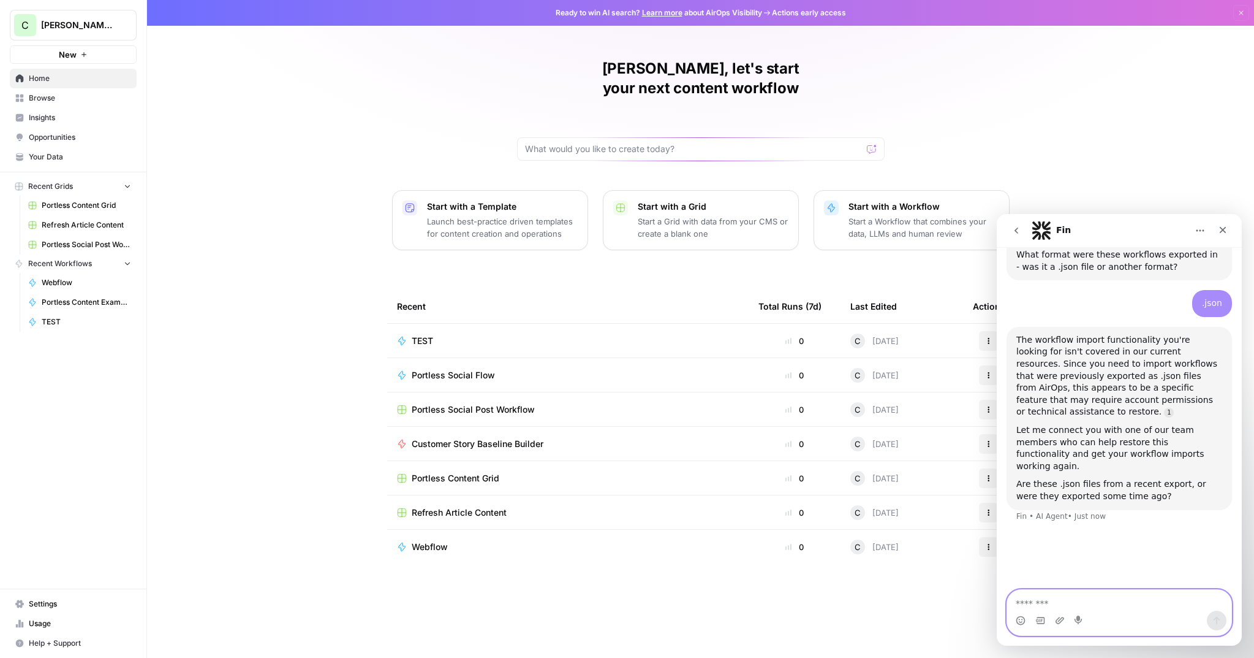
click at [1090, 602] on textarea "Message…" at bounding box center [1119, 600] width 224 height 21
type textarea "**********"
click at [1204, 230] on icon "Home" at bounding box center [1201, 231] width 8 height 2
click at [1196, 229] on icon "Home" at bounding box center [1201, 231] width 10 height 10
click at [986, 331] on button "Actions" at bounding box center [989, 341] width 20 height 20
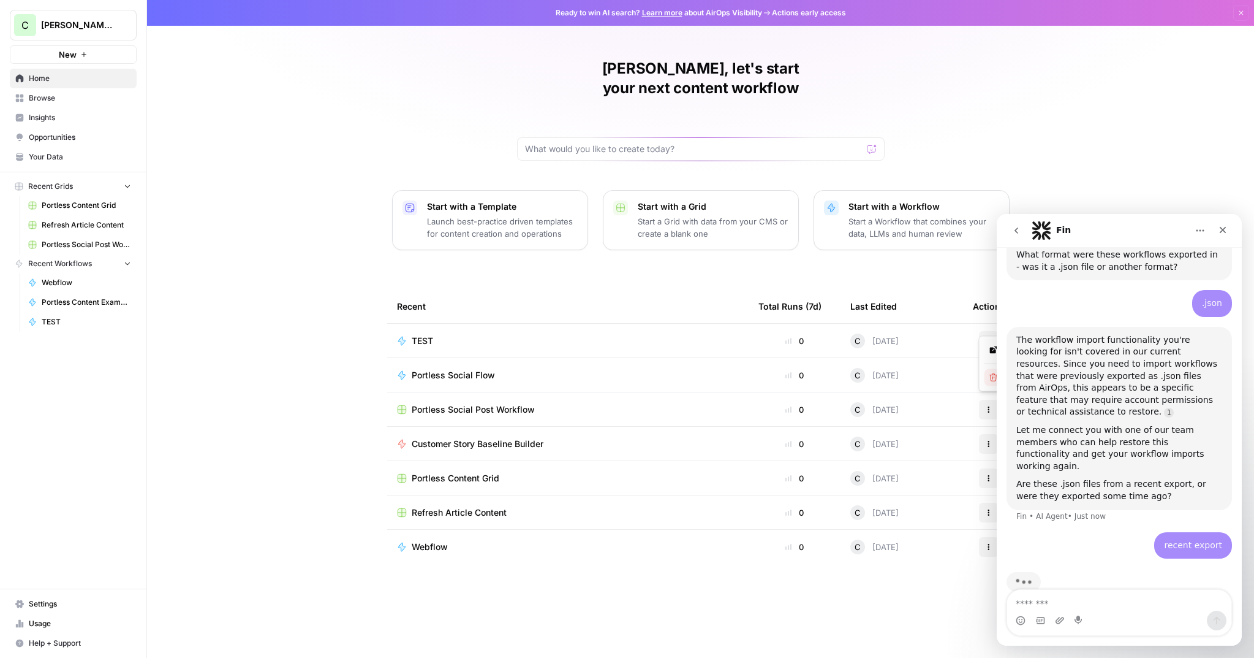
click at [992, 376] on icon "button" at bounding box center [994, 377] width 9 height 9
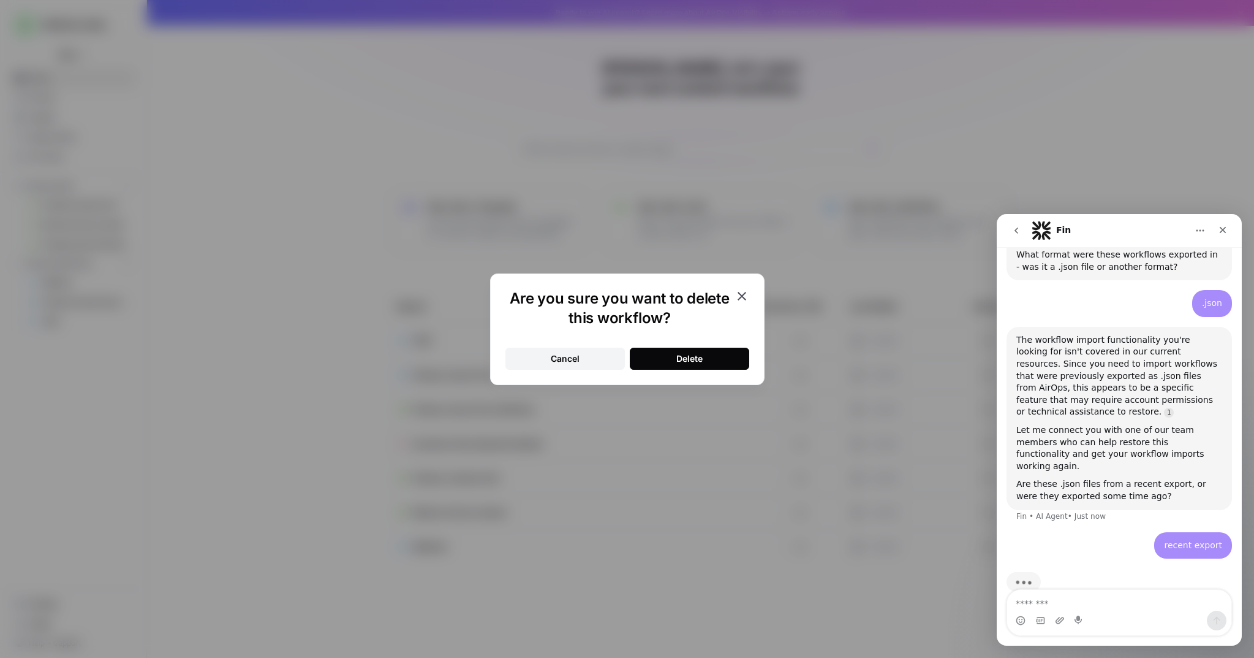
click at [658, 356] on button "Delete" at bounding box center [690, 358] width 120 height 22
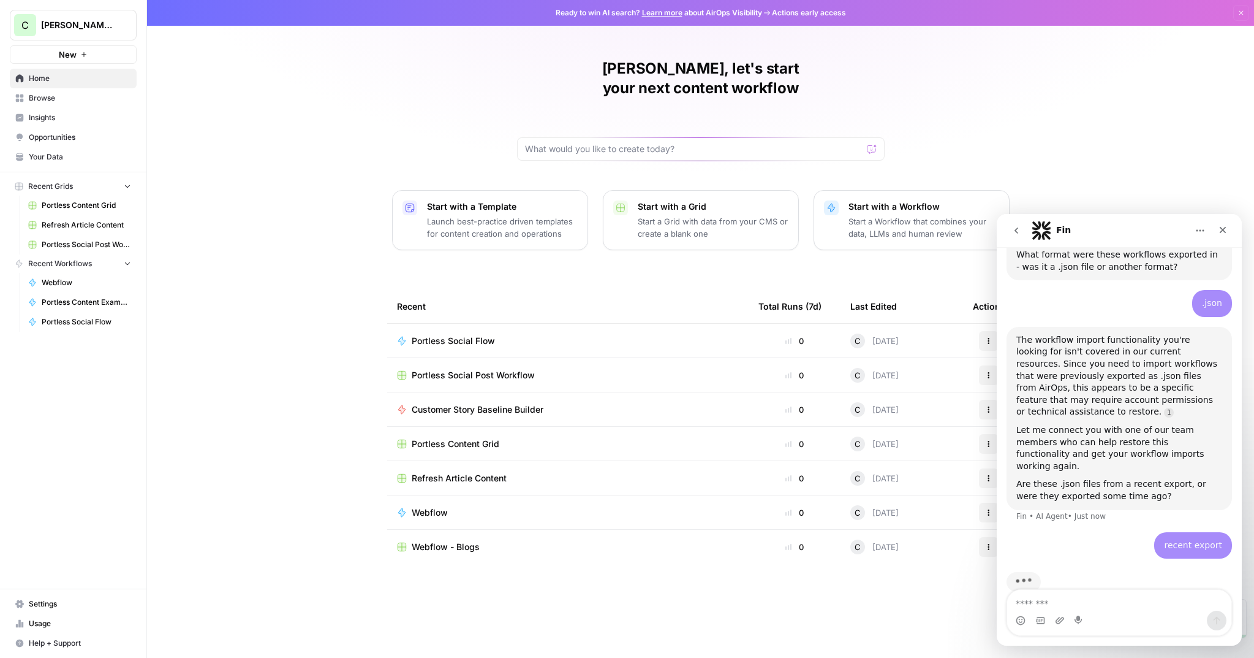
click at [54, 210] on span "Portless Content Grid" at bounding box center [86, 205] width 89 height 11
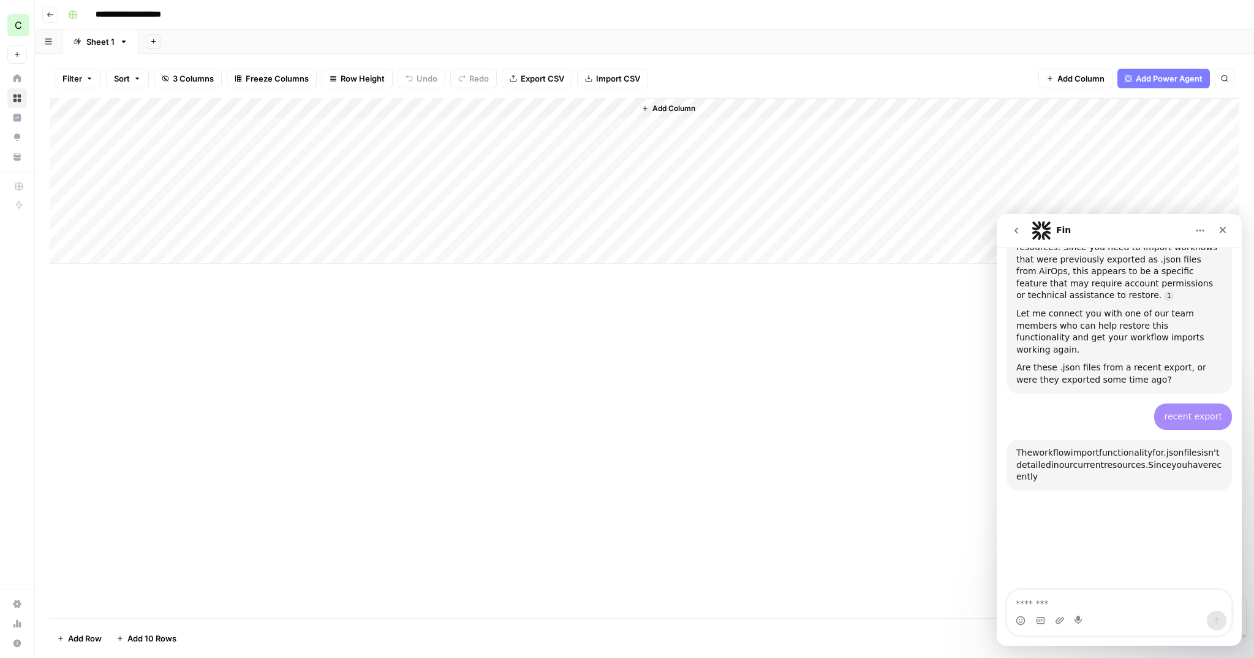
scroll to position [1061, 0]
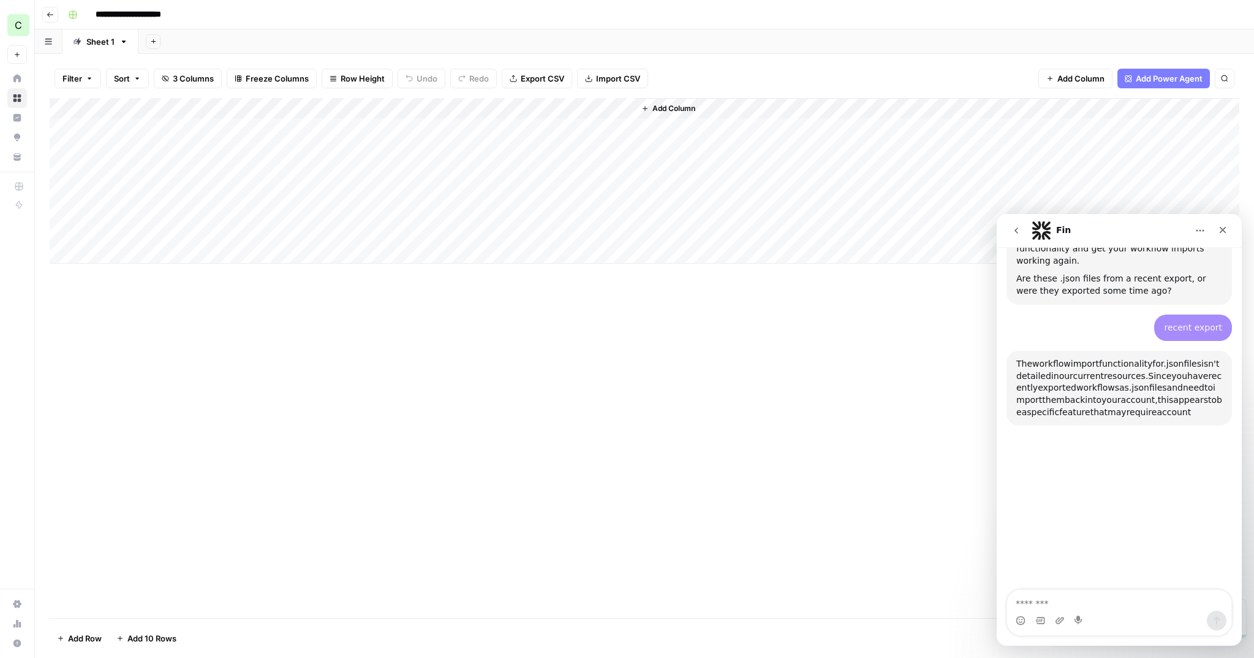
click at [313, 106] on div "Add Column" at bounding box center [645, 180] width 1190 height 165
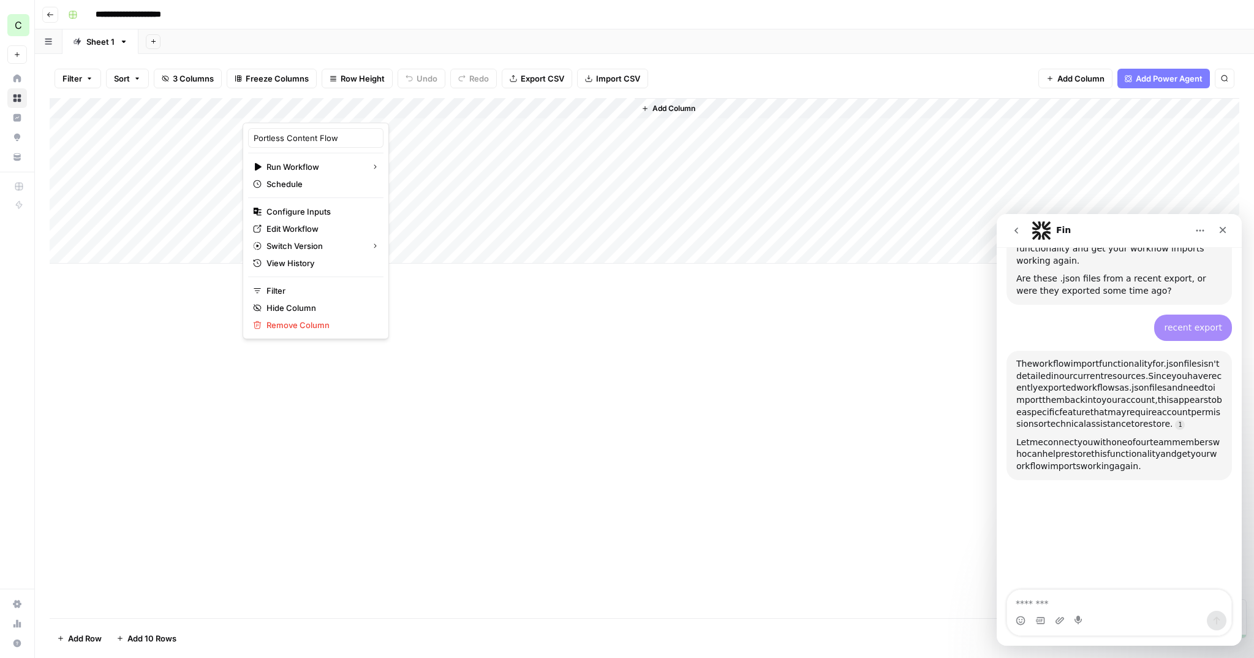
click at [416, 107] on div at bounding box center [344, 110] width 202 height 25
click at [418, 108] on div at bounding box center [344, 110] width 202 height 25
click at [272, 225] on span "Edit Workflow" at bounding box center [320, 228] width 107 height 12
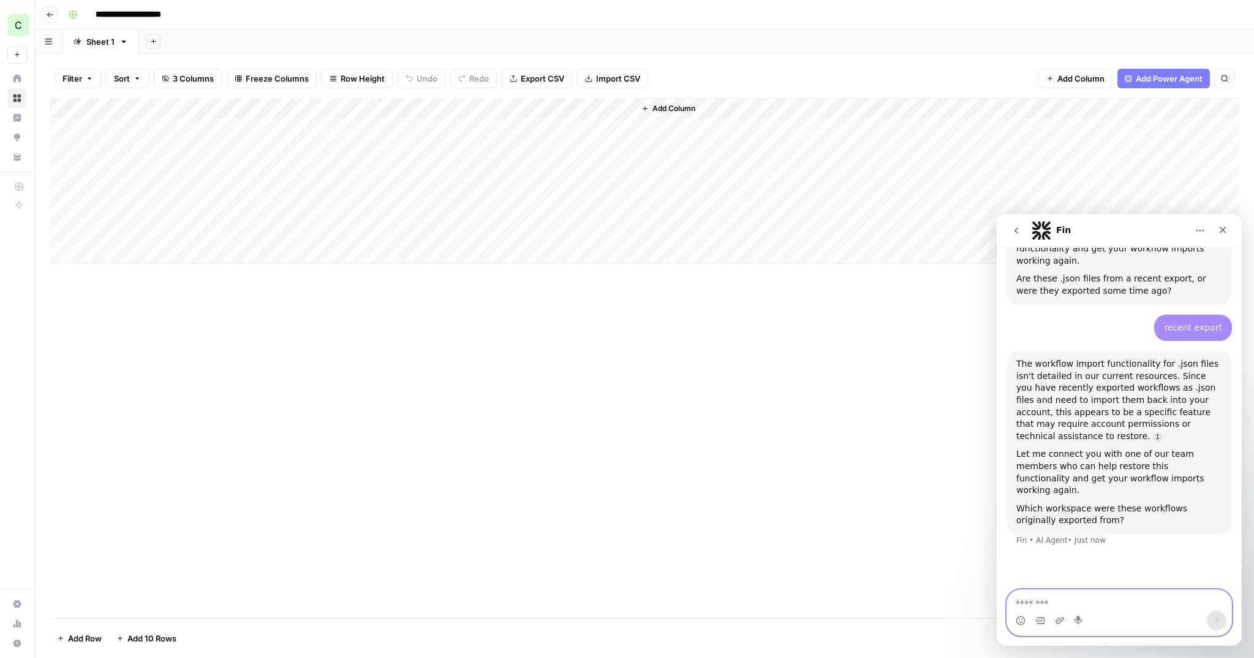
click at [1121, 608] on textarea "Message…" at bounding box center [1119, 600] width 224 height 21
click at [47, 8] on button "Go back" at bounding box center [50, 15] width 16 height 16
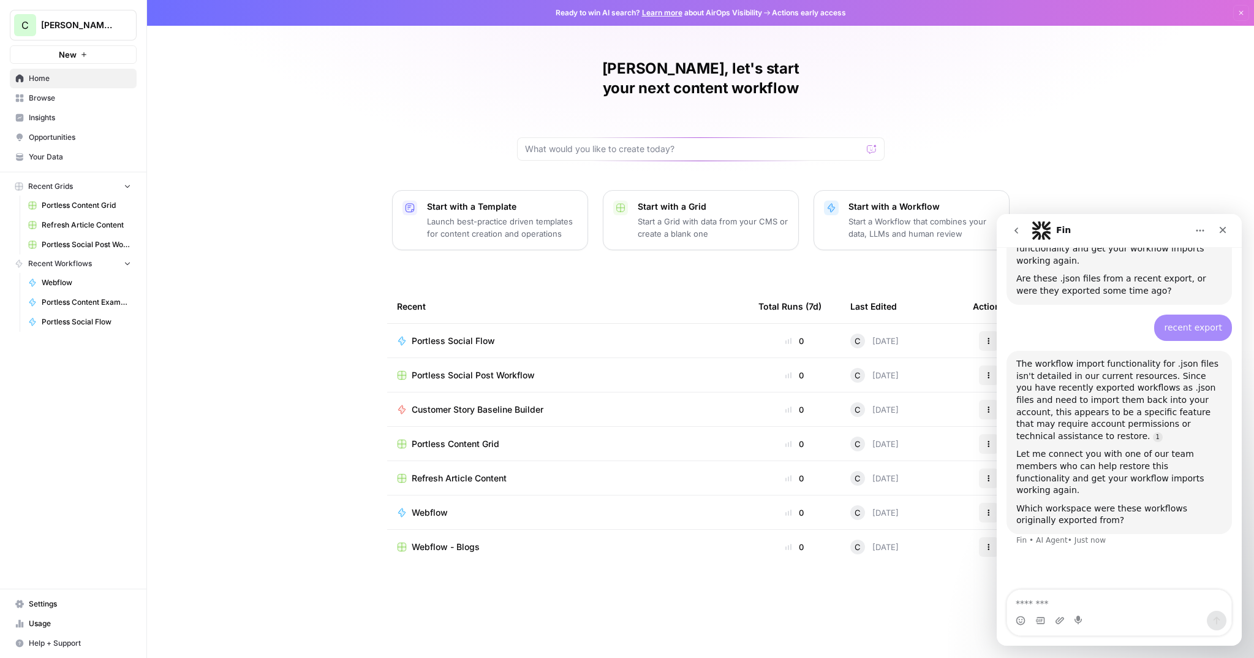
click at [53, 22] on span "[PERSON_NAME]'s Workspace" at bounding box center [78, 25] width 74 height 12
click at [1102, 609] on textarea "Message…" at bounding box center [1119, 600] width 224 height 21
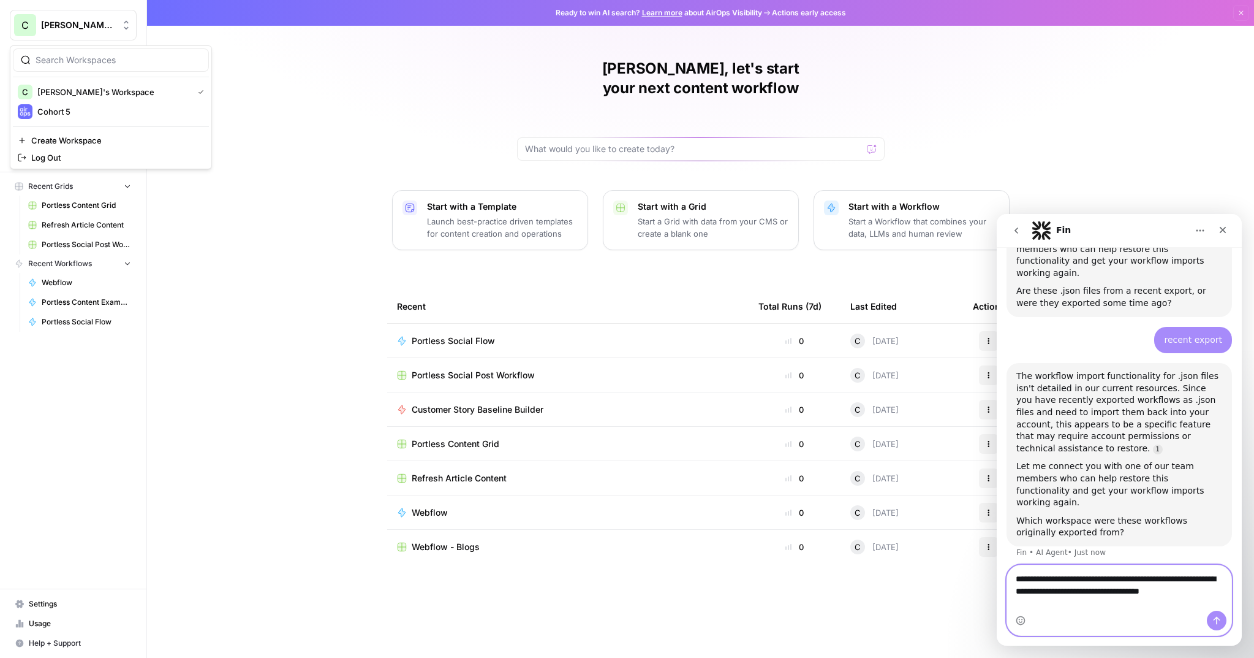
scroll to position [1049, 0]
type textarea "**********"
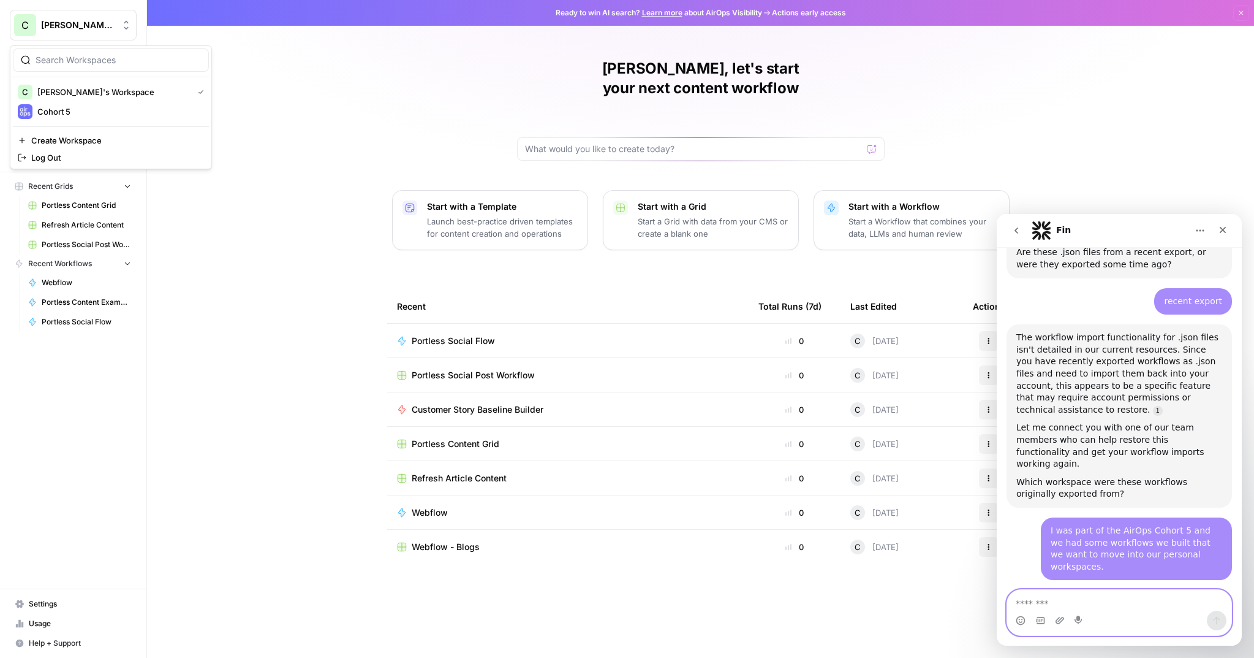
scroll to position [1094, 0]
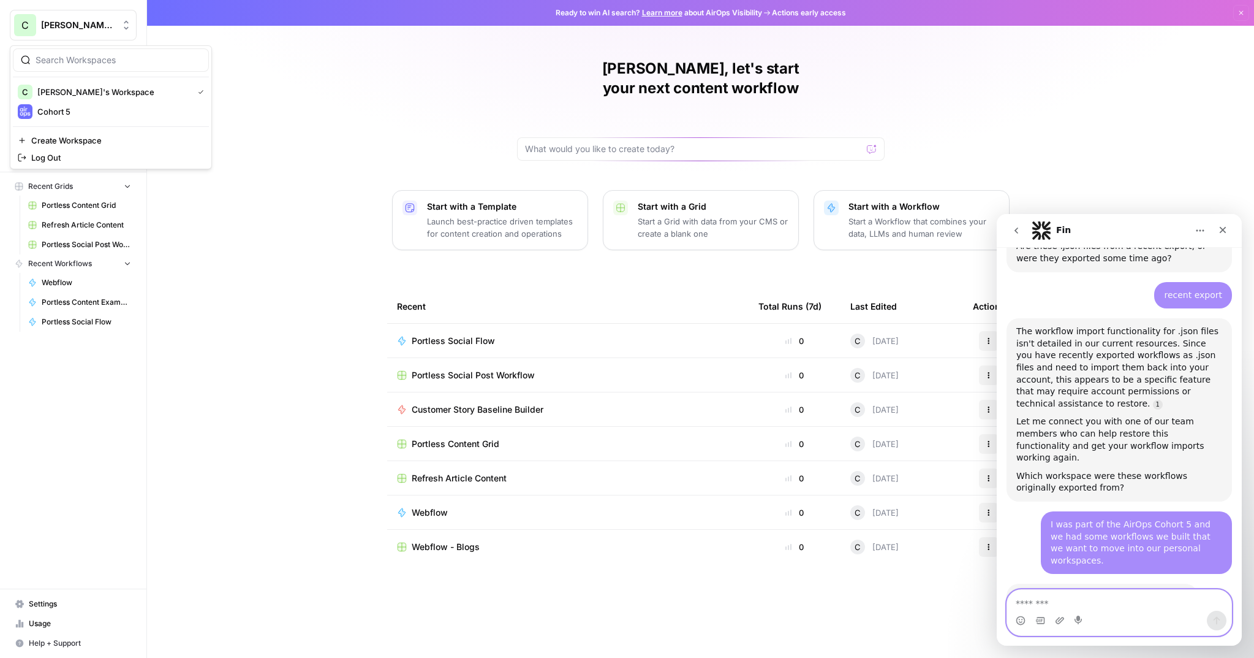
click at [1092, 603] on textarea "Message…" at bounding box center [1119, 600] width 224 height 21
type textarea "**********"
type textarea "*"
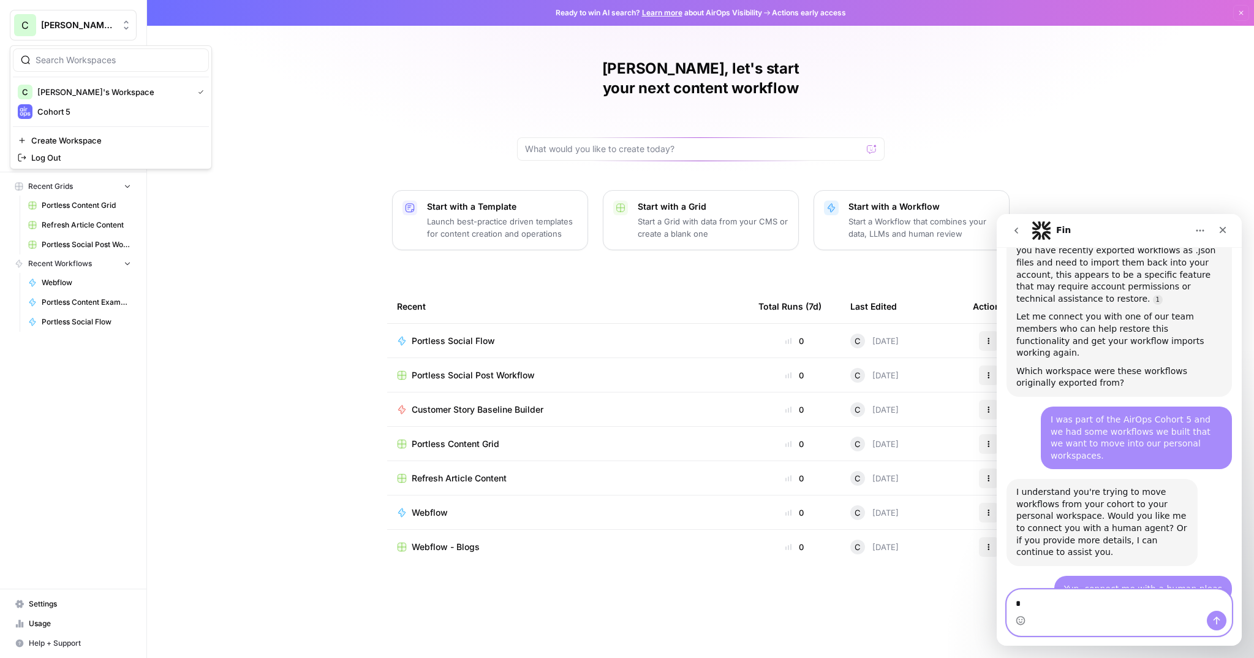
scroll to position [1215, 0]
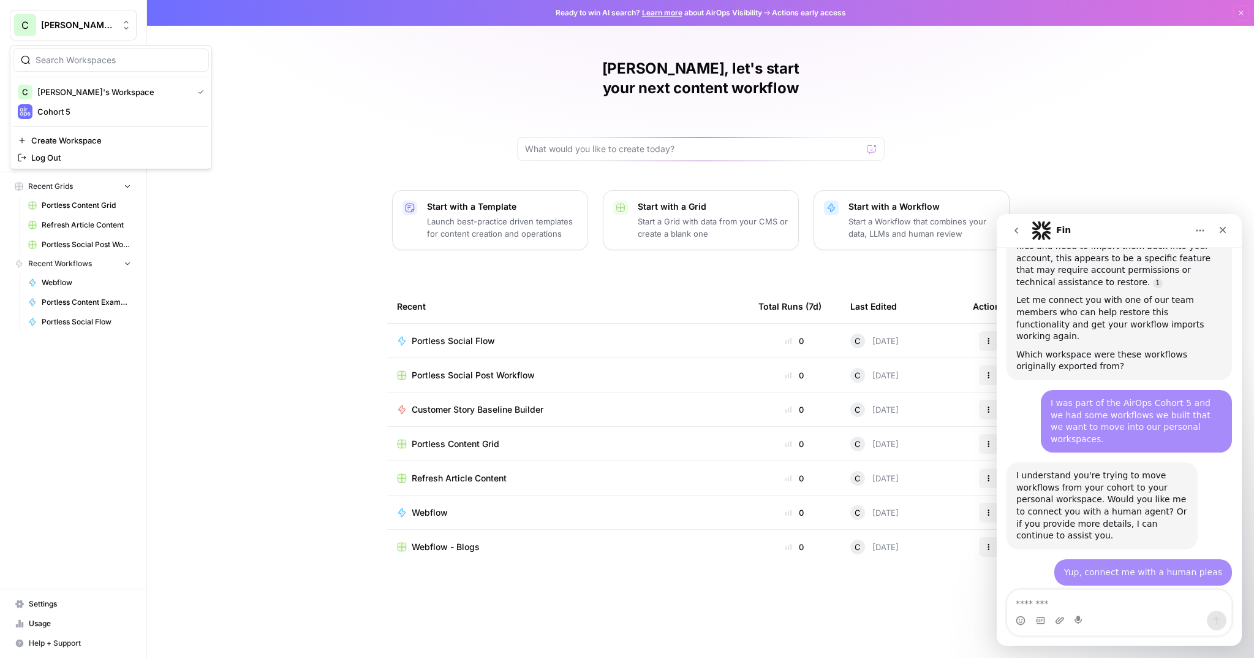
click at [322, 340] on div "Chris, let's start your next content workflow Start with a Template Launch best…" at bounding box center [700, 329] width 1107 height 658
click at [45, 155] on span "Your Data" at bounding box center [80, 156] width 102 height 11
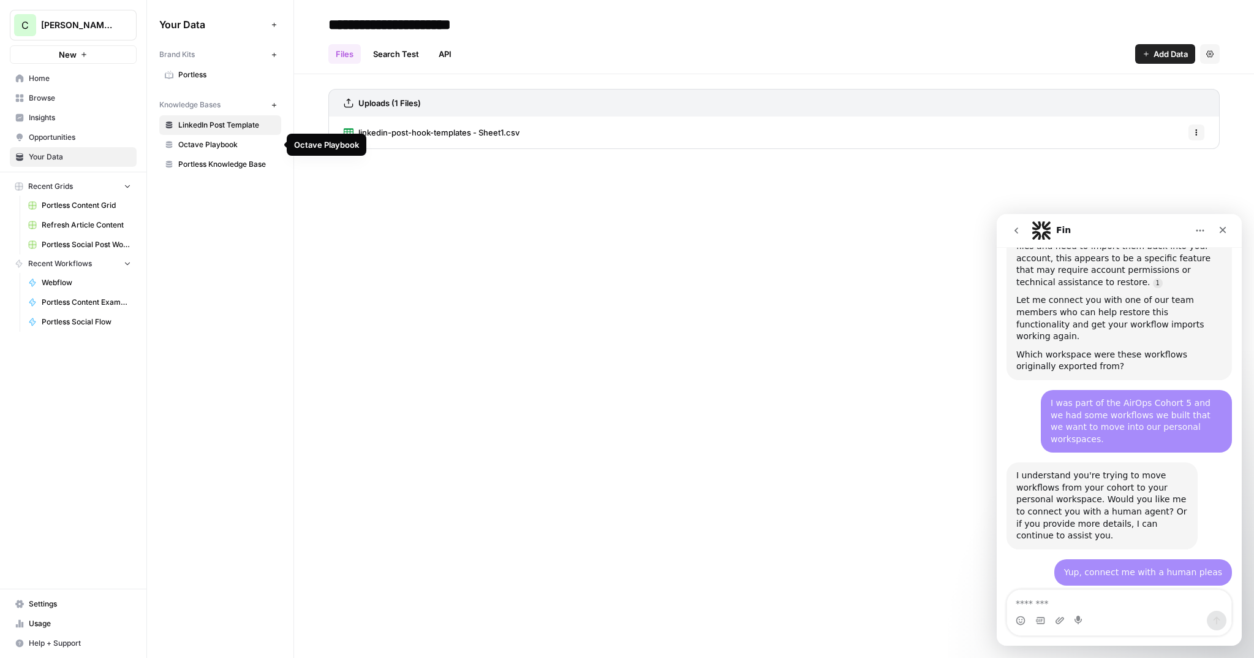
click at [230, 142] on span "Octave Playbook" at bounding box center [226, 144] width 97 height 11
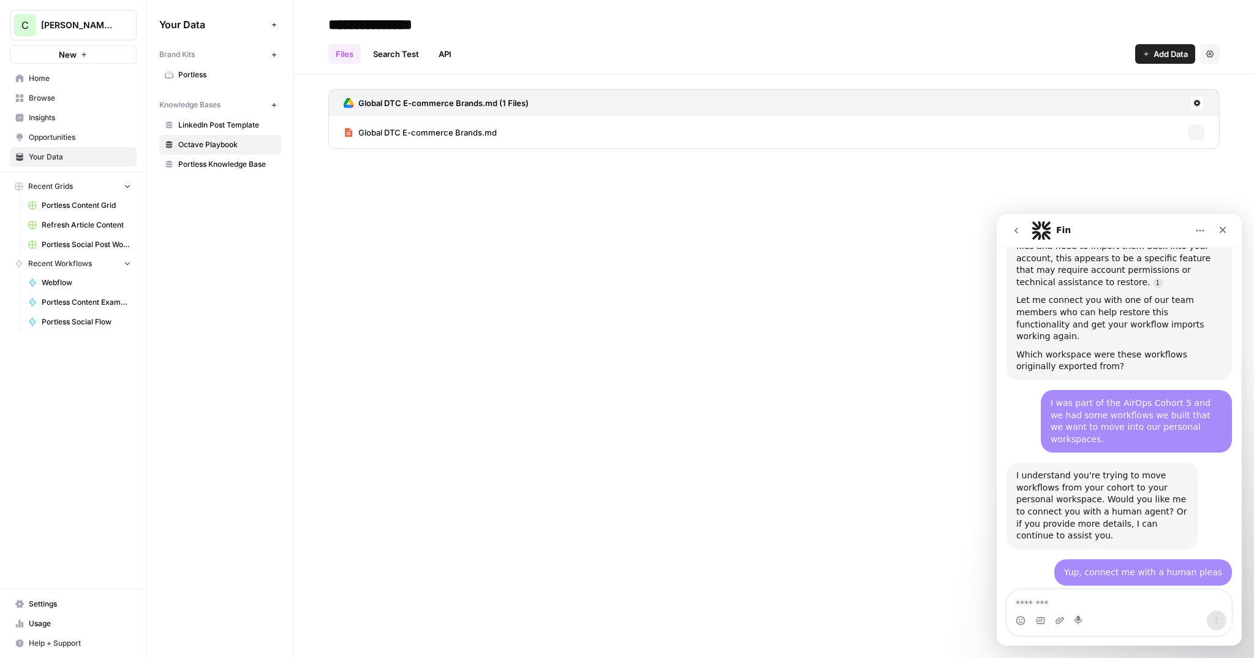
click at [218, 163] on span "Portless Knowledge Base" at bounding box center [226, 164] width 97 height 11
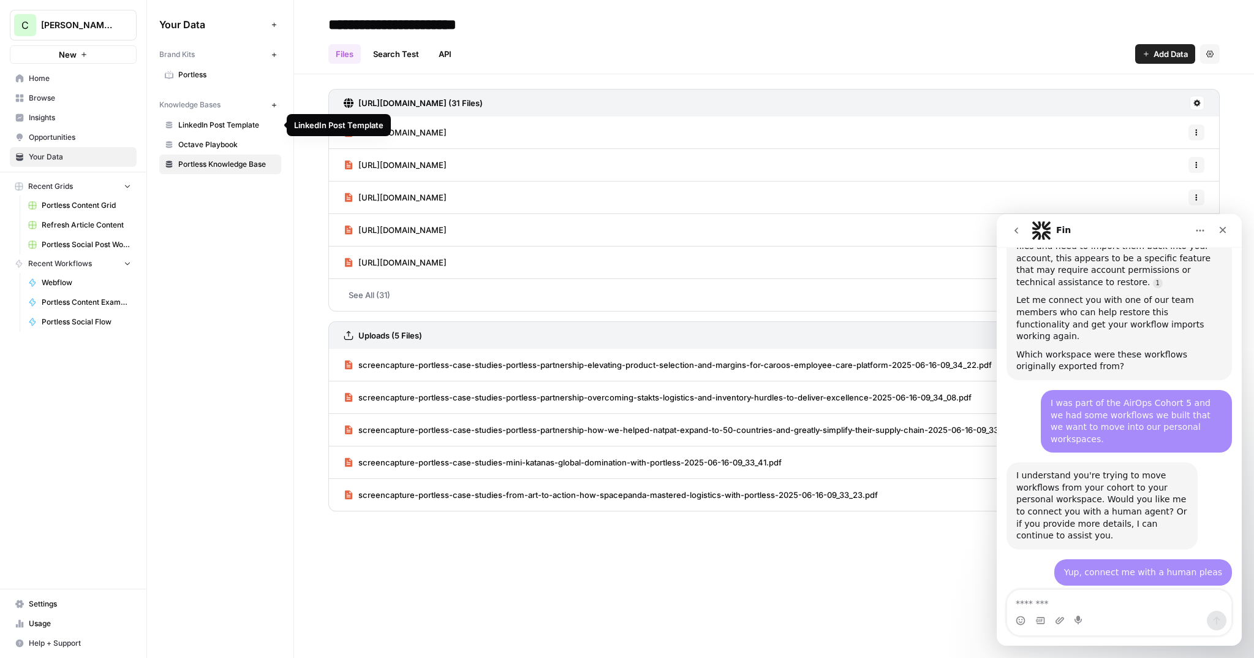
click at [223, 121] on span "LinkedIn Post Template" at bounding box center [226, 125] width 97 height 11
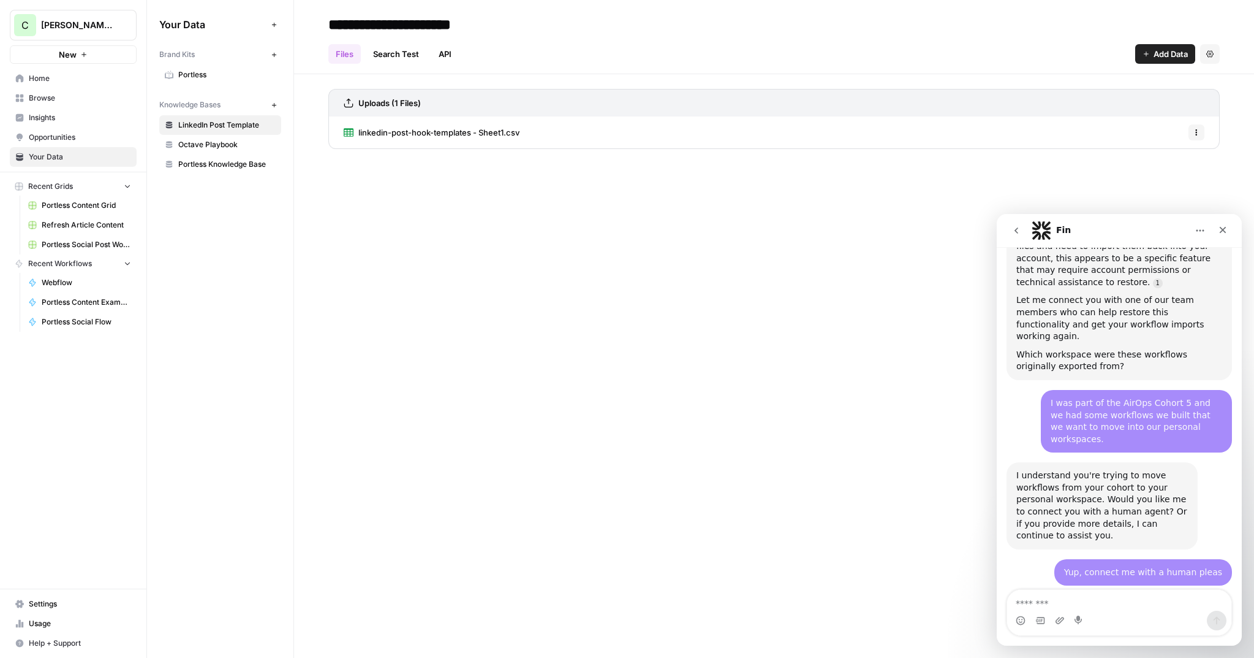
click at [219, 133] on link "LinkedIn Post Template" at bounding box center [220, 125] width 122 height 20
click at [215, 143] on span "Octave Playbook" at bounding box center [226, 144] width 97 height 11
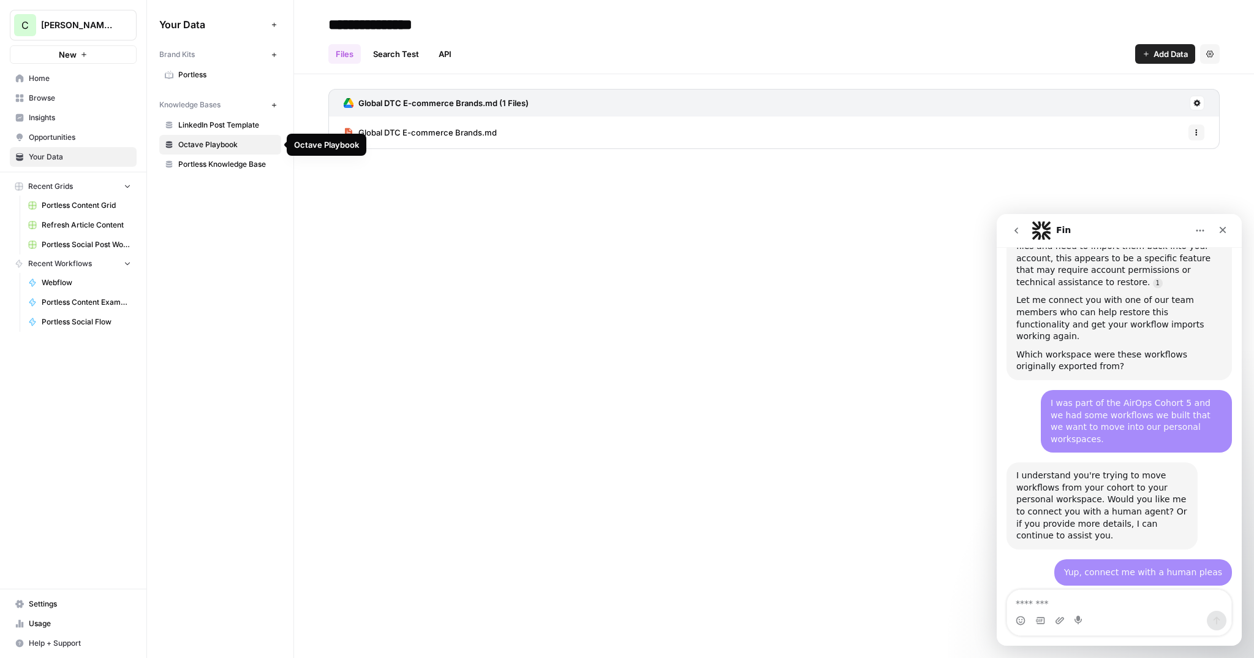
click at [218, 162] on span "Portless Knowledge Base" at bounding box center [226, 164] width 97 height 11
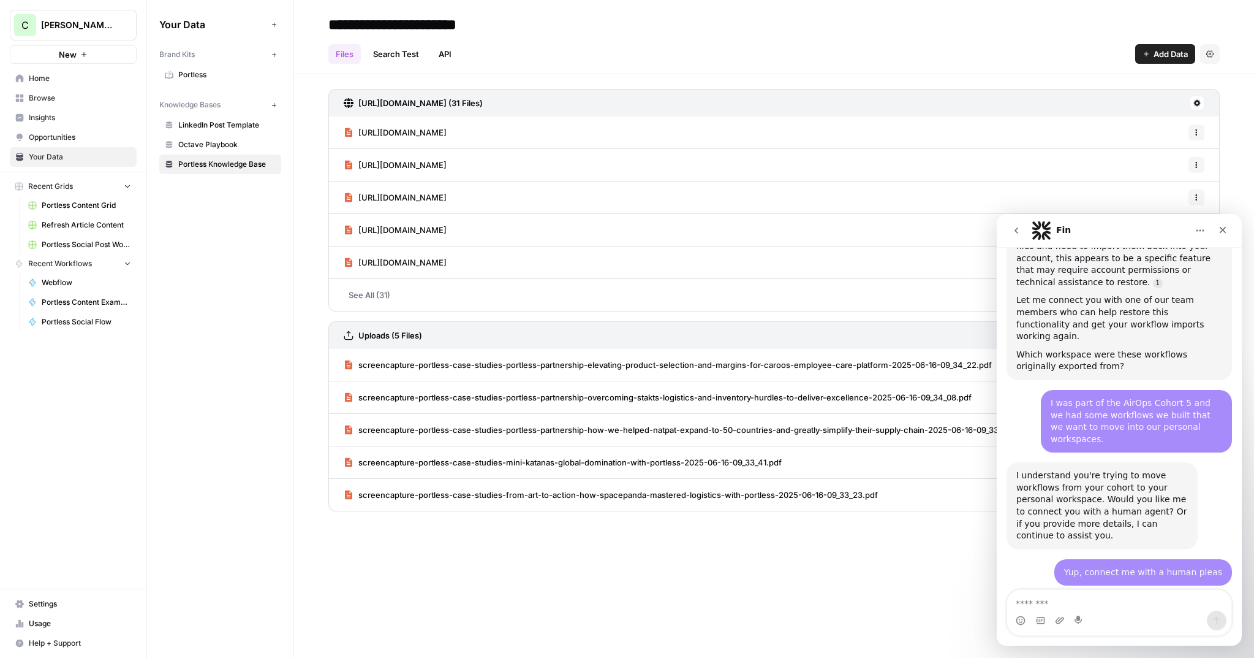
click at [226, 72] on span "Portless" at bounding box center [226, 74] width 97 height 11
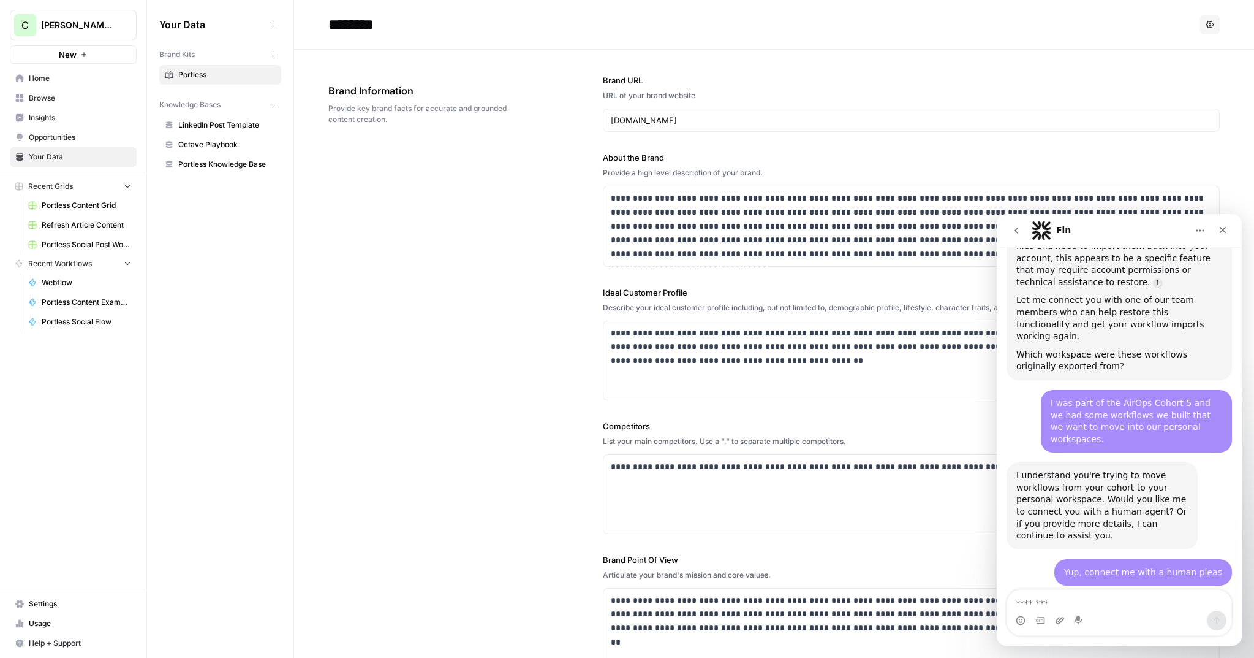
click at [1212, 231] on button "Home" at bounding box center [1200, 230] width 23 height 23
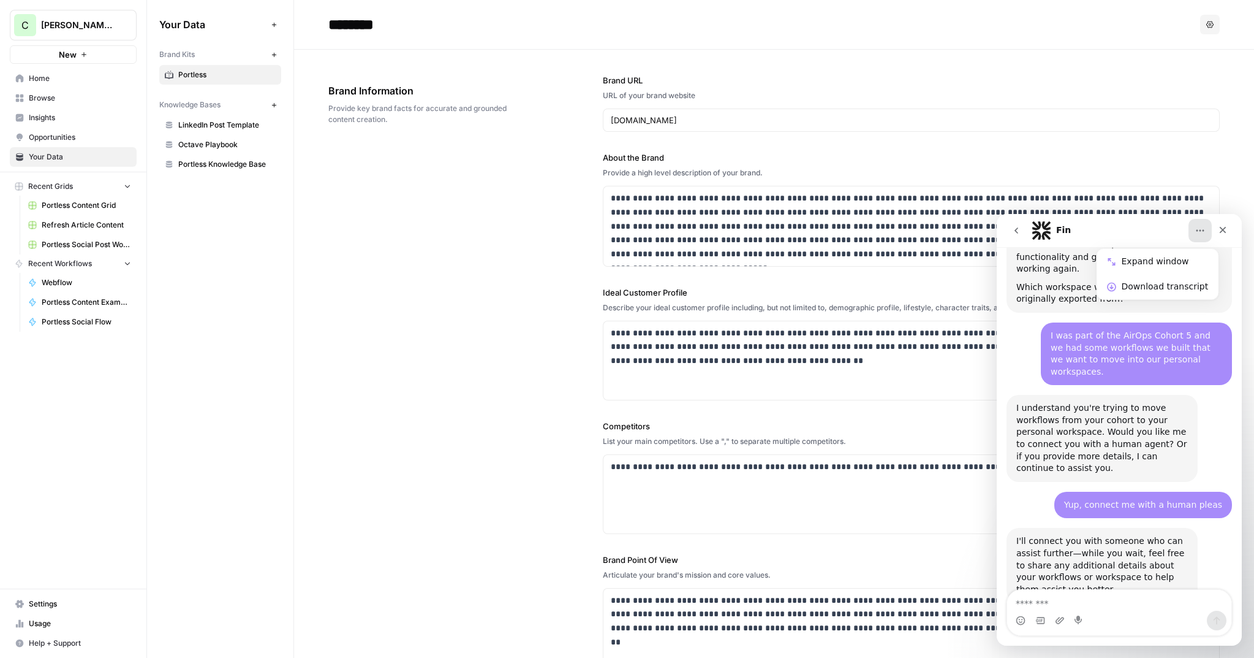
scroll to position [1292, 0]
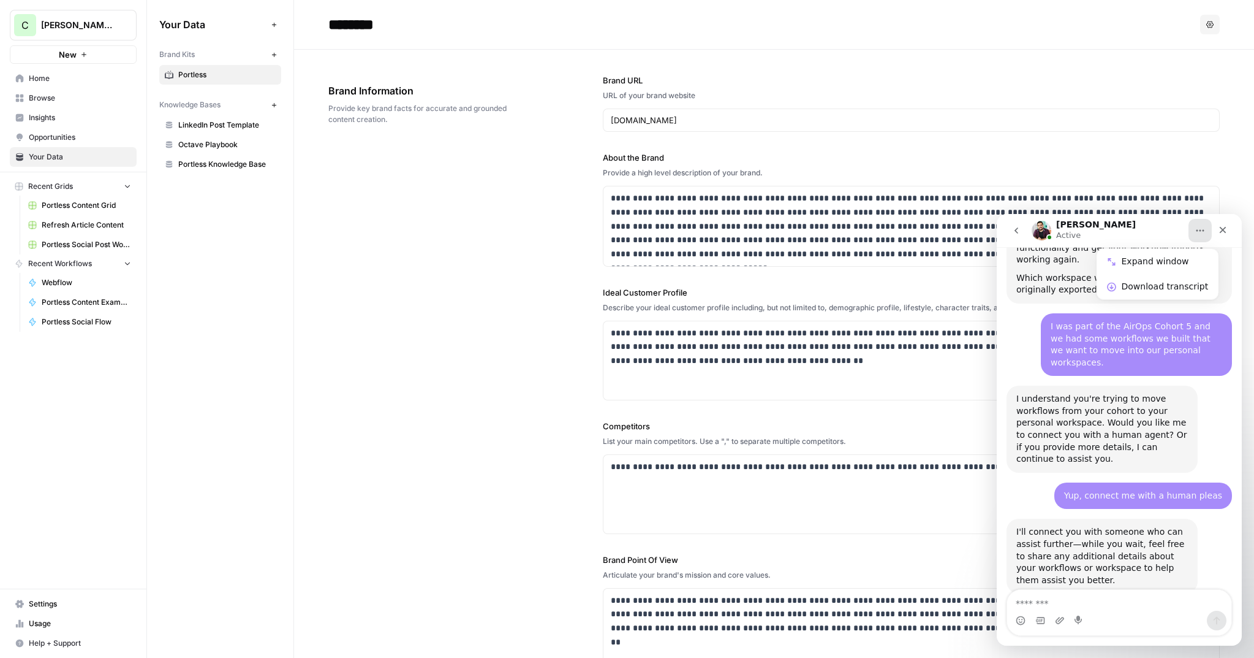
click at [1136, 233] on div "Manuel Active" at bounding box center [1110, 230] width 156 height 21
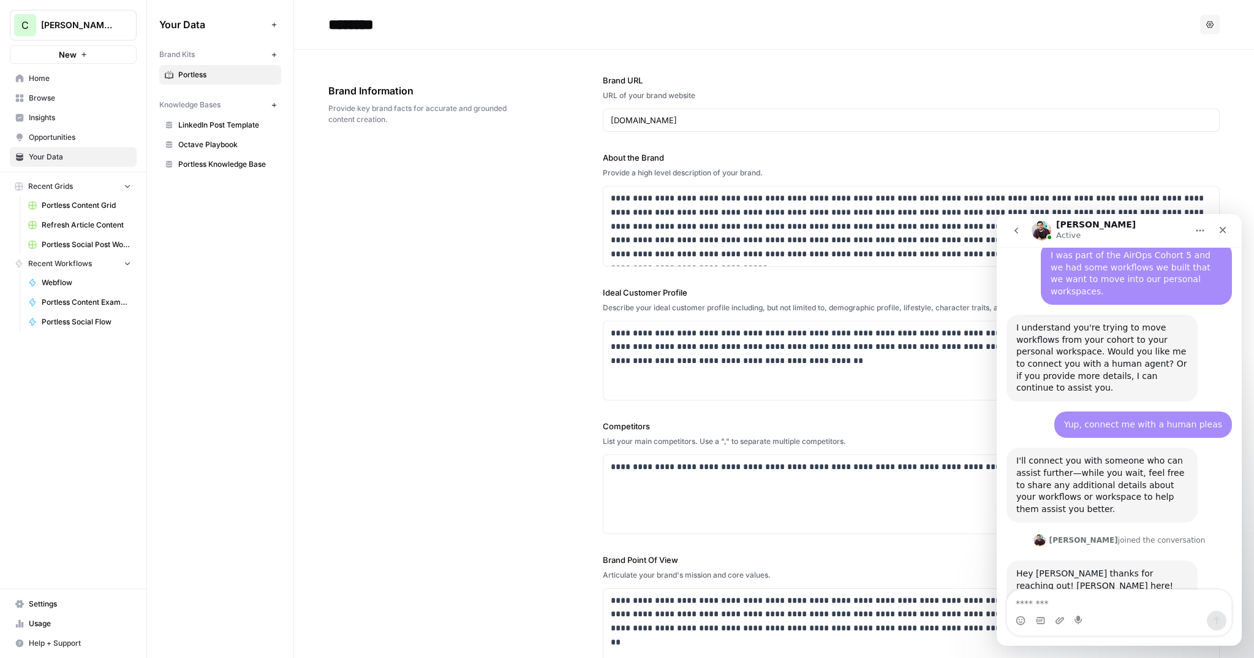
scroll to position [1368, 0]
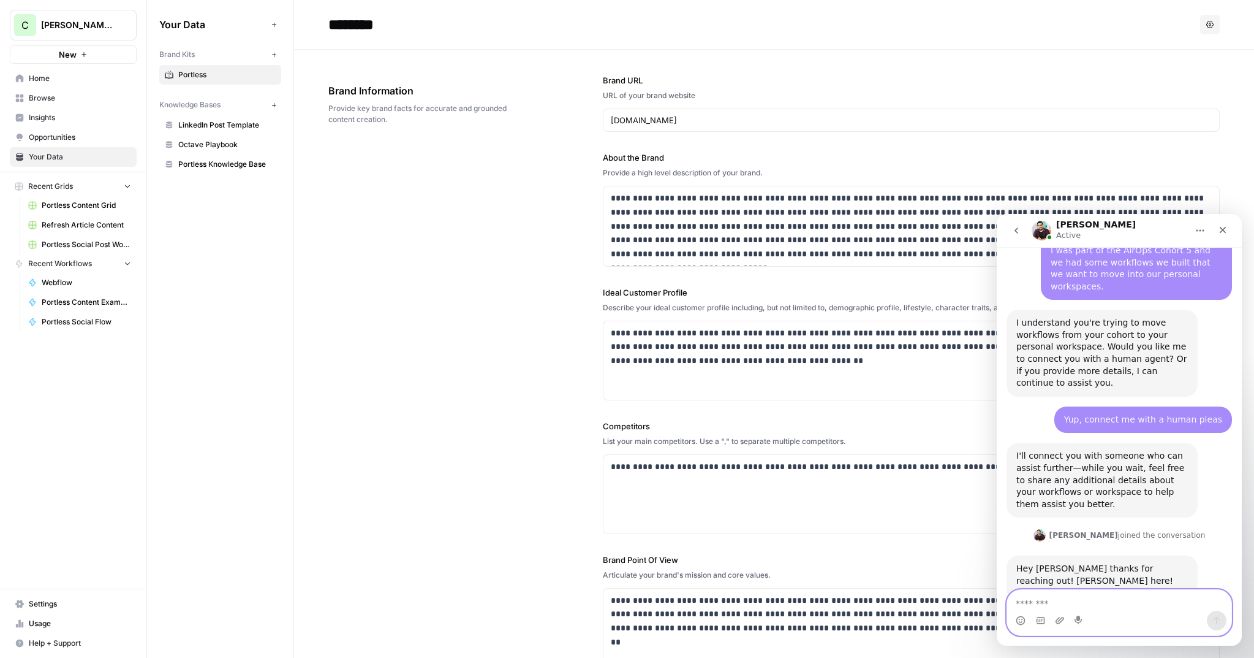
click at [1073, 601] on textarea "Message…" at bounding box center [1119, 600] width 224 height 21
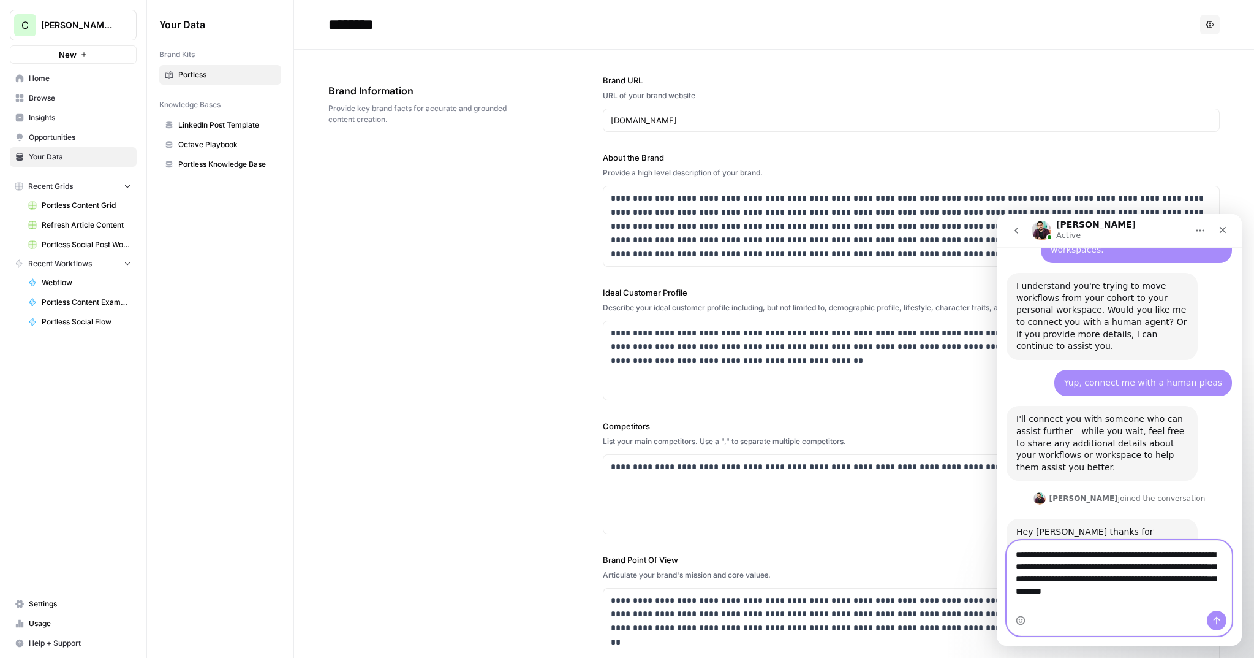
scroll to position [1417, 0]
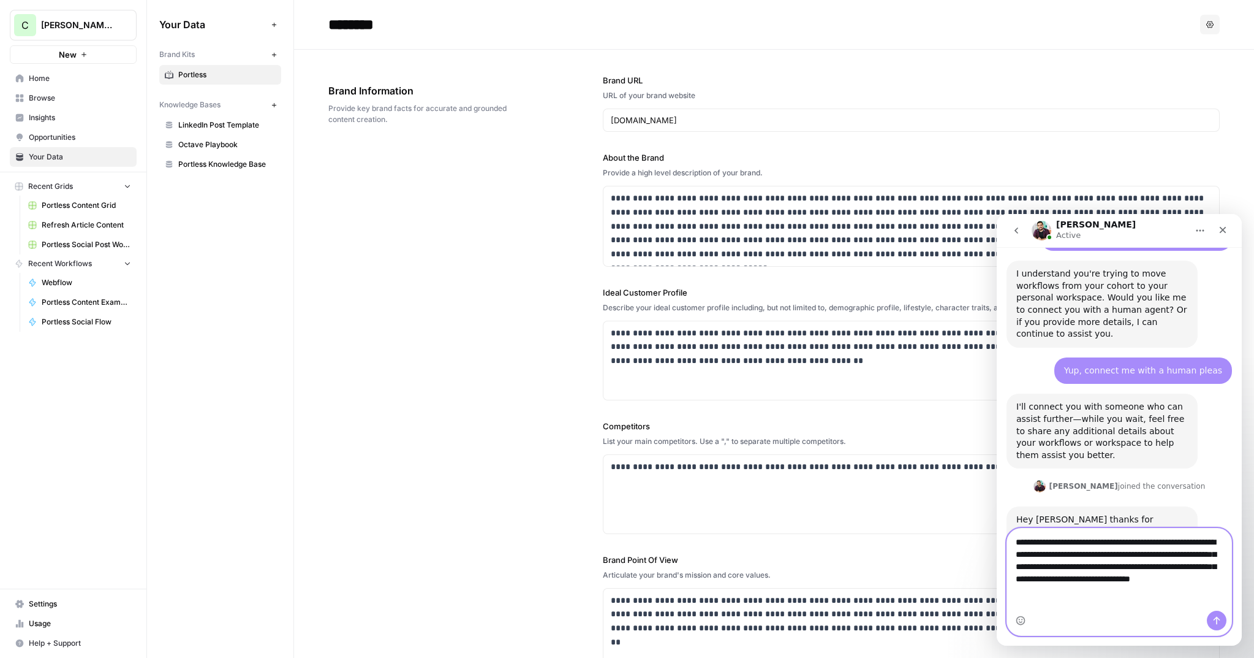
type textarea "**********"
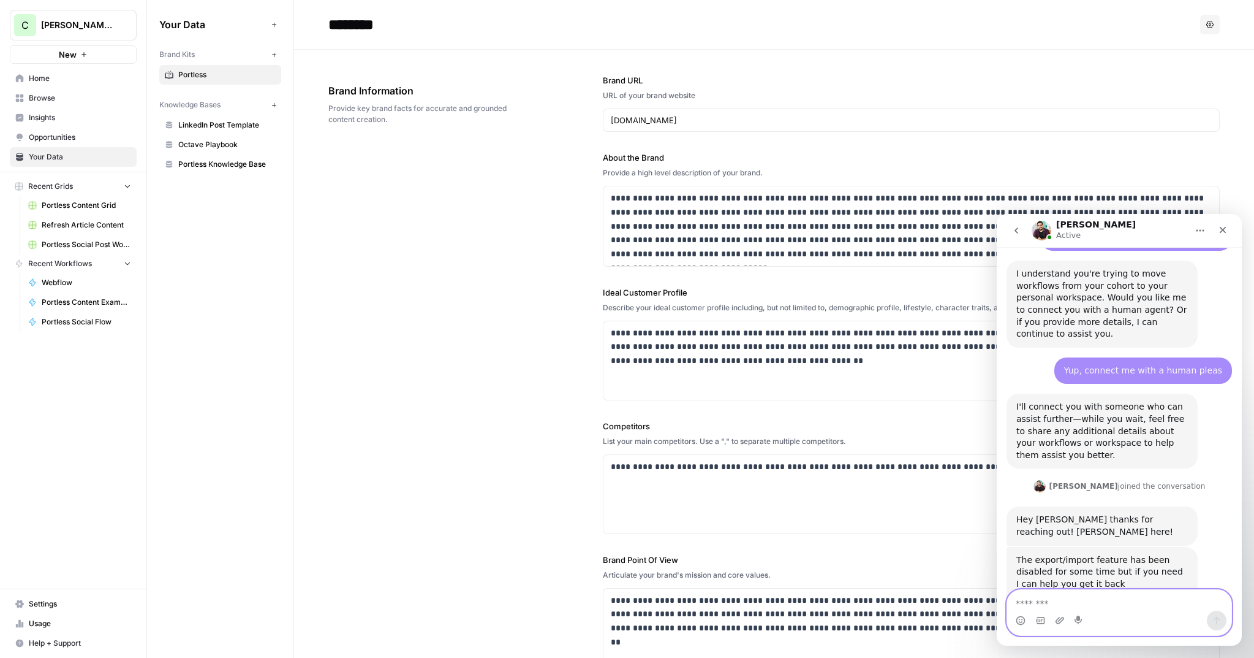
scroll to position [1465, 0]
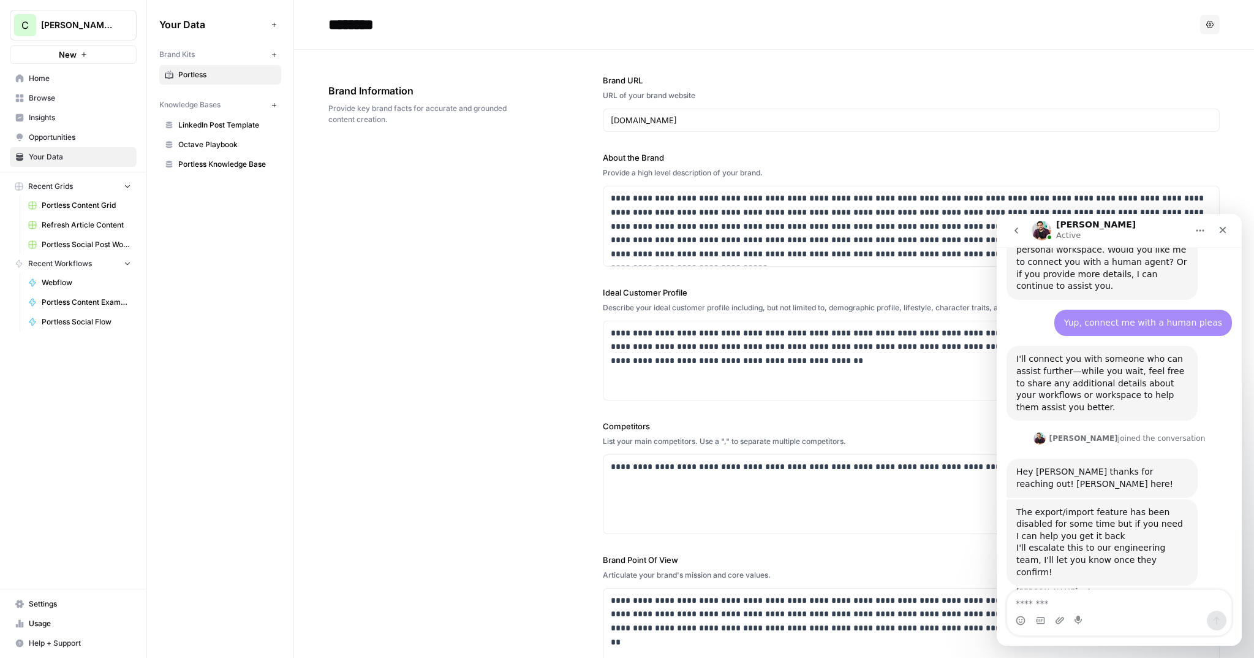
click at [702, 281] on div "**********" at bounding box center [911, 371] width 617 height 642
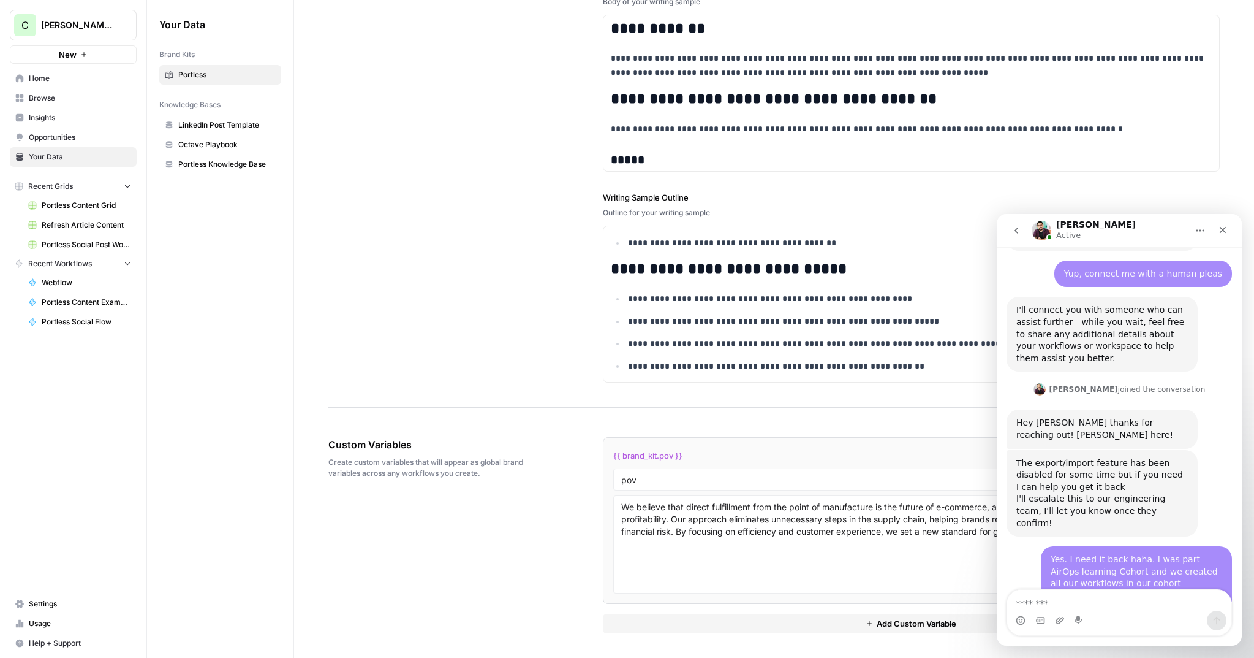
scroll to position [1525, 0]
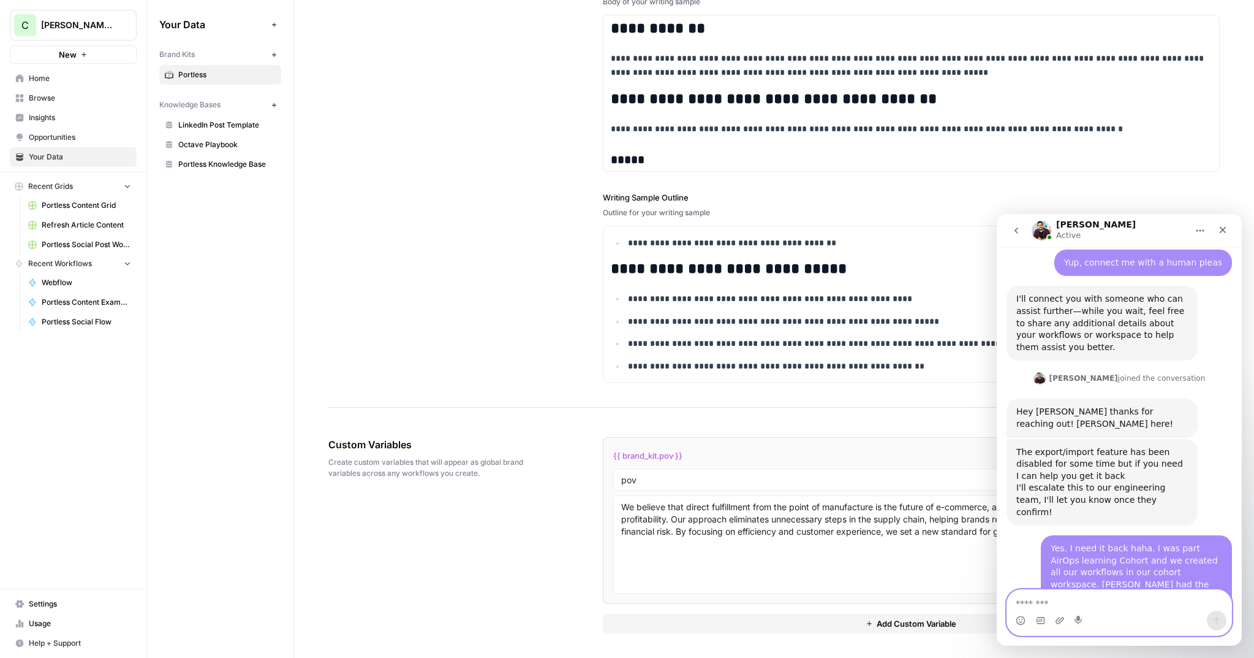
click at [1120, 605] on textarea "Message…" at bounding box center [1119, 600] width 224 height 21
type textarea "**********"
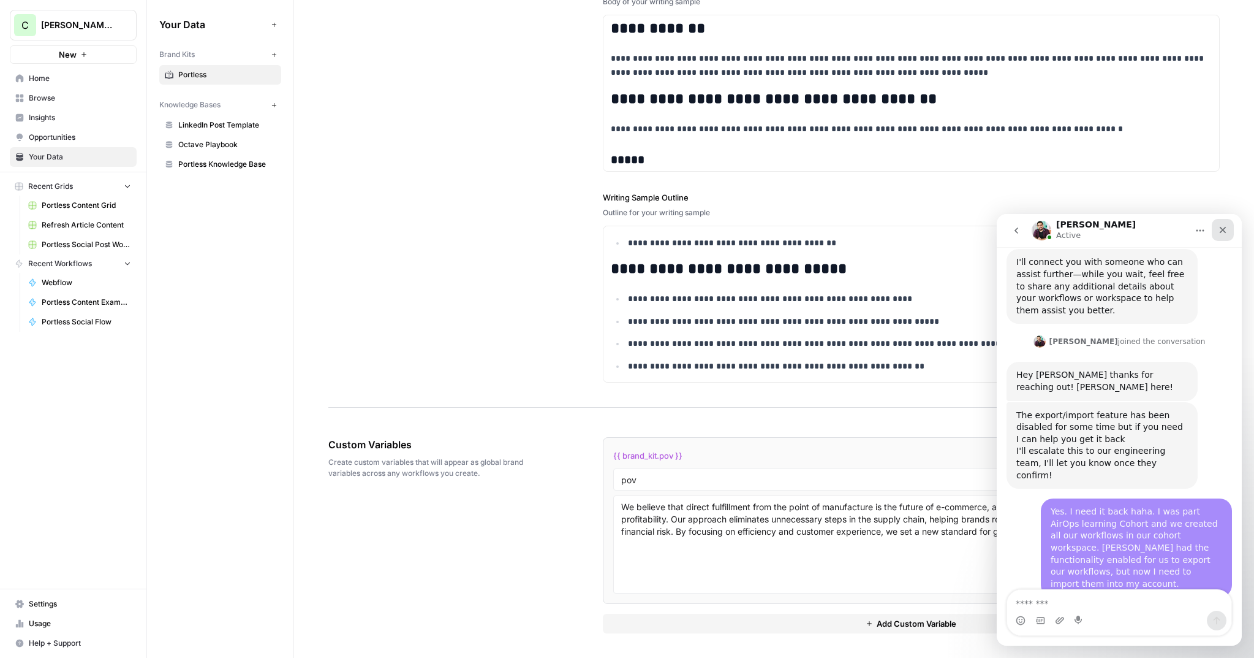
click at [1219, 230] on icon "Close" at bounding box center [1223, 230] width 10 height 10
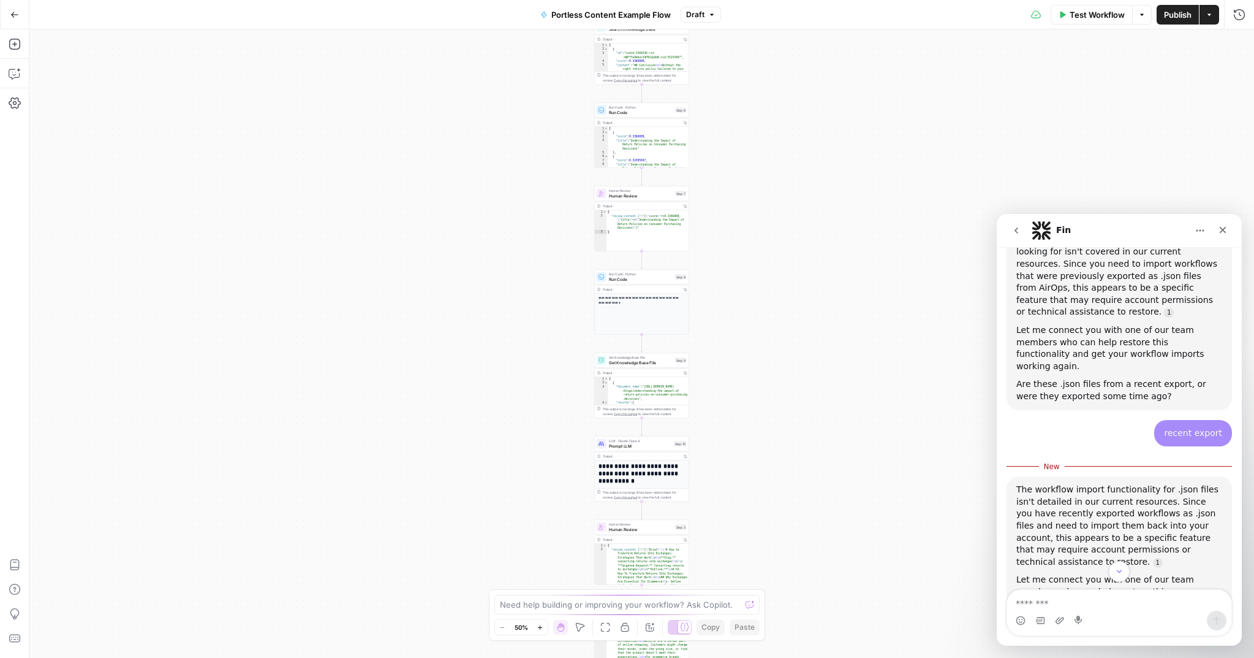
scroll to position [957, 0]
